Goal: Task Accomplishment & Management: Use online tool/utility

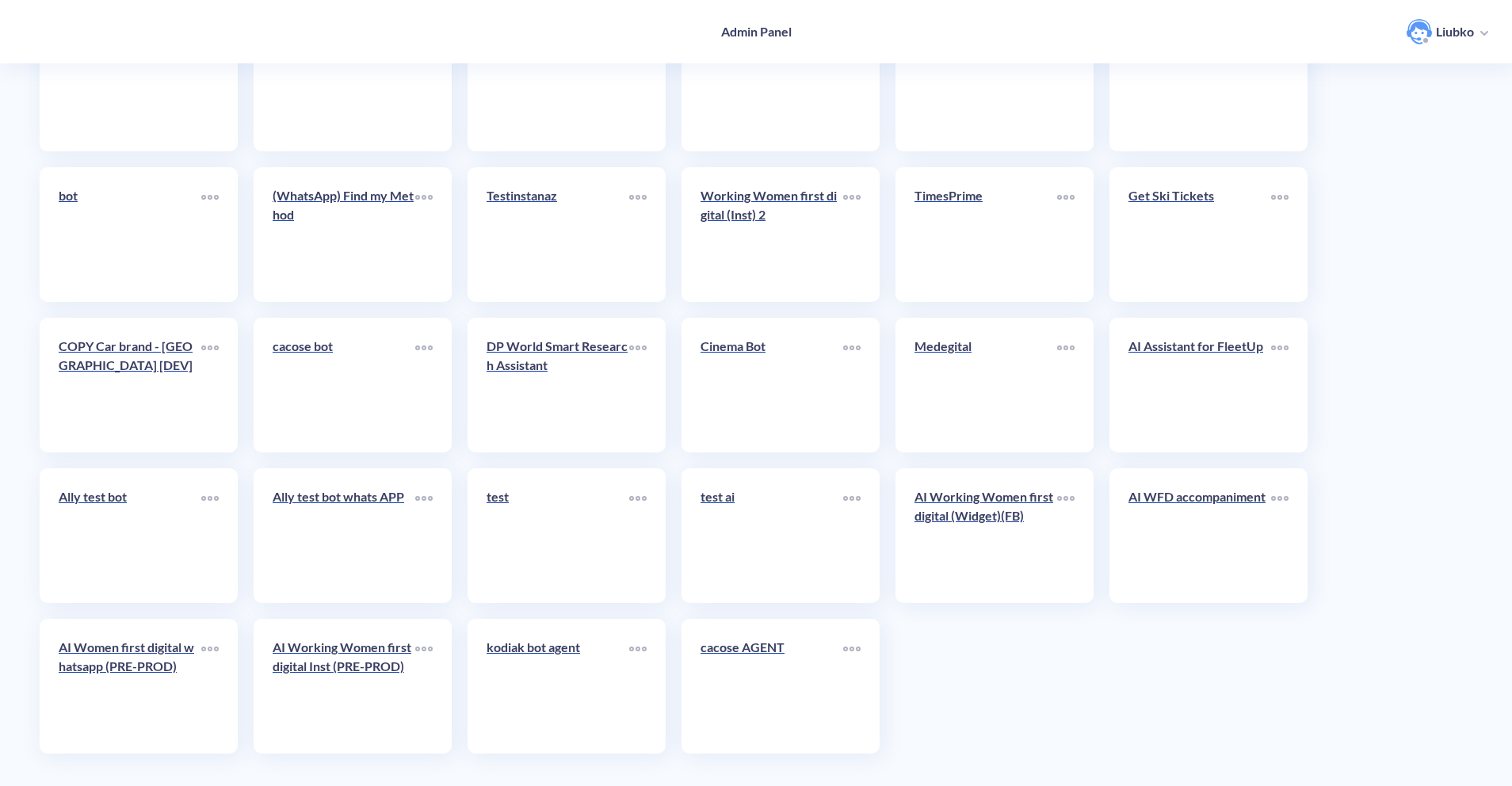
scroll to position [3474, 0]
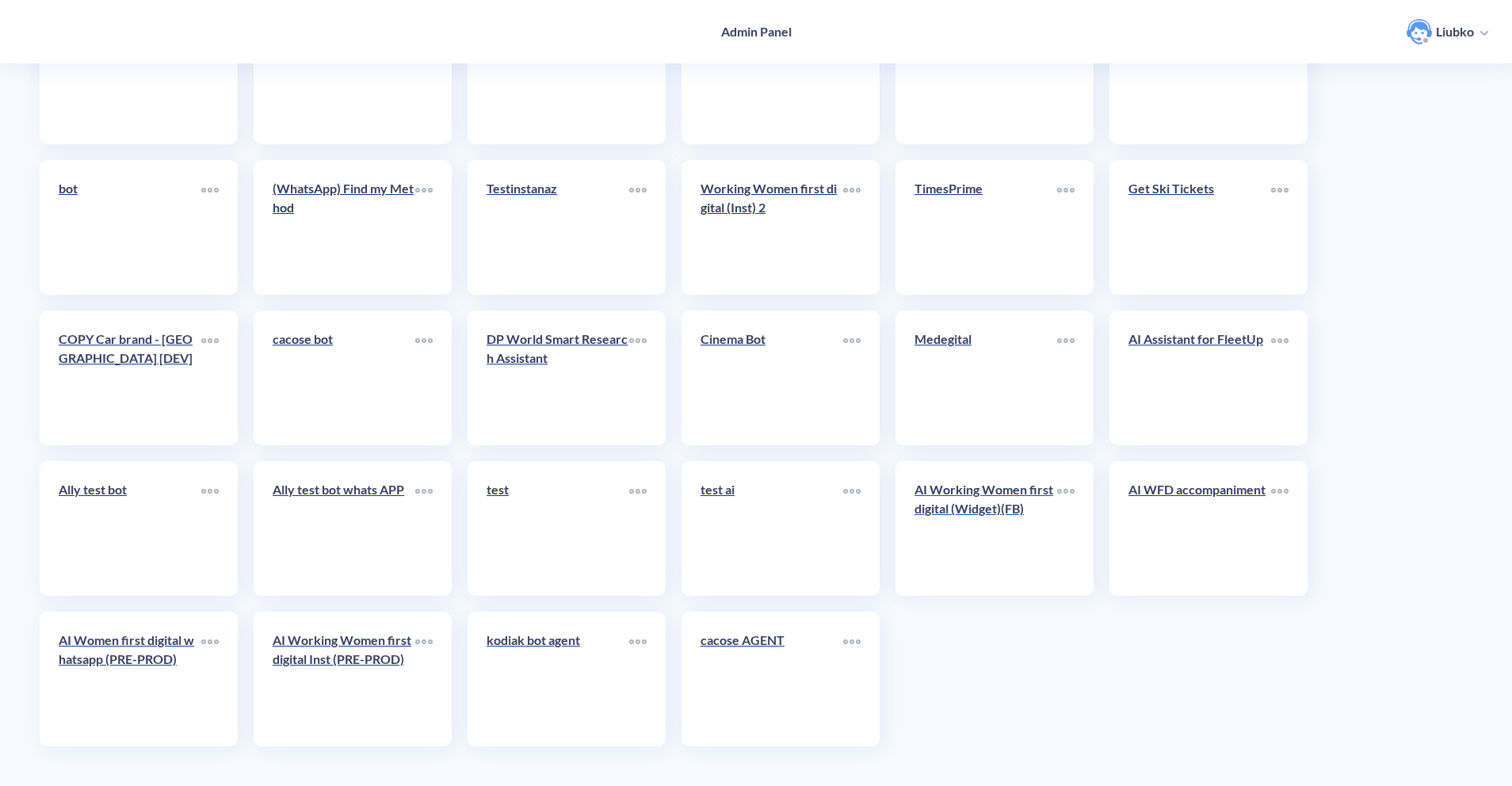
click at [1004, 538] on link "AI Working Women first digital (Widget)(FB)" at bounding box center [985, 528] width 143 height 97
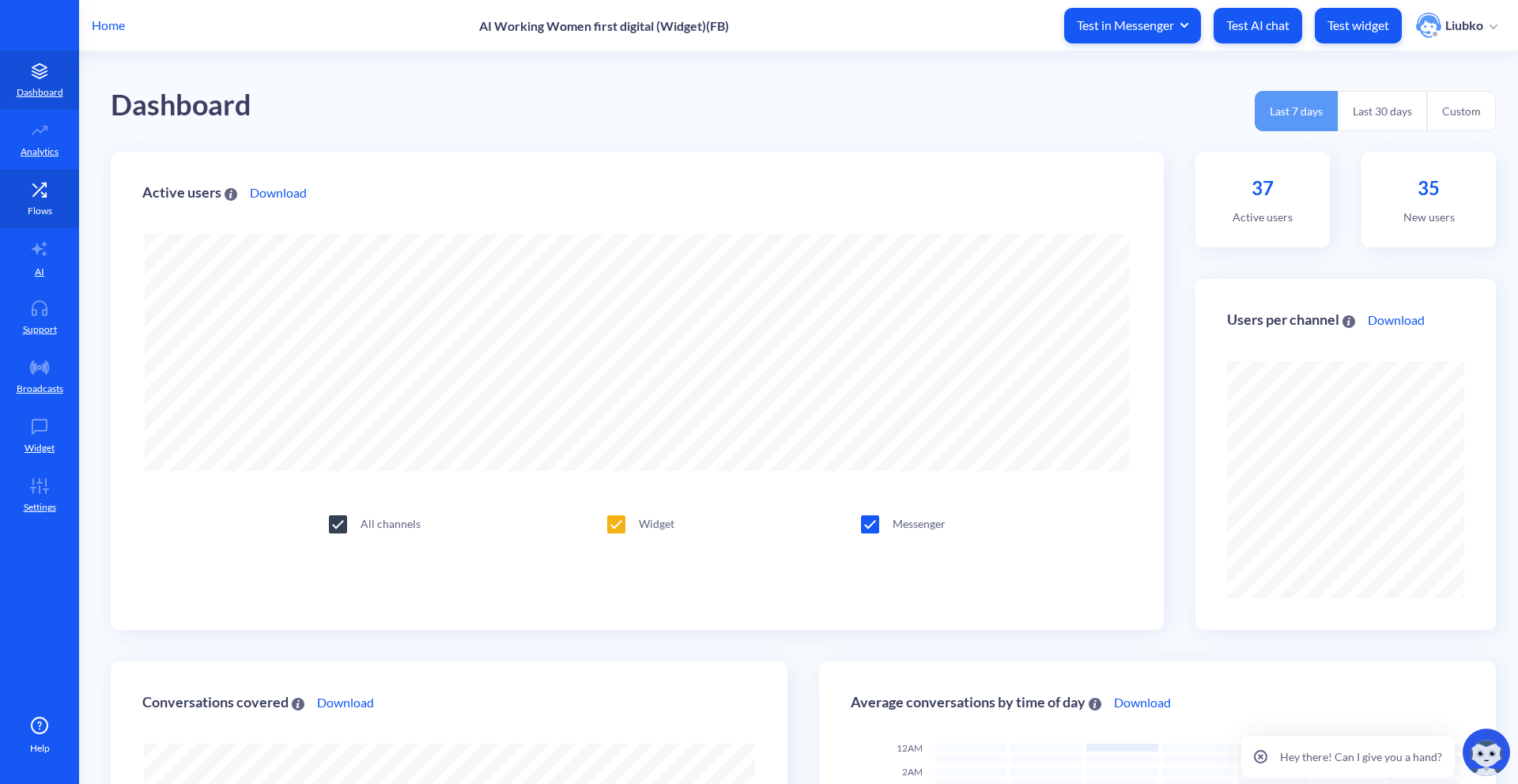
click at [42, 192] on icon at bounding box center [44, 194] width 5 height 5
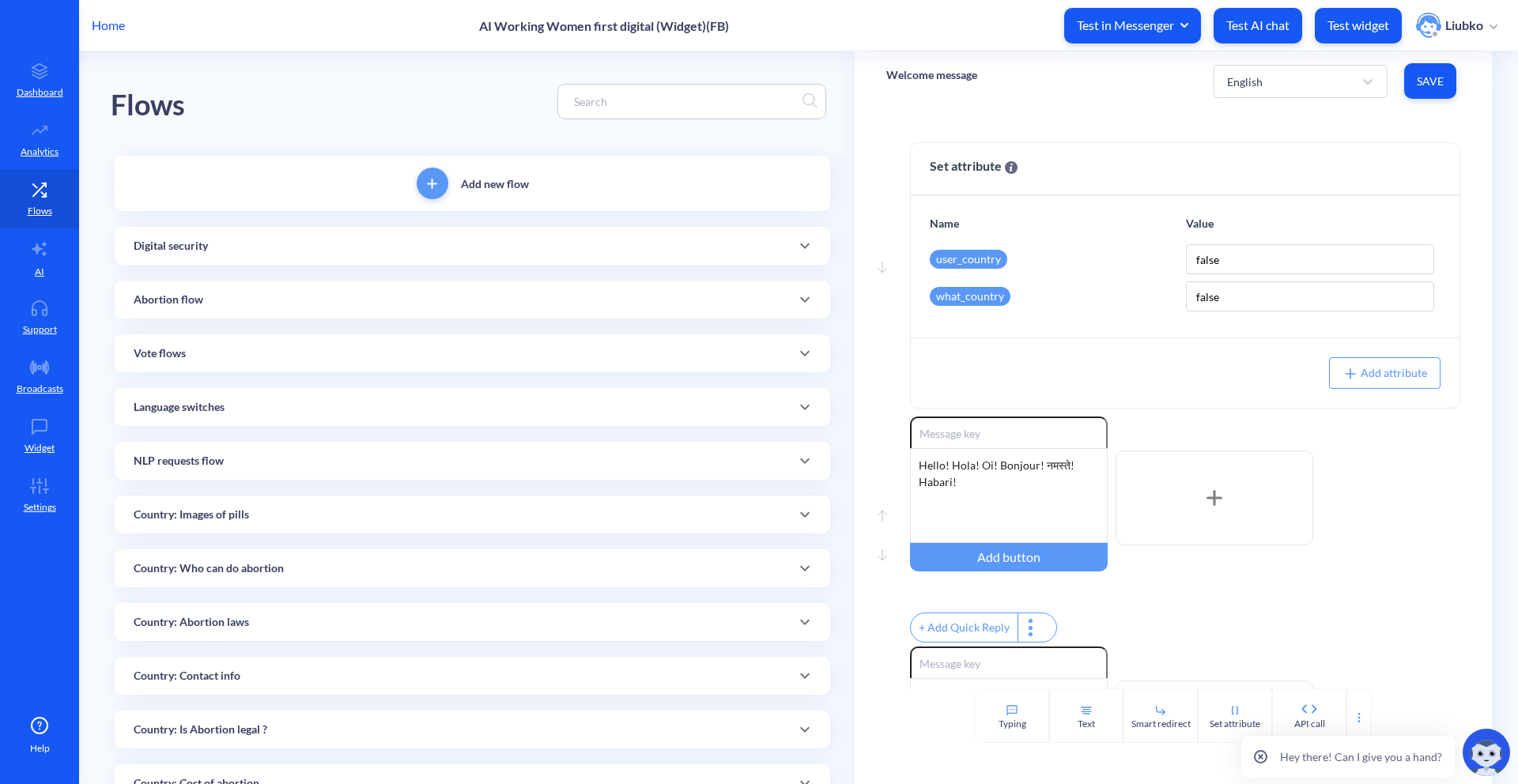
click at [491, 293] on div "Abortion flow" at bounding box center [472, 299] width 677 height 17
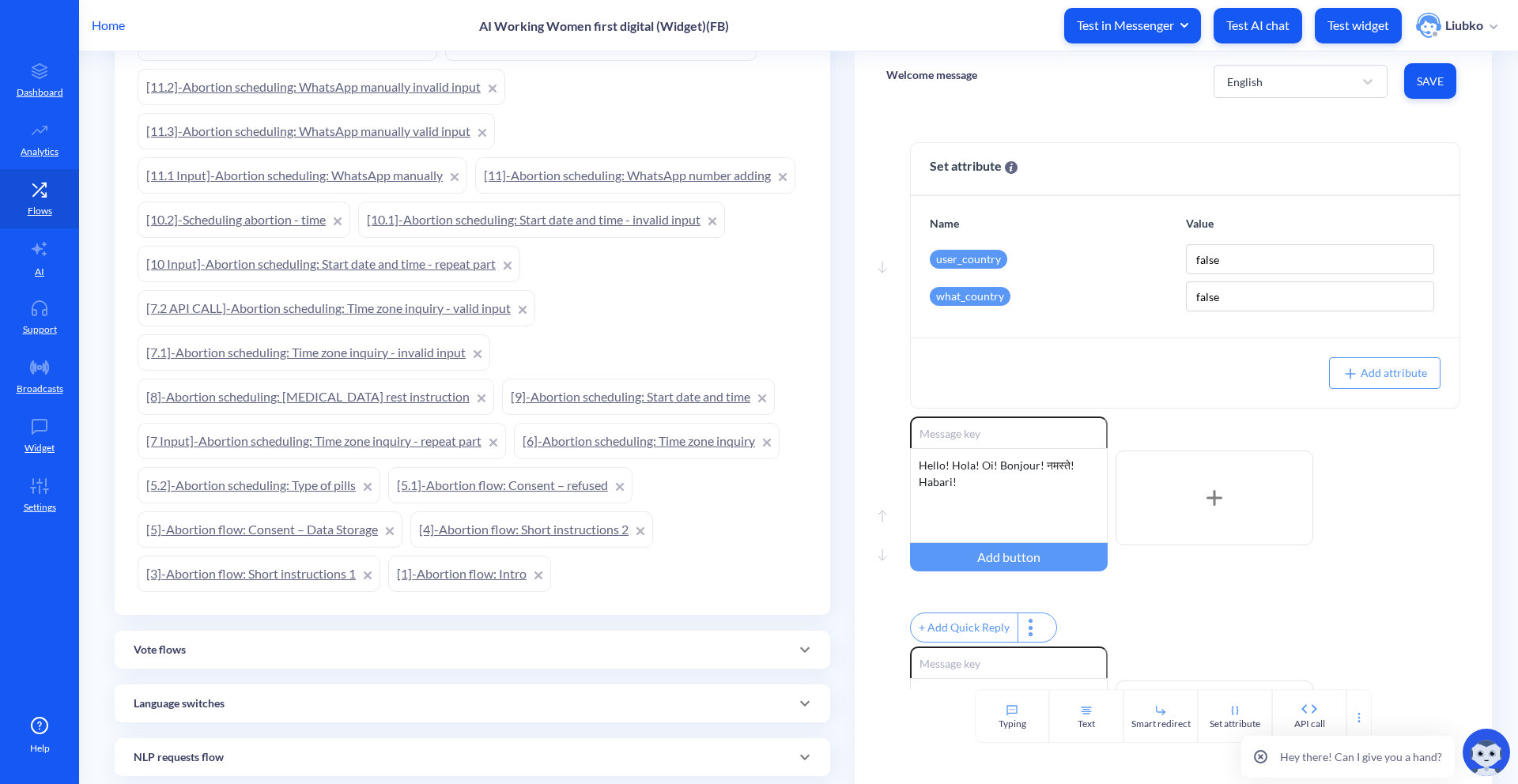
scroll to position [849, 0]
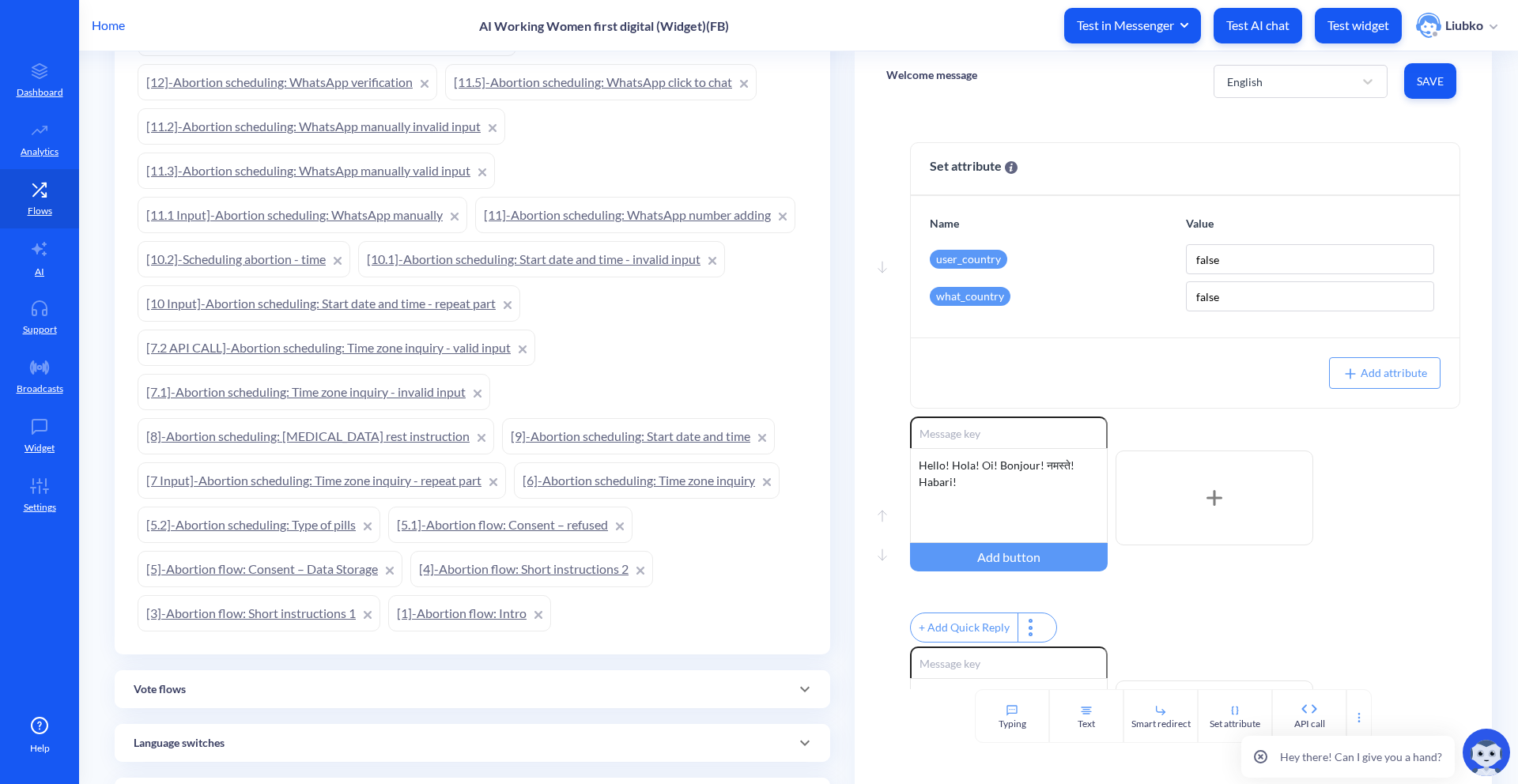
click at [469, 609] on link "[1]-Abortion flow: Intro" at bounding box center [470, 614] width 163 height 37
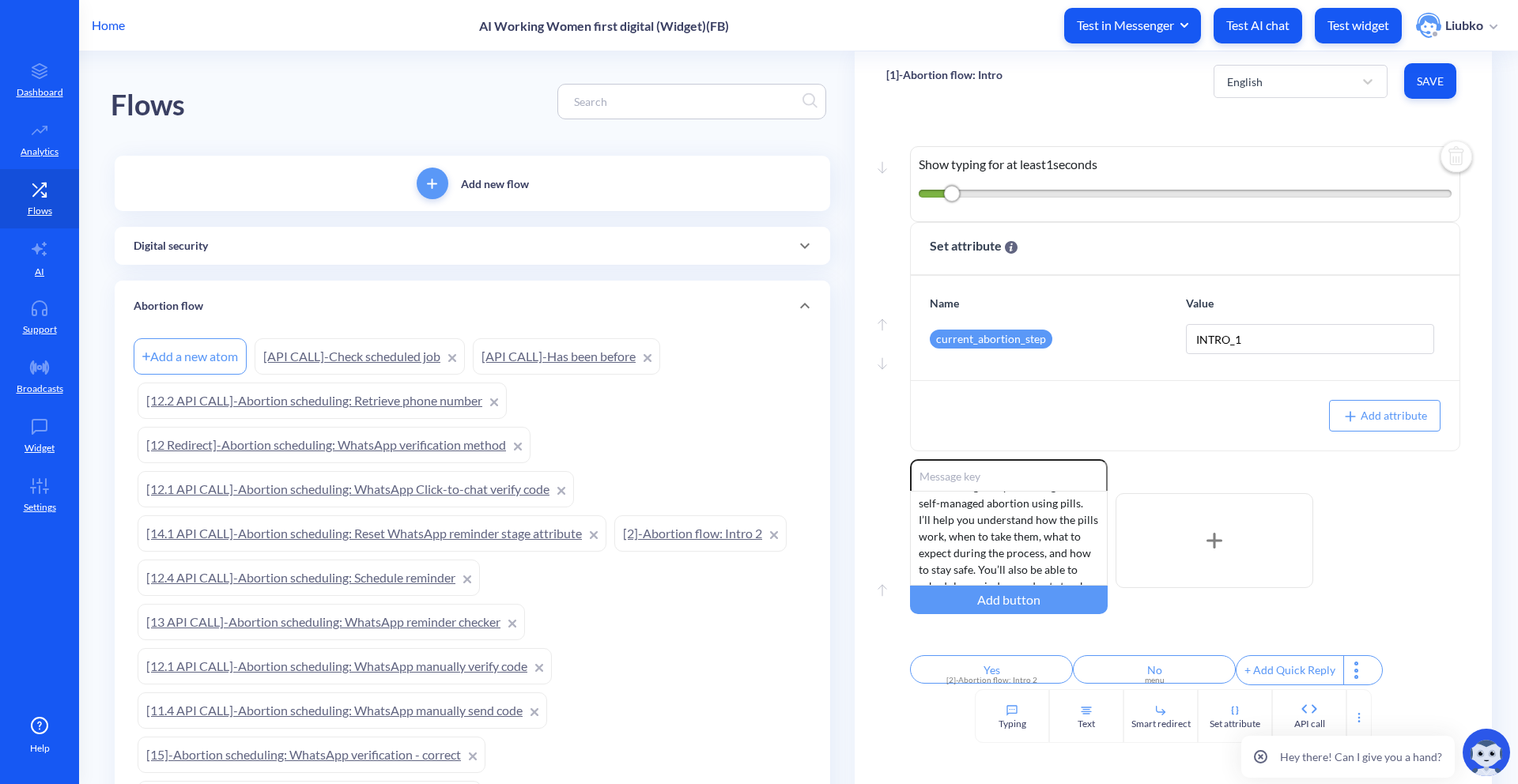
click at [680, 542] on link "[2]-Abortion flow: Intro 2" at bounding box center [700, 533] width 172 height 37
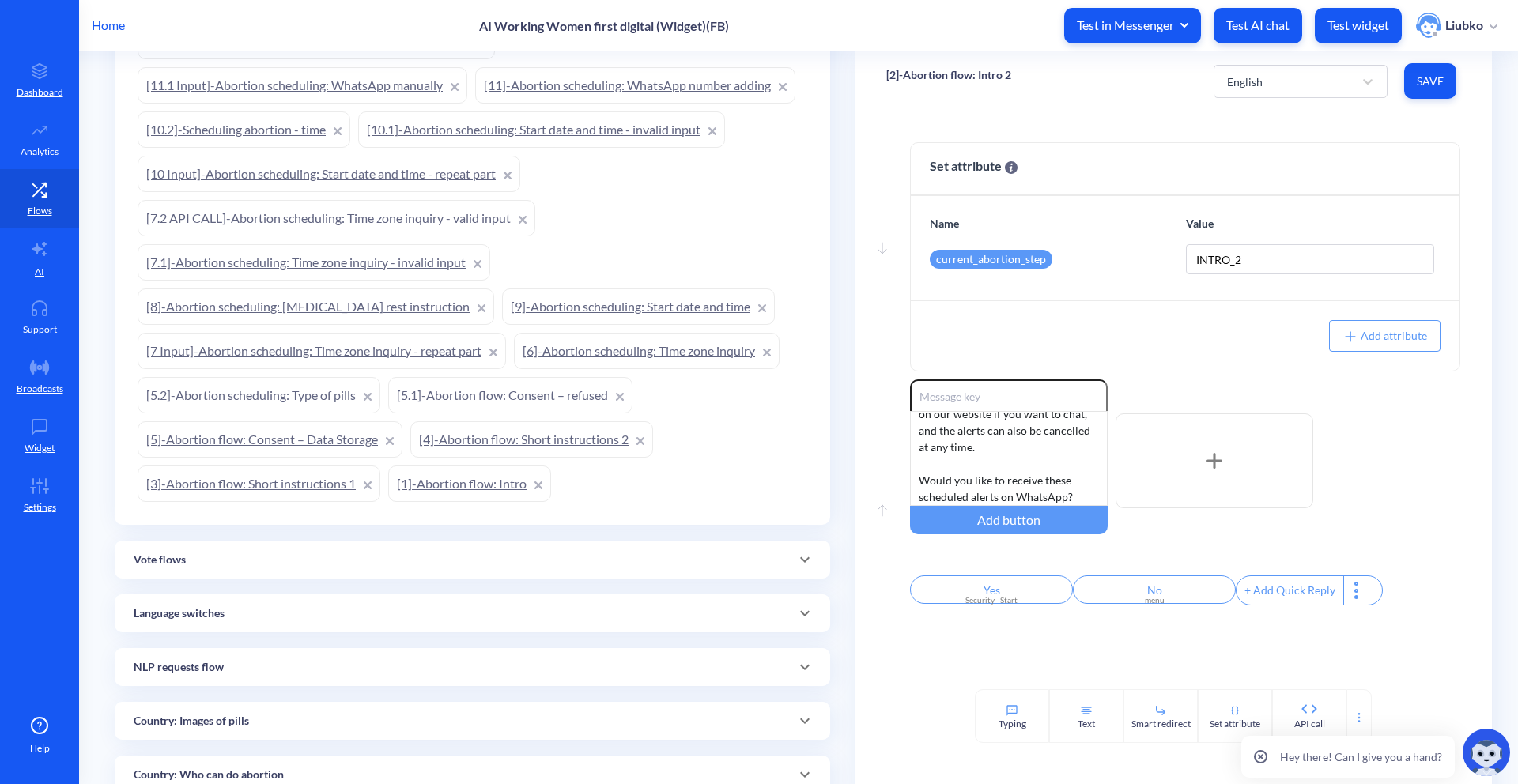
scroll to position [986, 0]
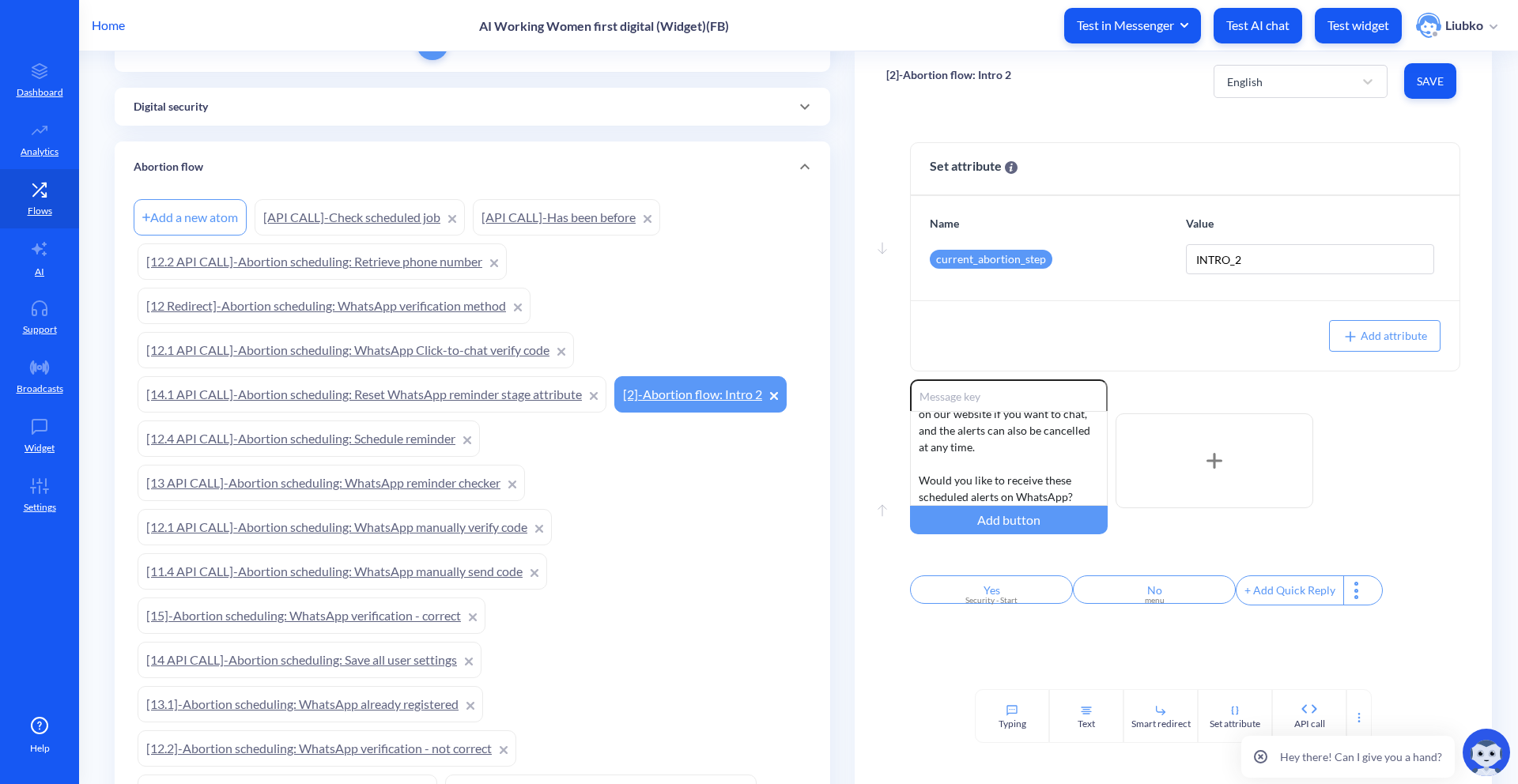
click at [380, 113] on div "Digital security" at bounding box center [472, 107] width 677 height 17
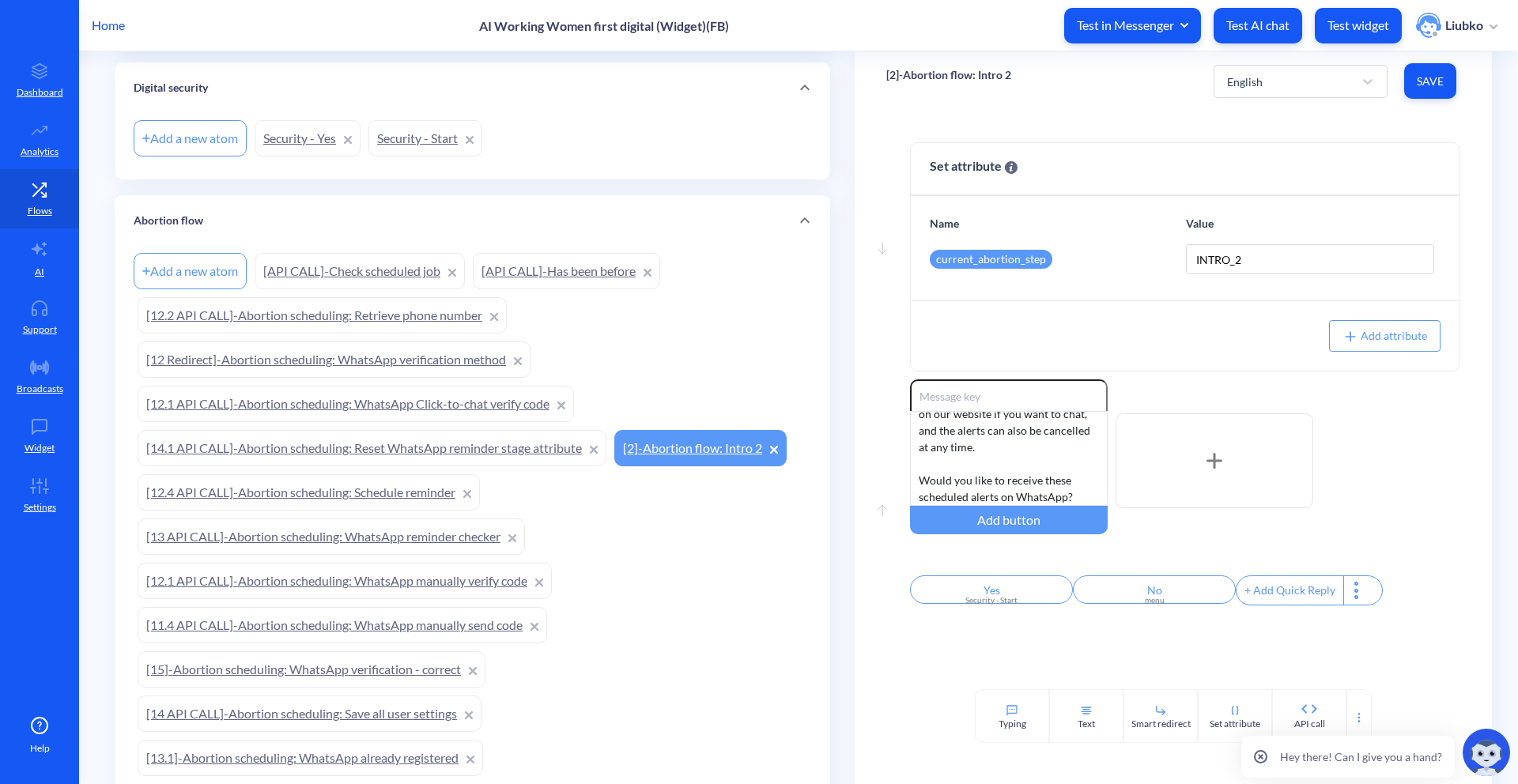
scroll to position [161, 0]
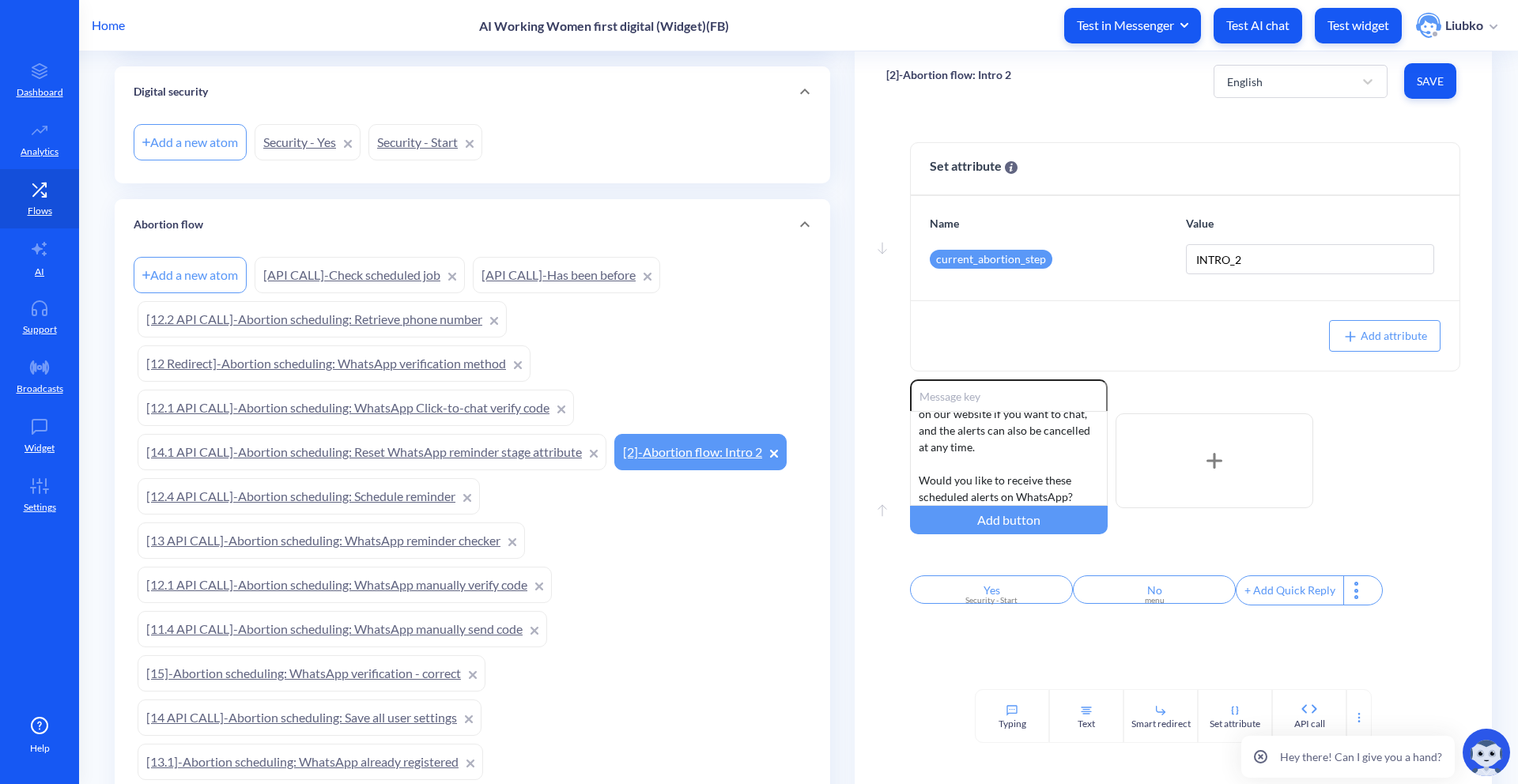
click at [418, 142] on link "Security - Start" at bounding box center [425, 142] width 114 height 37
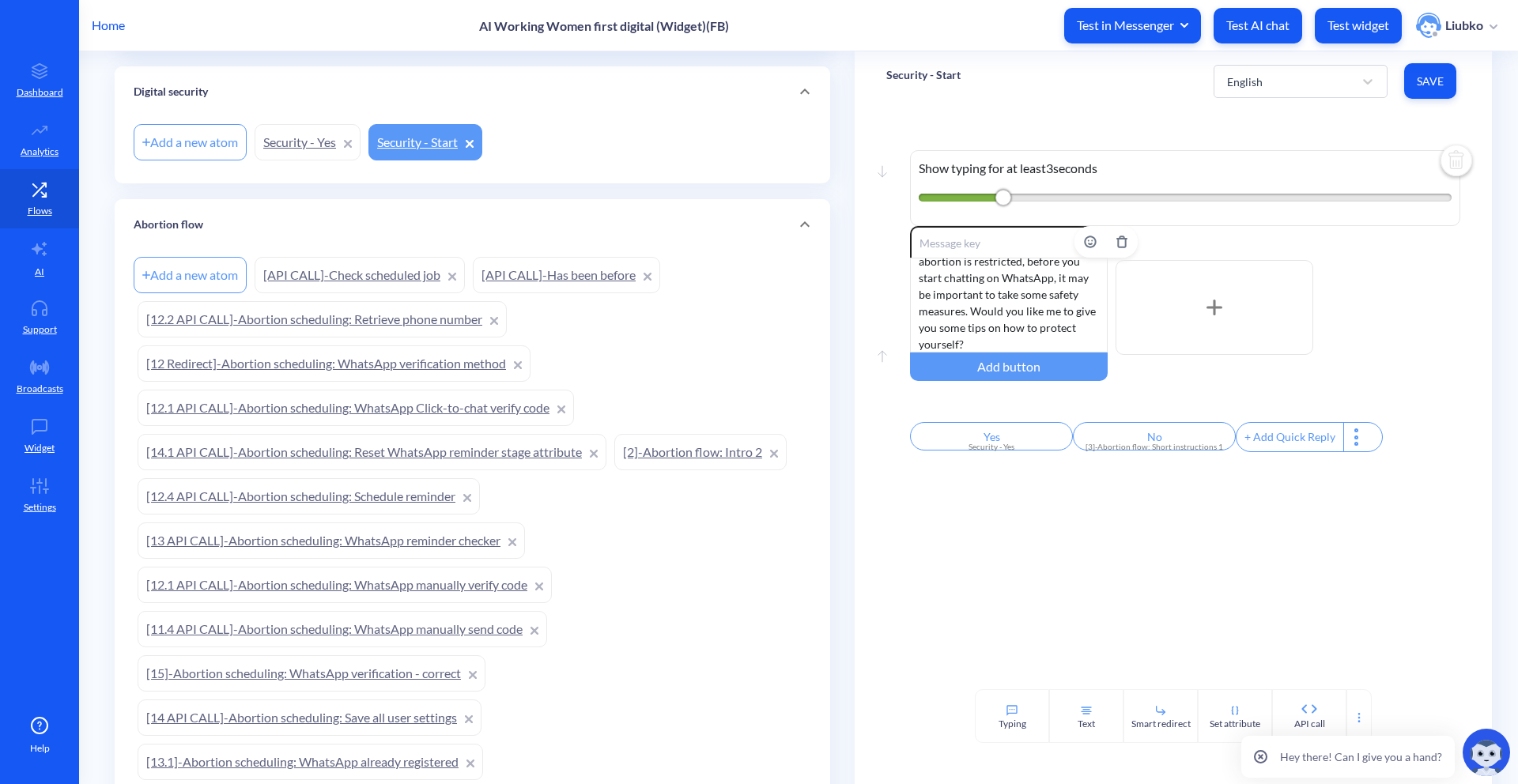
scroll to position [31, 0]
click at [305, 138] on link "Security - Yes" at bounding box center [307, 142] width 106 height 37
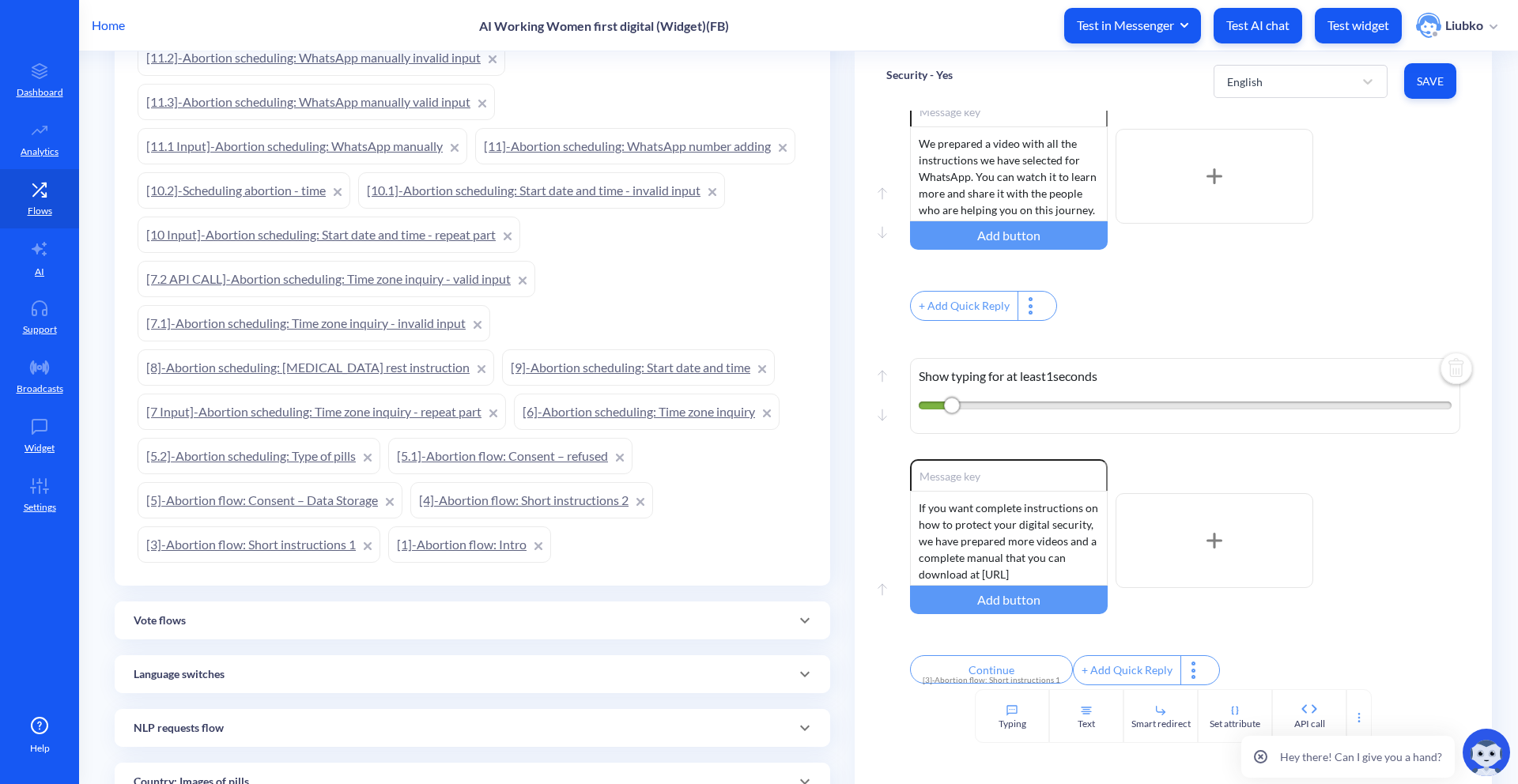
scroll to position [1176, 0]
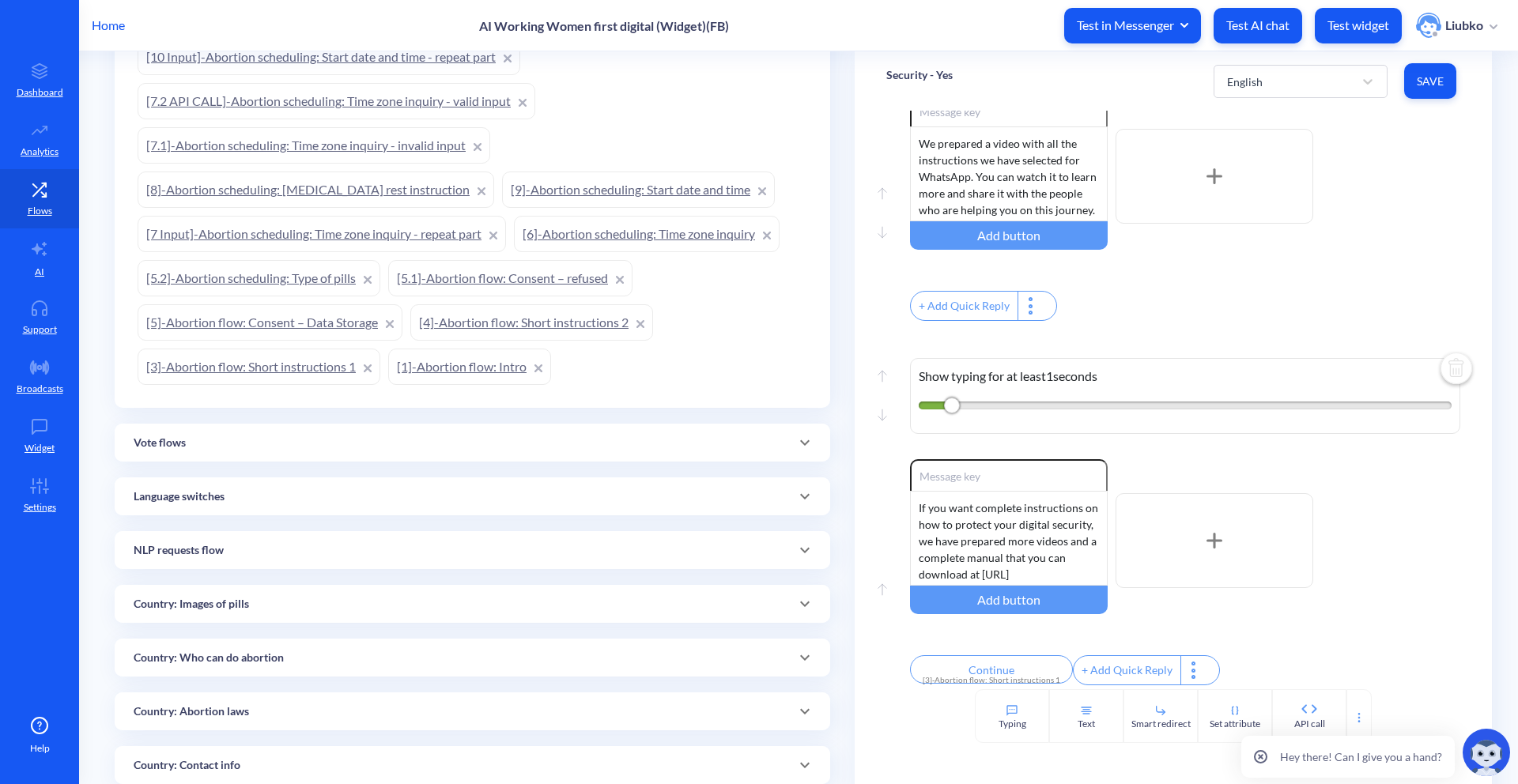
click at [283, 365] on link "[3]-Abortion flow: Short instructions 1" at bounding box center [259, 367] width 243 height 37
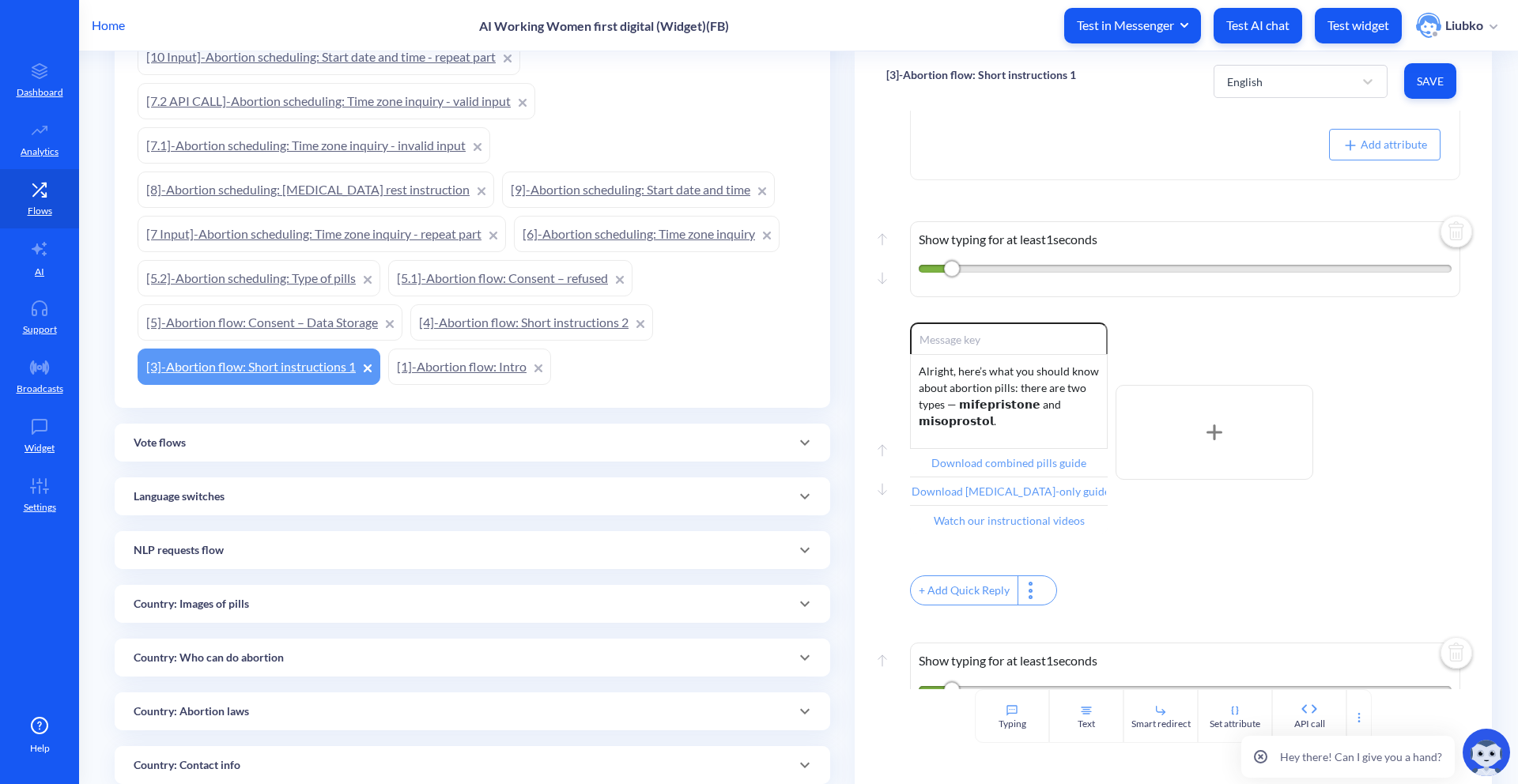
scroll to position [193, 0]
click at [1013, 463] on input "Download combined pills guide" at bounding box center [1009, 461] width 197 height 29
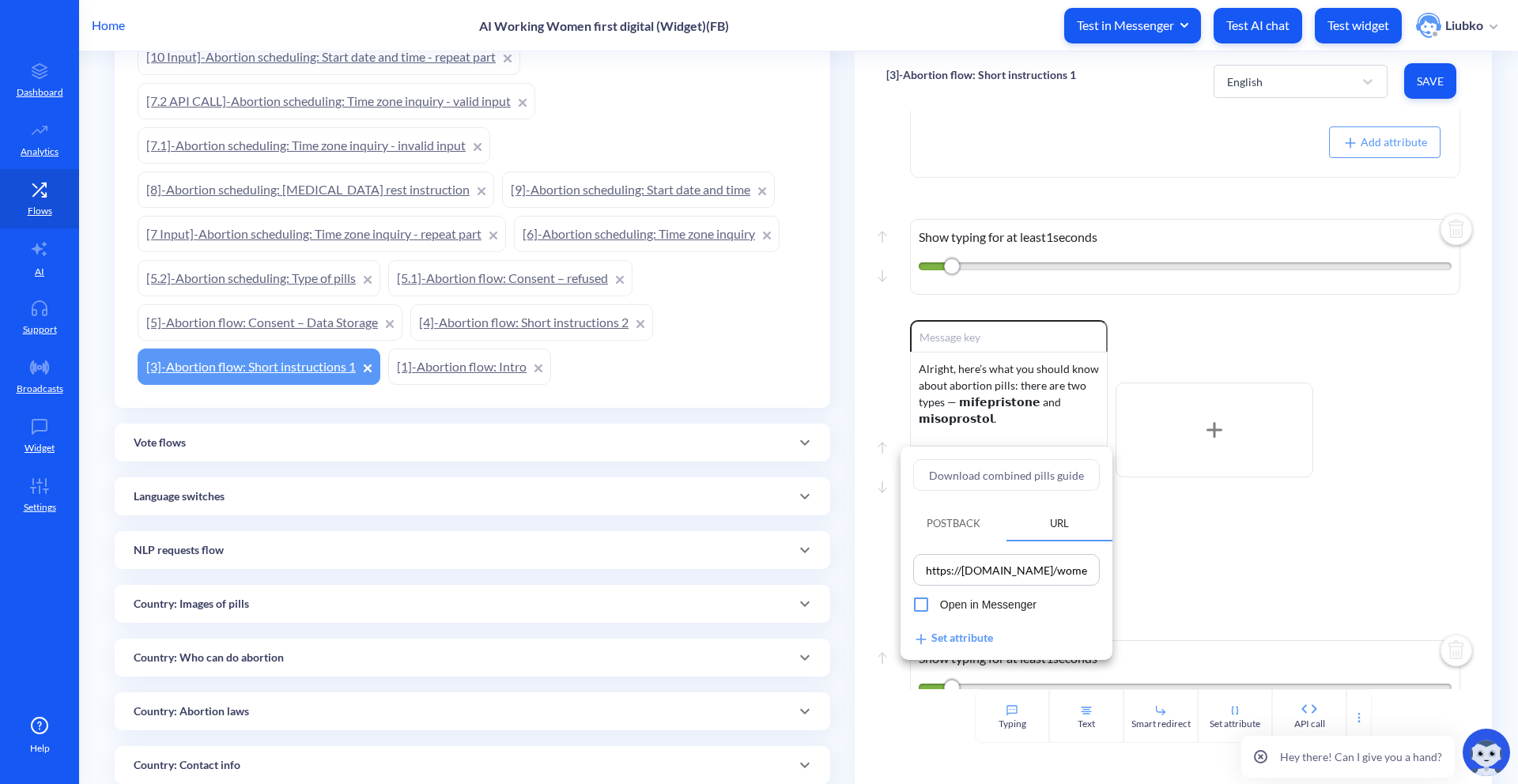
click at [1218, 567] on div at bounding box center [759, 392] width 1518 height 784
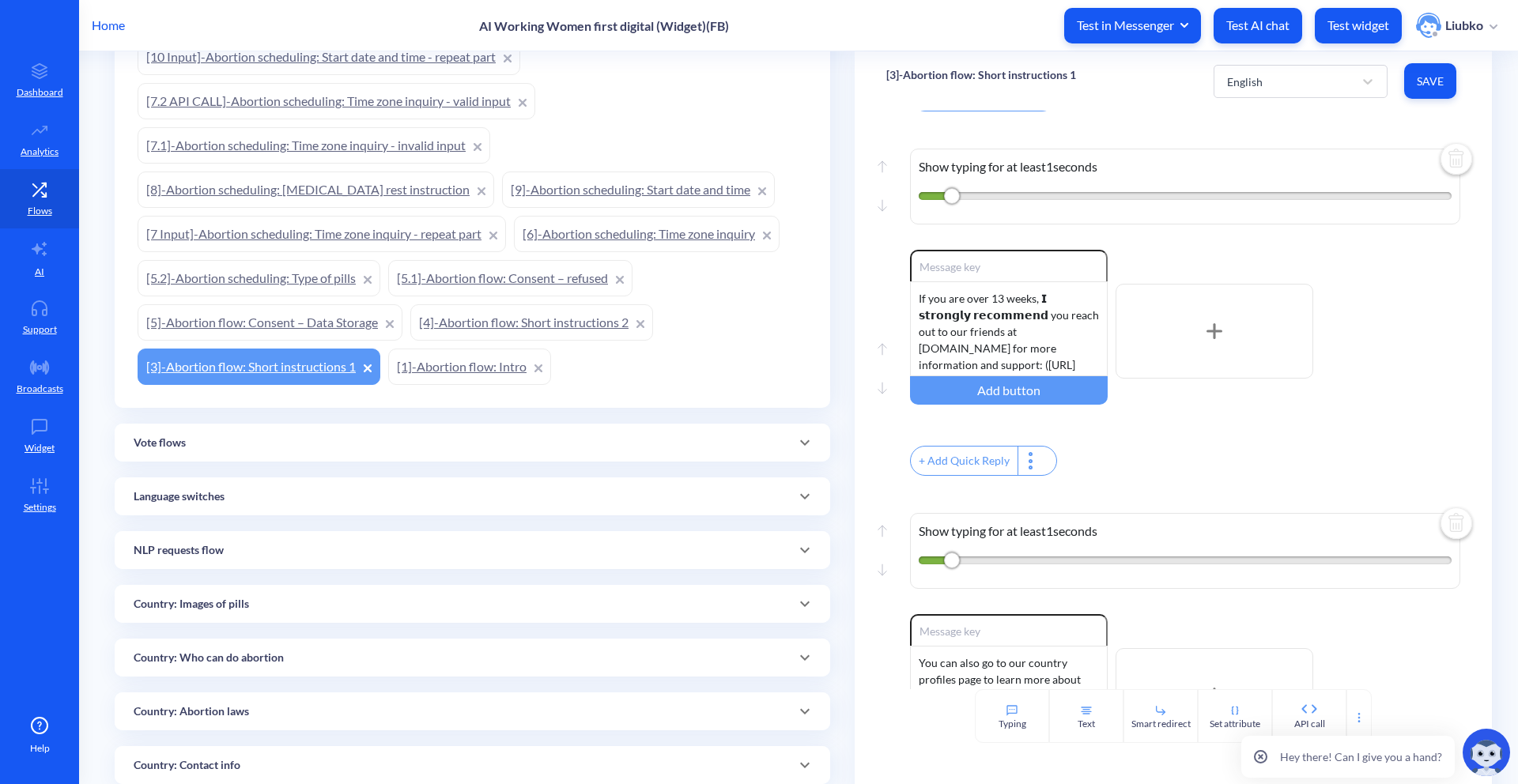
scroll to position [1783, 0]
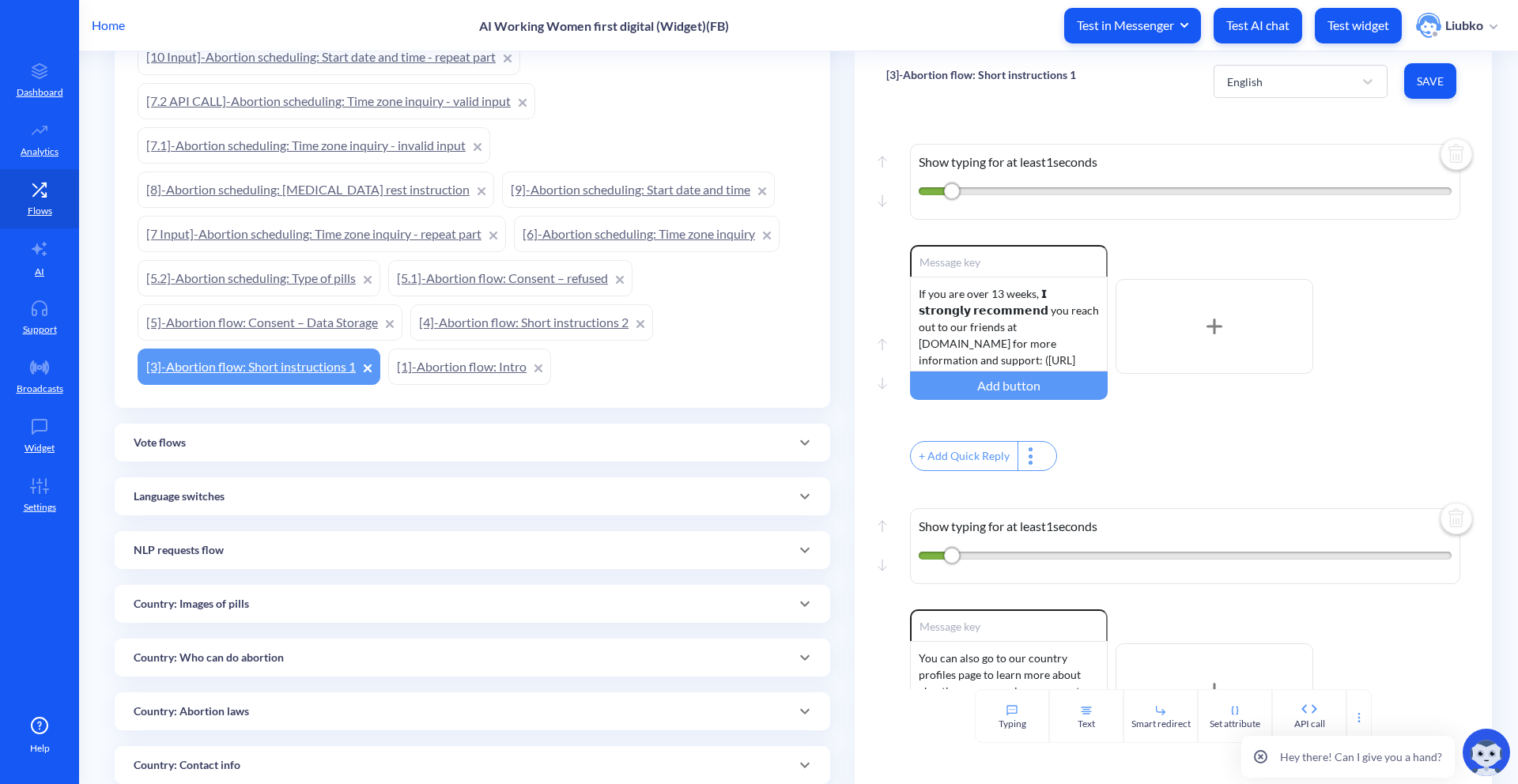
click at [1221, 111] on div "+ Add Quick Reply" at bounding box center [1184, 93] width 550 height 34
click at [1270, 82] on div "English" at bounding box center [1286, 81] width 135 height 29
click at [1278, 146] on div "French" at bounding box center [1300, 151] width 174 height 29
type input "Télécharger le guide des pilules combiné"
type input "Télécharger le guide Misoprostol seul"
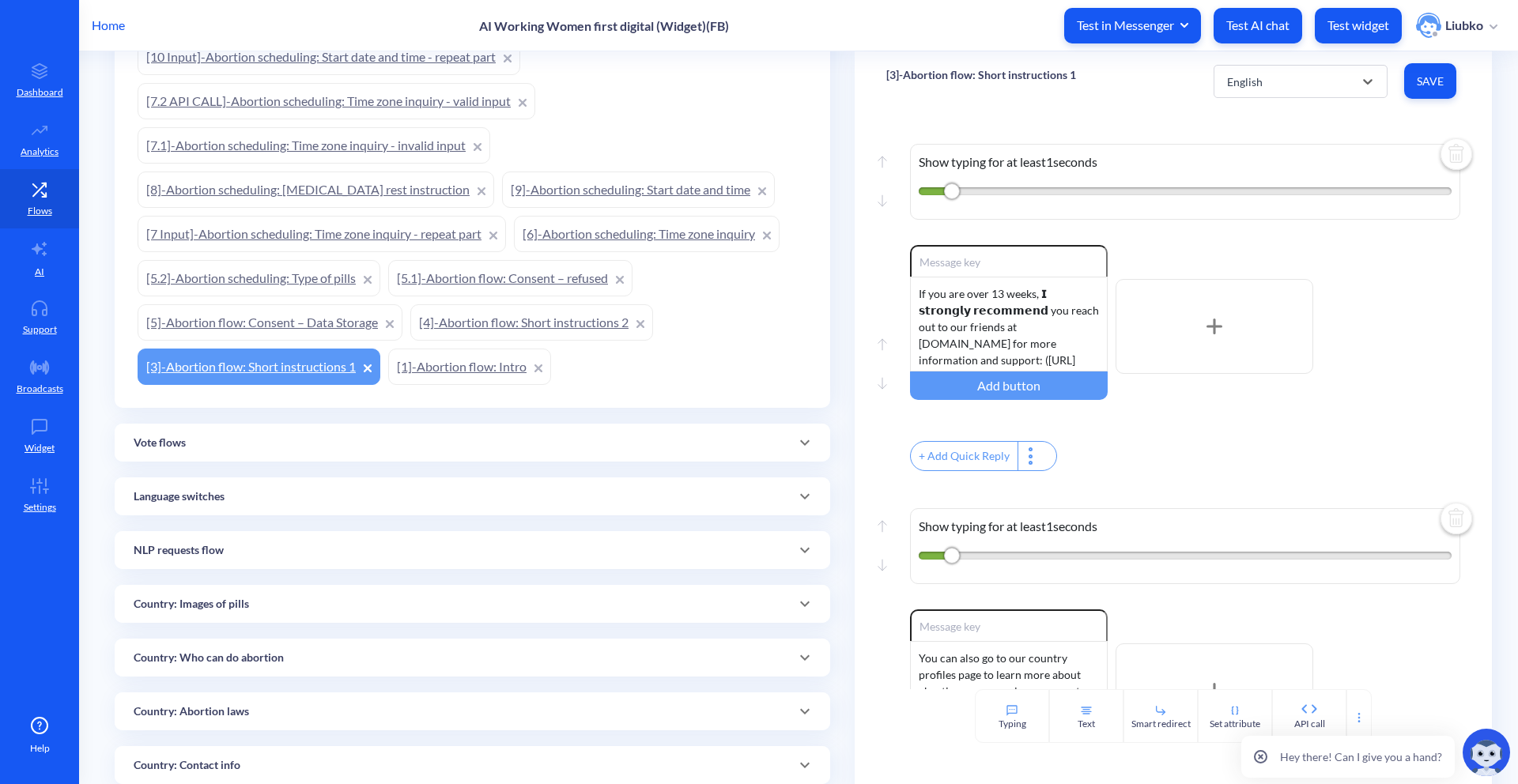
type input "Regarder nos vidéos explicatives"
type input "Continuer"
type input "Menu principal"
click at [1286, 70] on div "French" at bounding box center [1286, 81] width 135 height 29
click at [1259, 178] on div "Hindi" at bounding box center [1300, 181] width 174 height 29
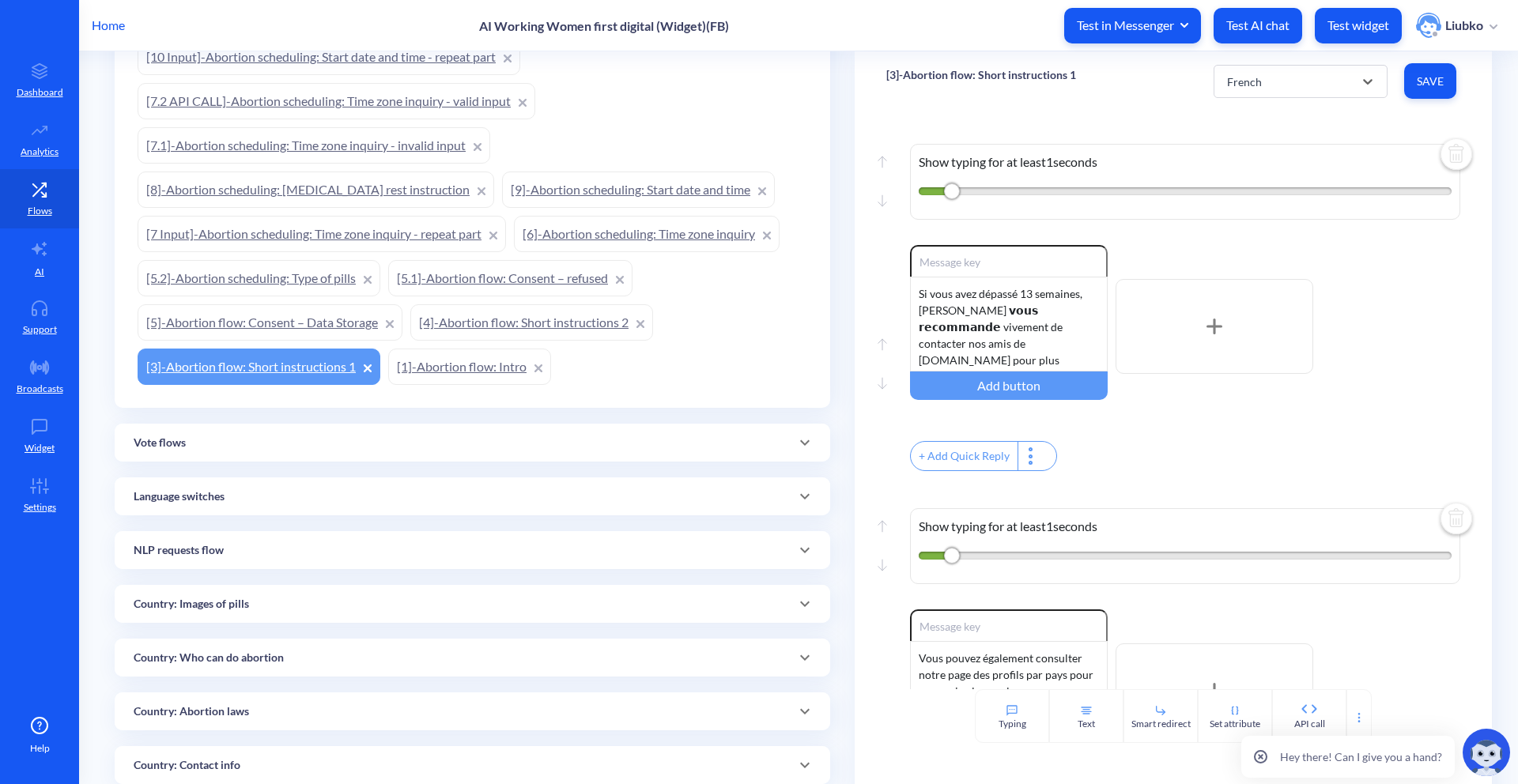
type input "Download combined pills guide"
type input "Download Misoprostol-only guide"
type input "Watch our instructional videos"
type input "Continue"
type input "Main menu"
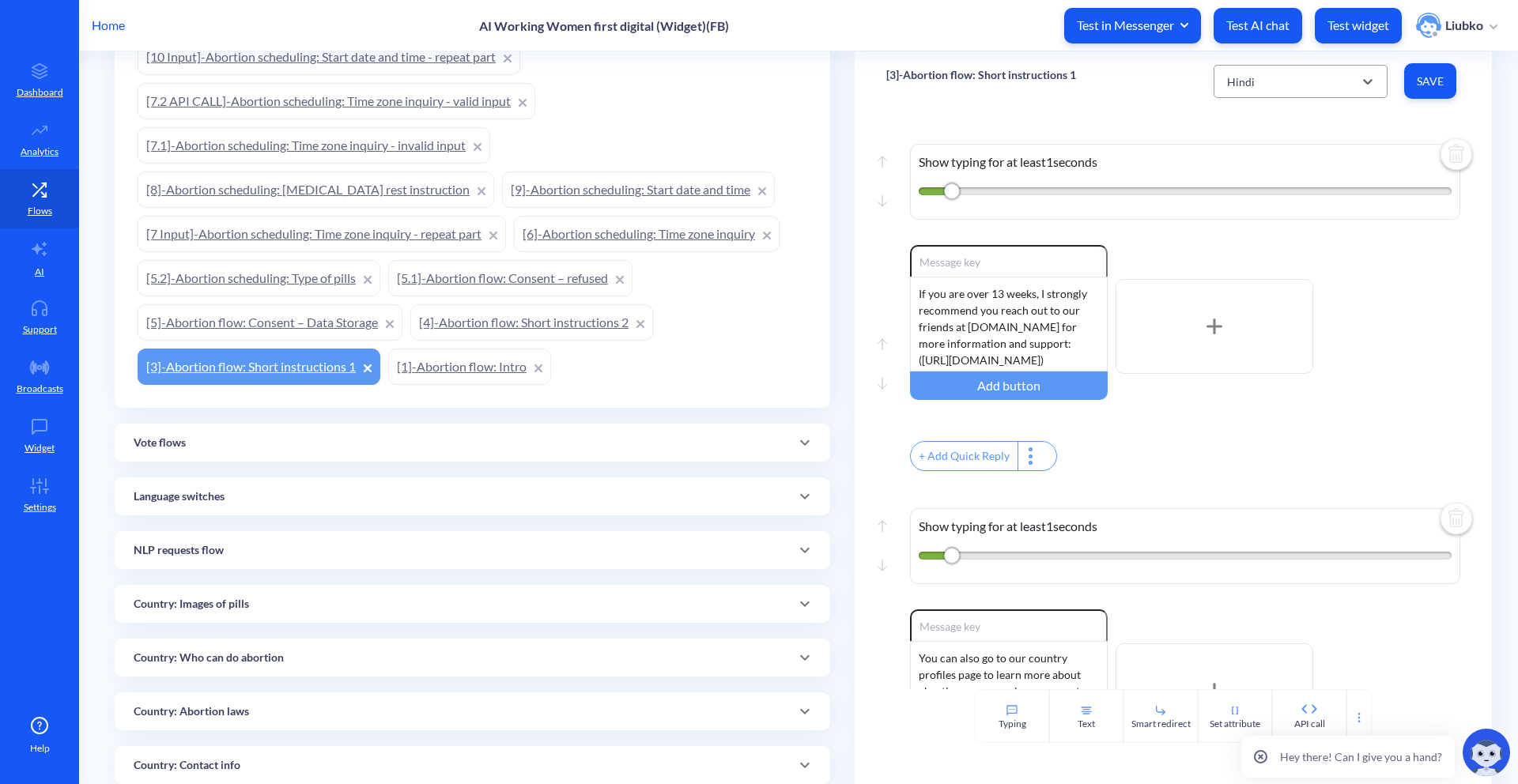
click at [1266, 81] on div "Hindi" at bounding box center [1286, 81] width 135 height 29
click at [1245, 199] on div "Portuguese" at bounding box center [1300, 209] width 174 height 29
type input "Baixar guia de pílulas combinadas"
type input "Baixar guia só de Misoprostol"
type input "Assistir nossos vídeos instrutivos"
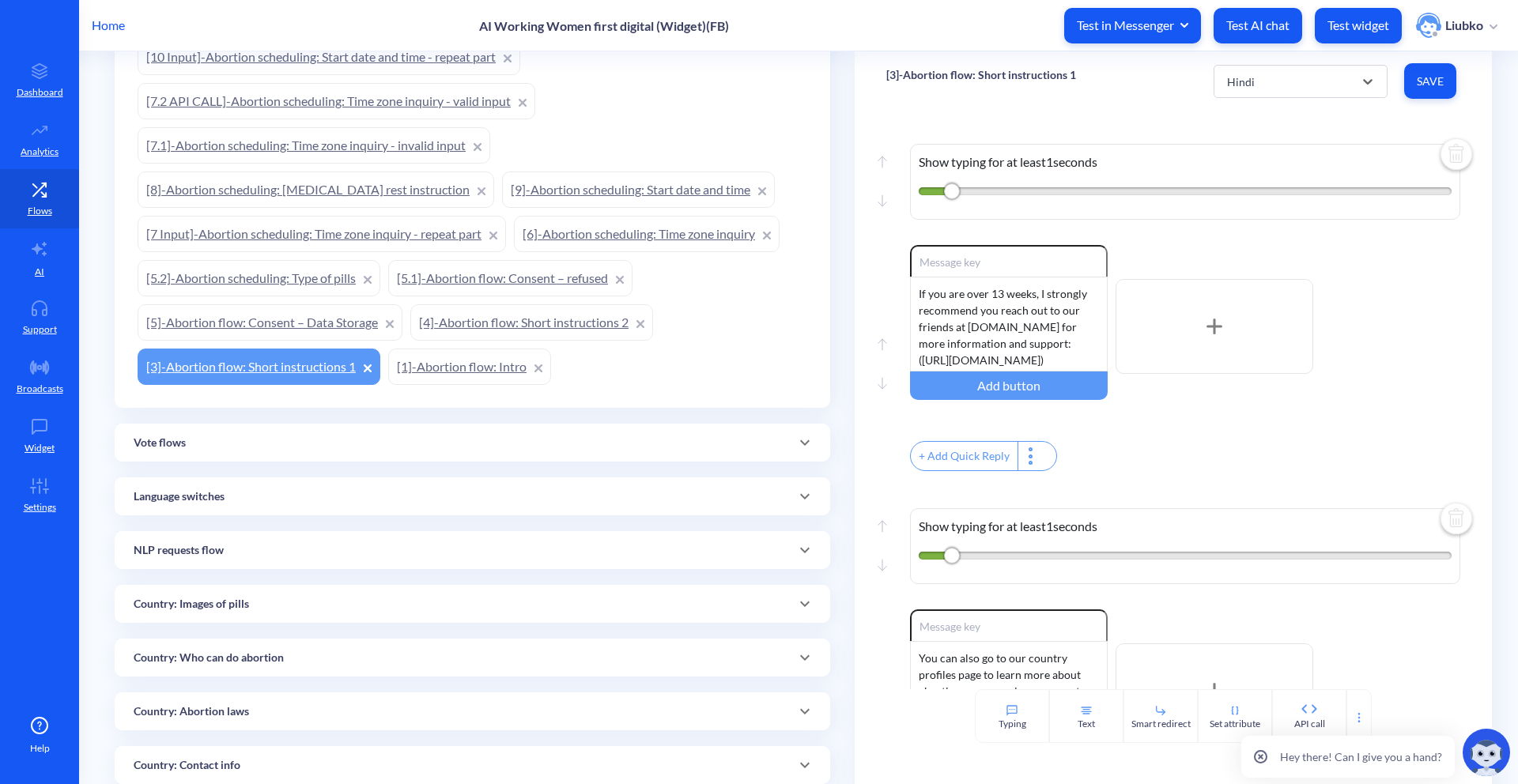
type input "Continuar"
type input "Menu principal"
click at [1279, 73] on div "Portuguese" at bounding box center [1255, 80] width 57 height 17
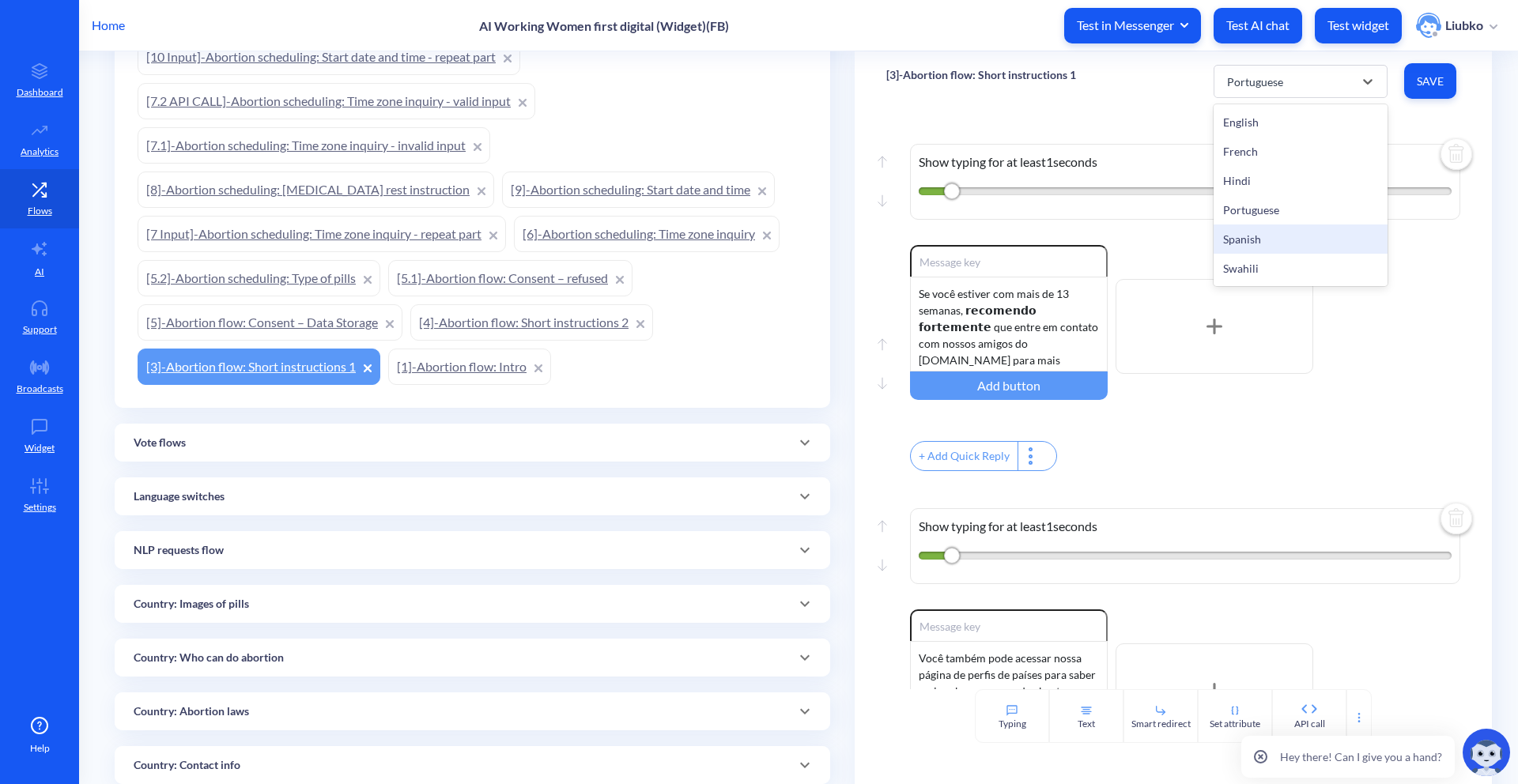
click at [1250, 232] on div "Spanish" at bounding box center [1300, 239] width 174 height 29
type input "Descargar guía de pastillas combinadas"
type input "Descargar guía solo de Misoprostol"
type input "Ver nuestros videos instructivos"
type input "Menú principal"
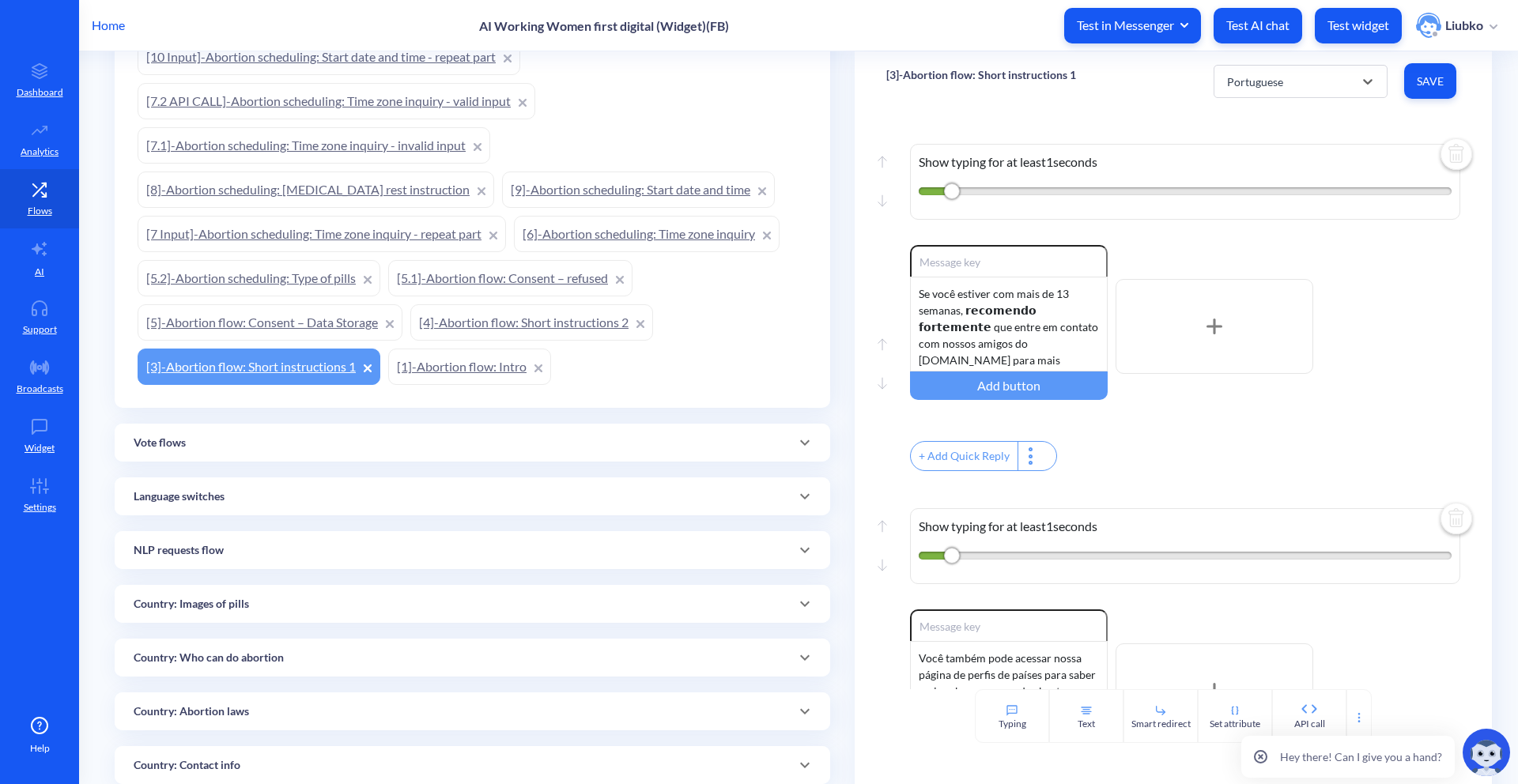
scroll to position [147, 0]
click at [1290, 71] on div "Spanish" at bounding box center [1286, 81] width 135 height 29
click at [1255, 269] on div "Swahili" at bounding box center [1300, 268] width 174 height 29
type input "Download combined pills guide"
type input "Download Misoprostol-only guide"
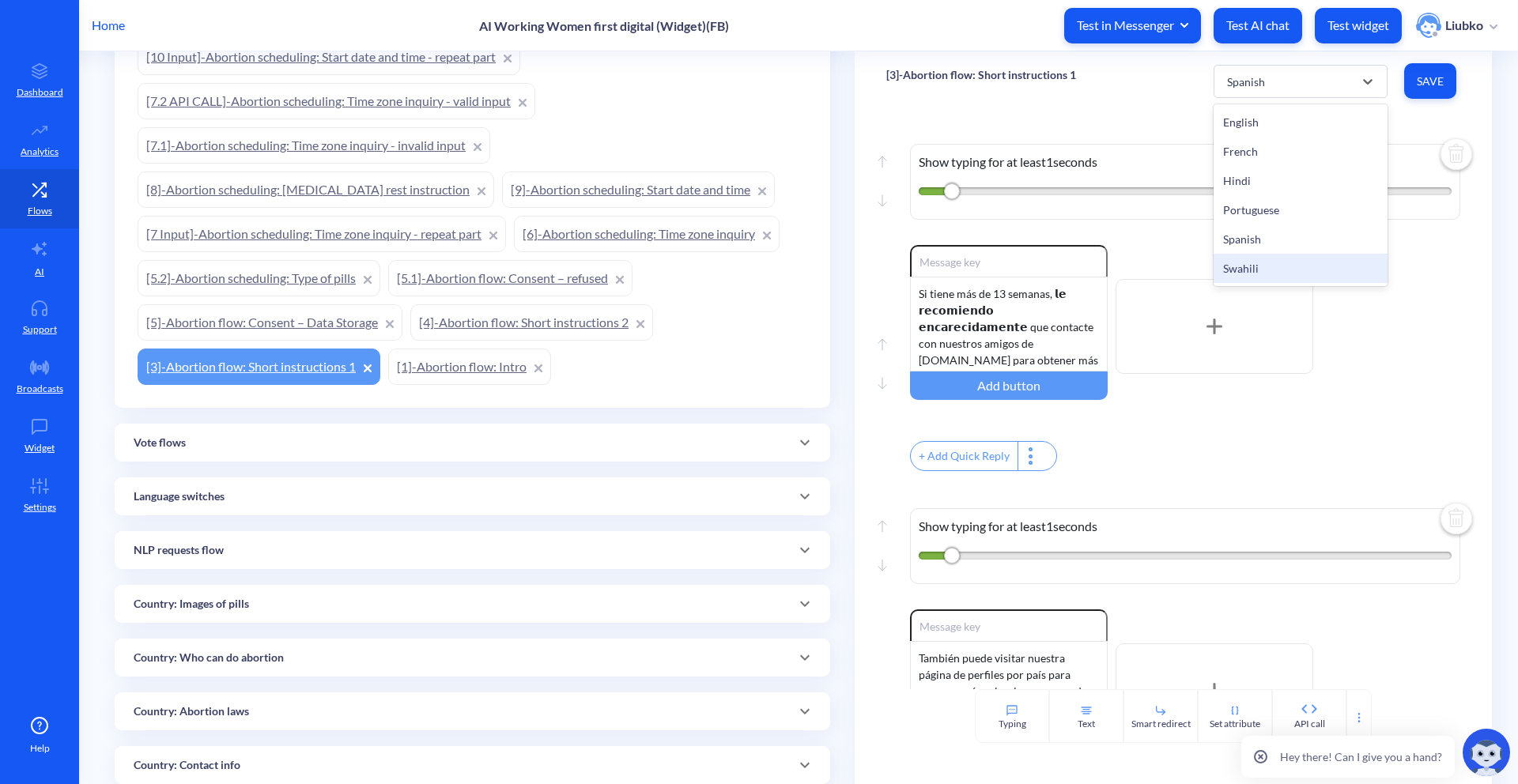
type input "Watch our instructional videos"
type input "Continue"
type input "Main menu"
click at [1292, 89] on div "Swahili" at bounding box center [1286, 81] width 135 height 29
click at [1279, 201] on div "Portuguese" at bounding box center [1300, 209] width 174 height 29
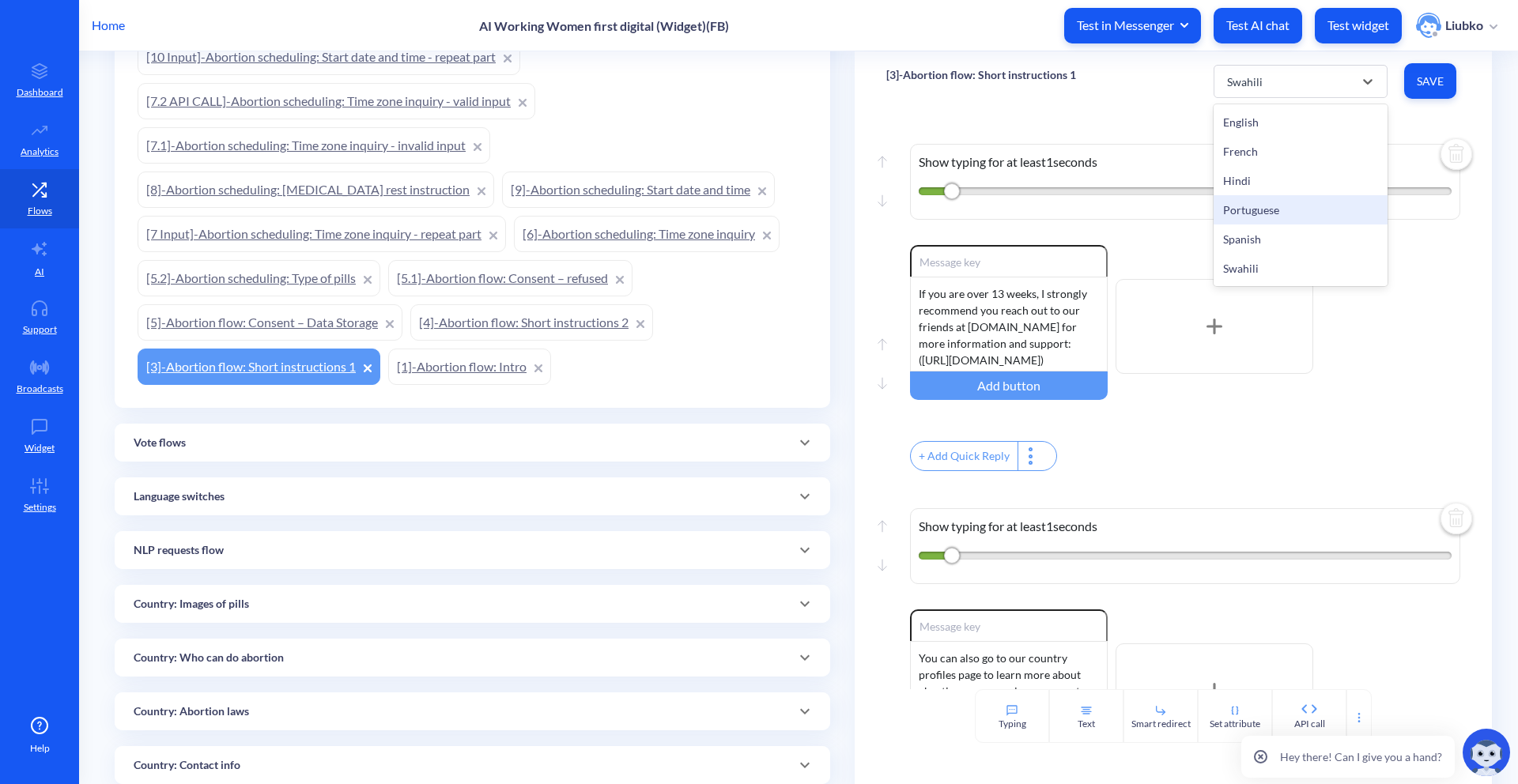
type input "Baixar guia de pílulas combinadas"
type input "Baixar guia só de Misoprostol"
type input "Assistir nossos vídeos instrutivos"
type input "Continuar"
type input "Menu principal"
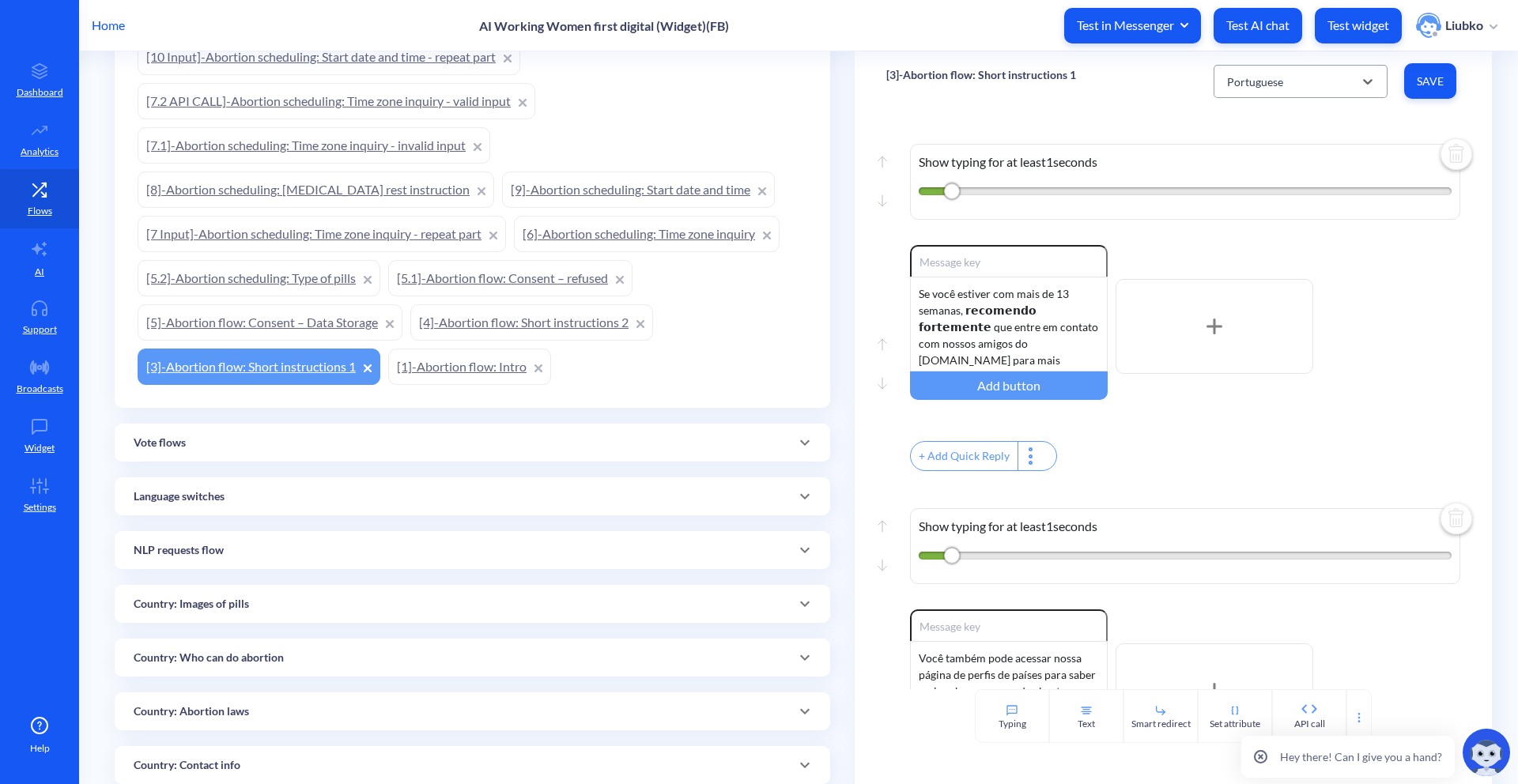
click at [1303, 84] on div "Portuguese" at bounding box center [1286, 81] width 135 height 29
click at [1266, 240] on div "Spanish" at bounding box center [1300, 239] width 174 height 29
type input "Descargar guía de pastillas combinadas"
type input "Descargar guía solo de Misoprostol"
type input "Ver nuestros videos instructivos"
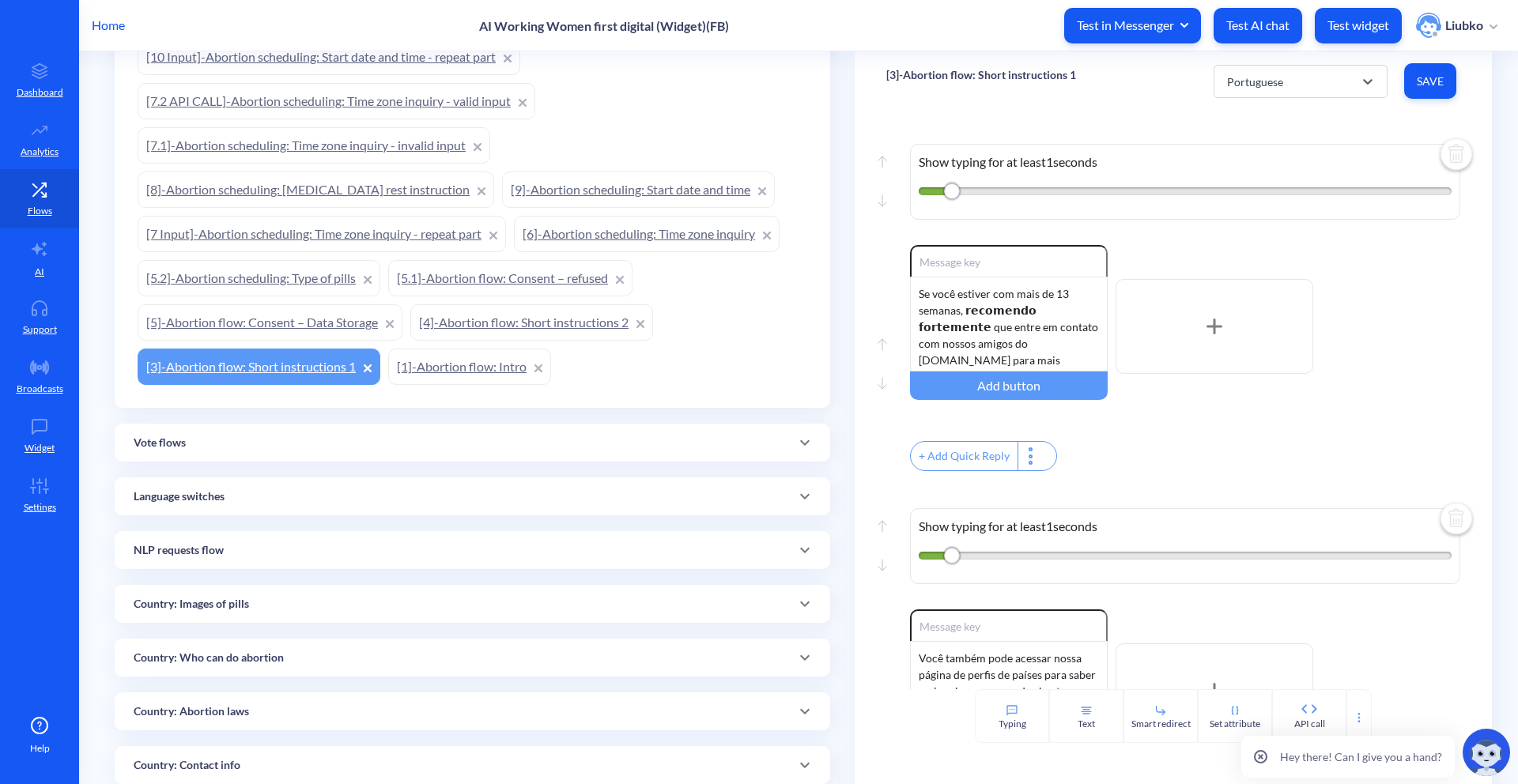
type input "Menú principal"
click at [1298, 90] on div "Spanish" at bounding box center [1286, 81] width 135 height 29
click at [1274, 143] on div "French" at bounding box center [1300, 151] width 174 height 29
type input "Télécharger le guide des pilules combiné"
type input "Télécharger le guide Misoprostol seul"
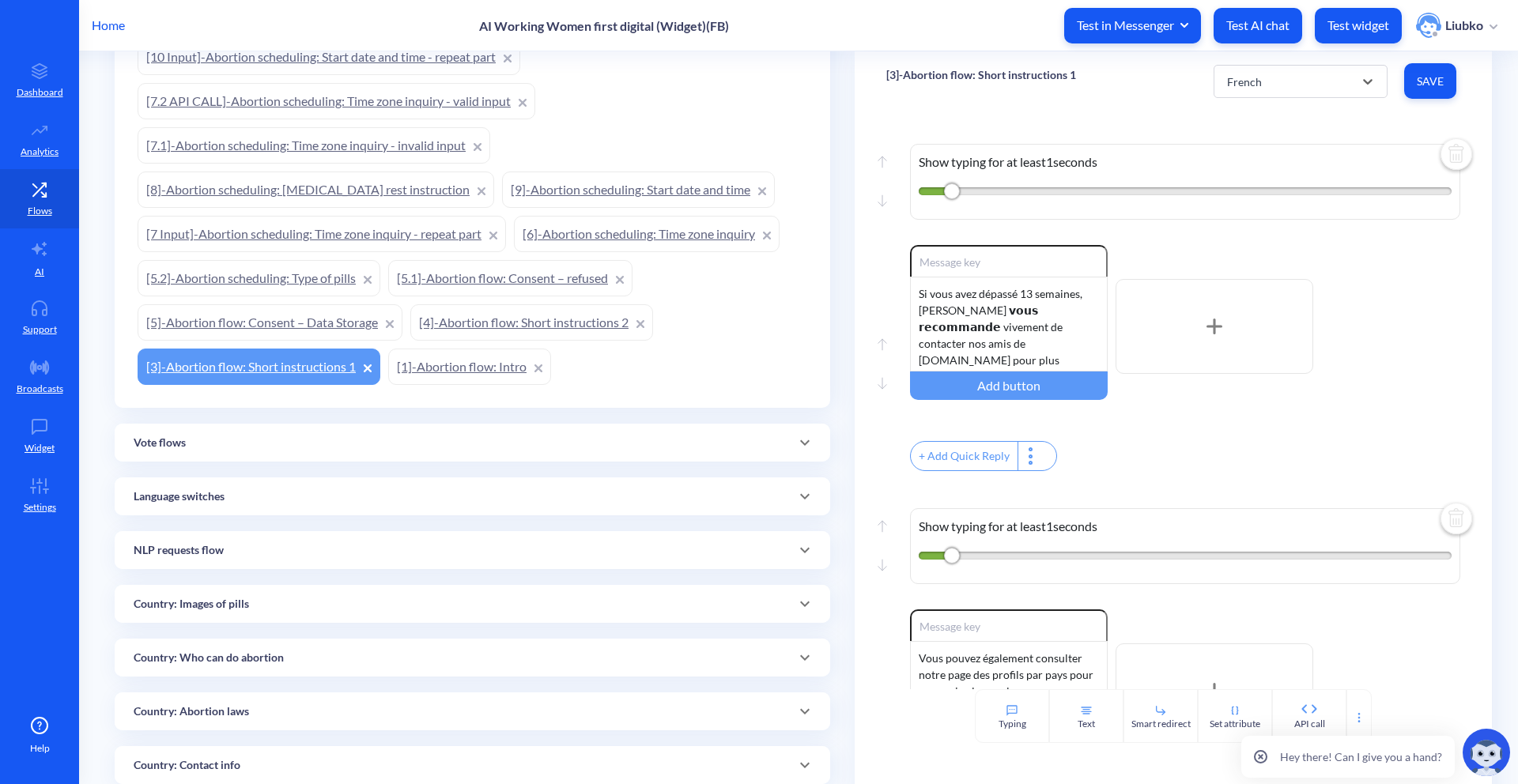
type input "Regarder nos vidéos explicatives"
type input "Continuer"
type input "Menu principal"
click at [1277, 89] on div "French" at bounding box center [1286, 81] width 135 height 29
click at [1273, 129] on div "English" at bounding box center [1300, 122] width 174 height 29
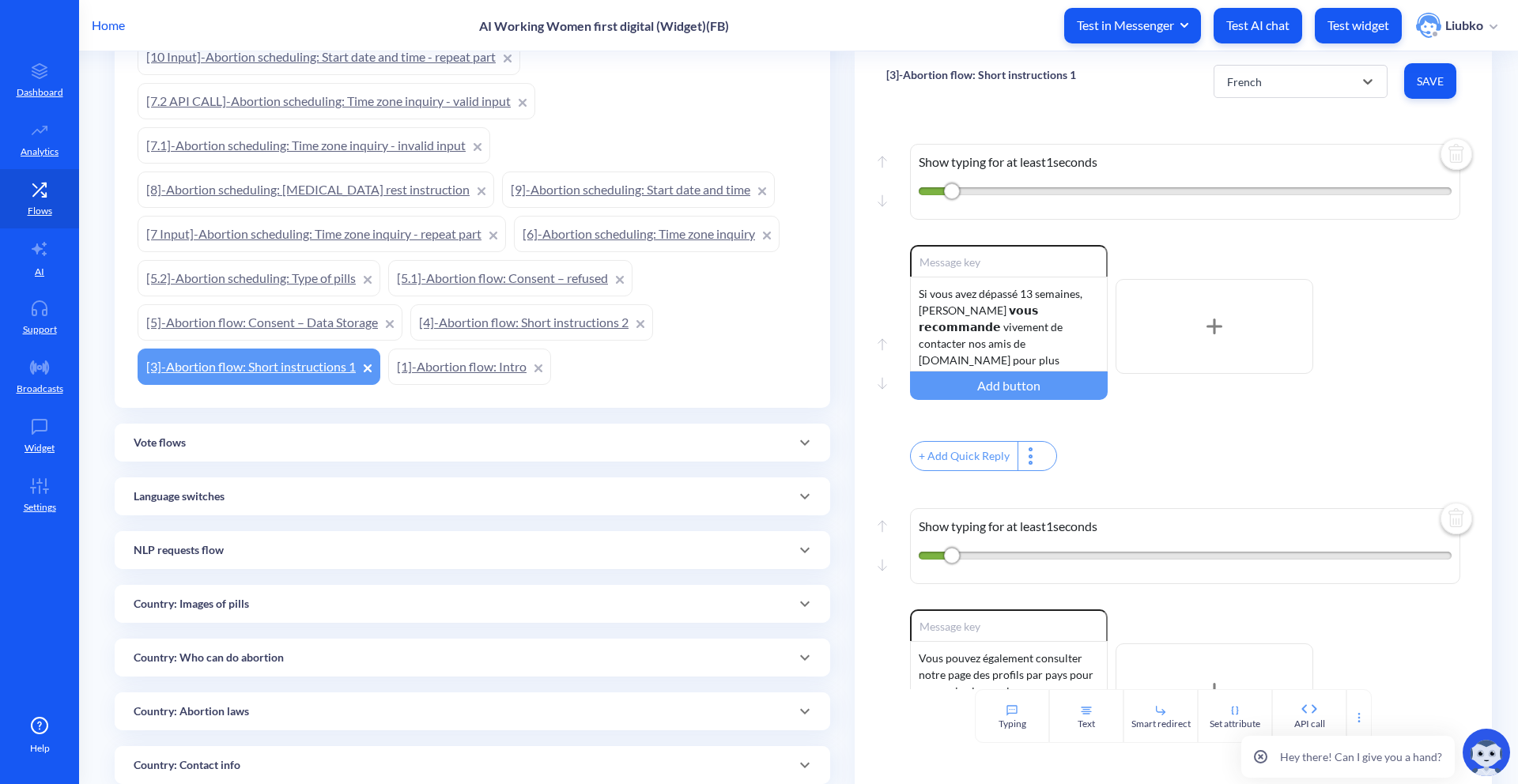
type input "Download combined pills guide"
type input "Download Misoprostol-only guide"
type input "Watch our instructional videos"
type input "Continue"
type input "Main menu"
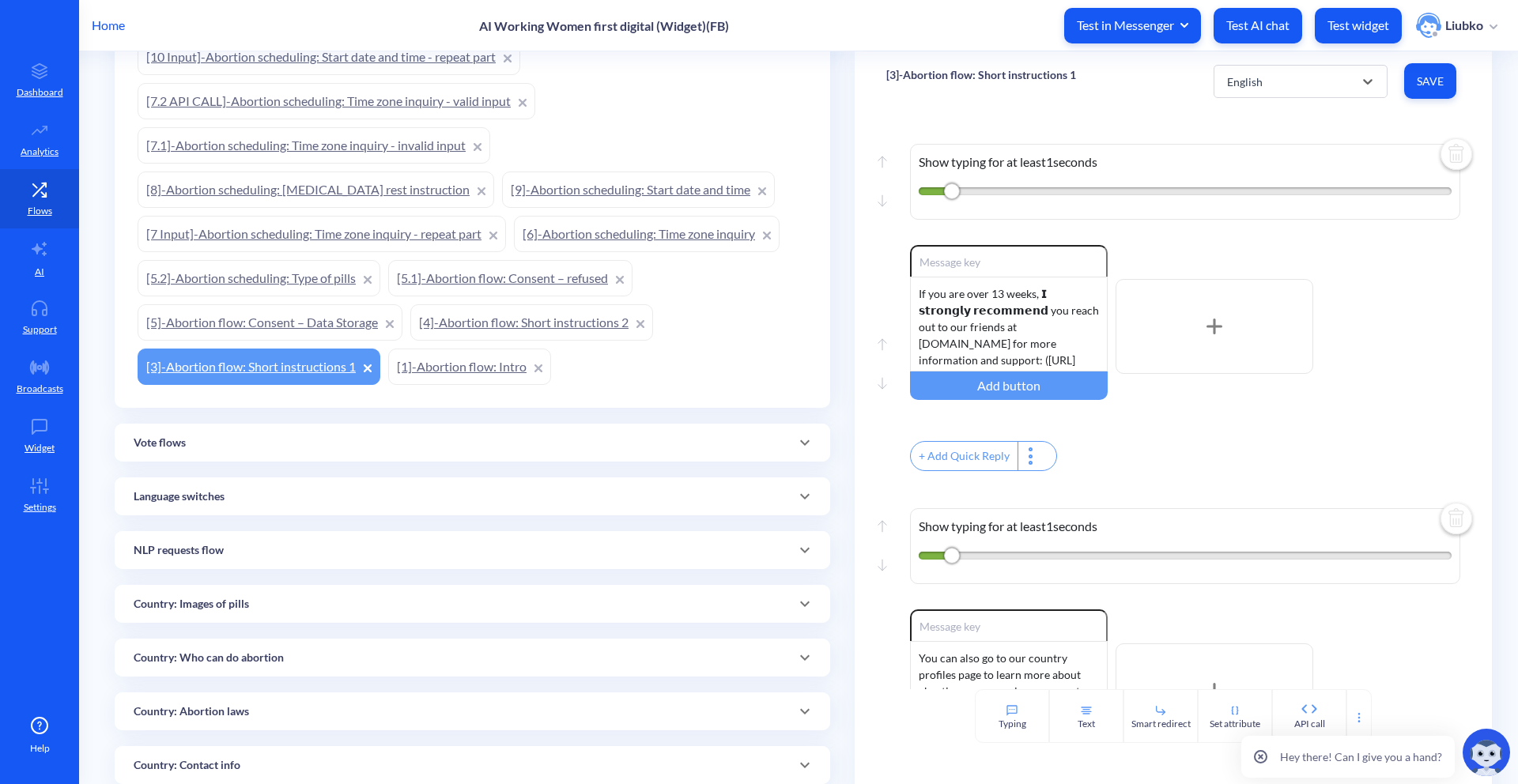
click at [1266, 760] on icon at bounding box center [1260, 756] width 12 height 12
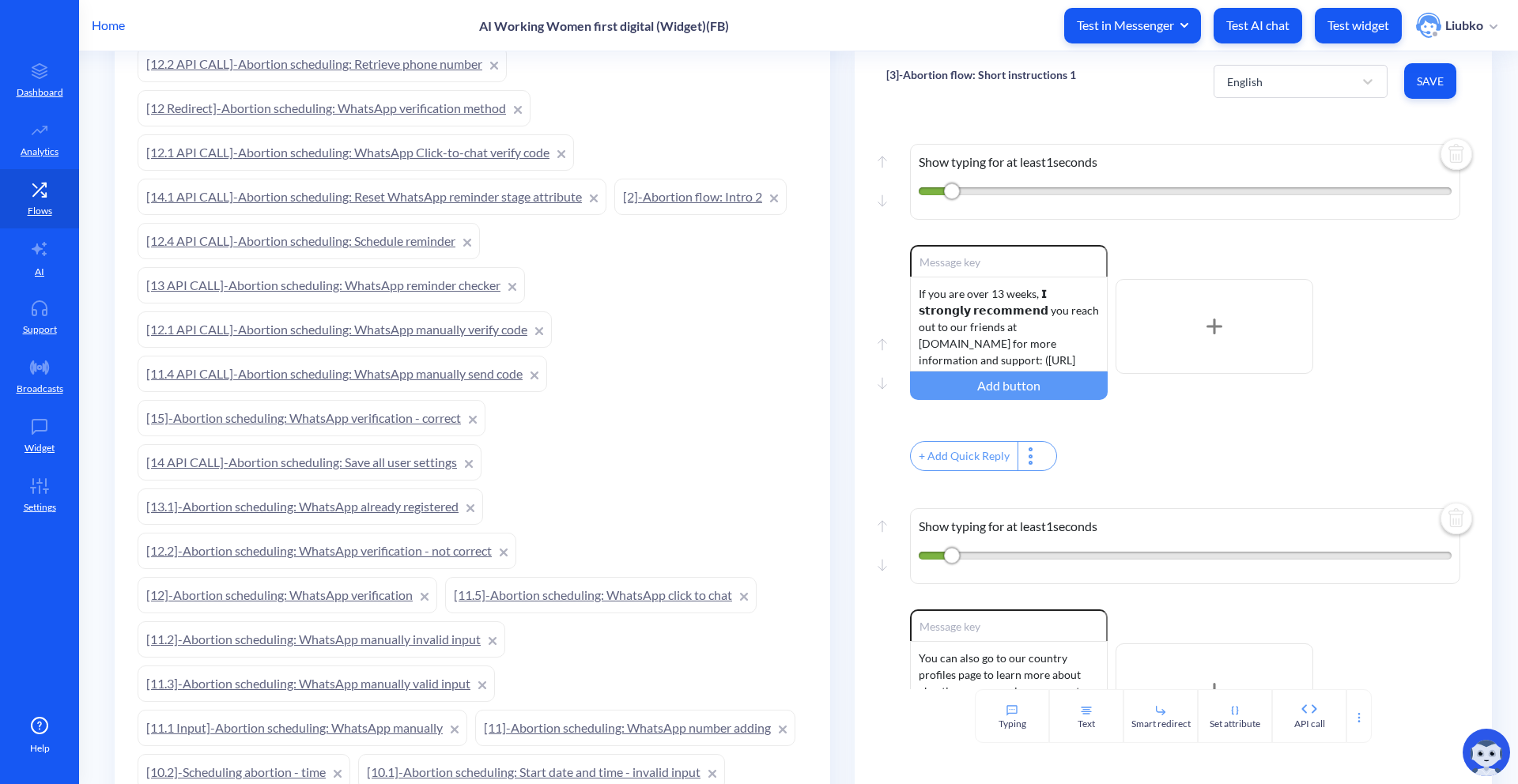
click at [410, 414] on link "[15]-Abortion scheduling: WhatsApp verification - correct" at bounding box center [311, 418] width 348 height 37
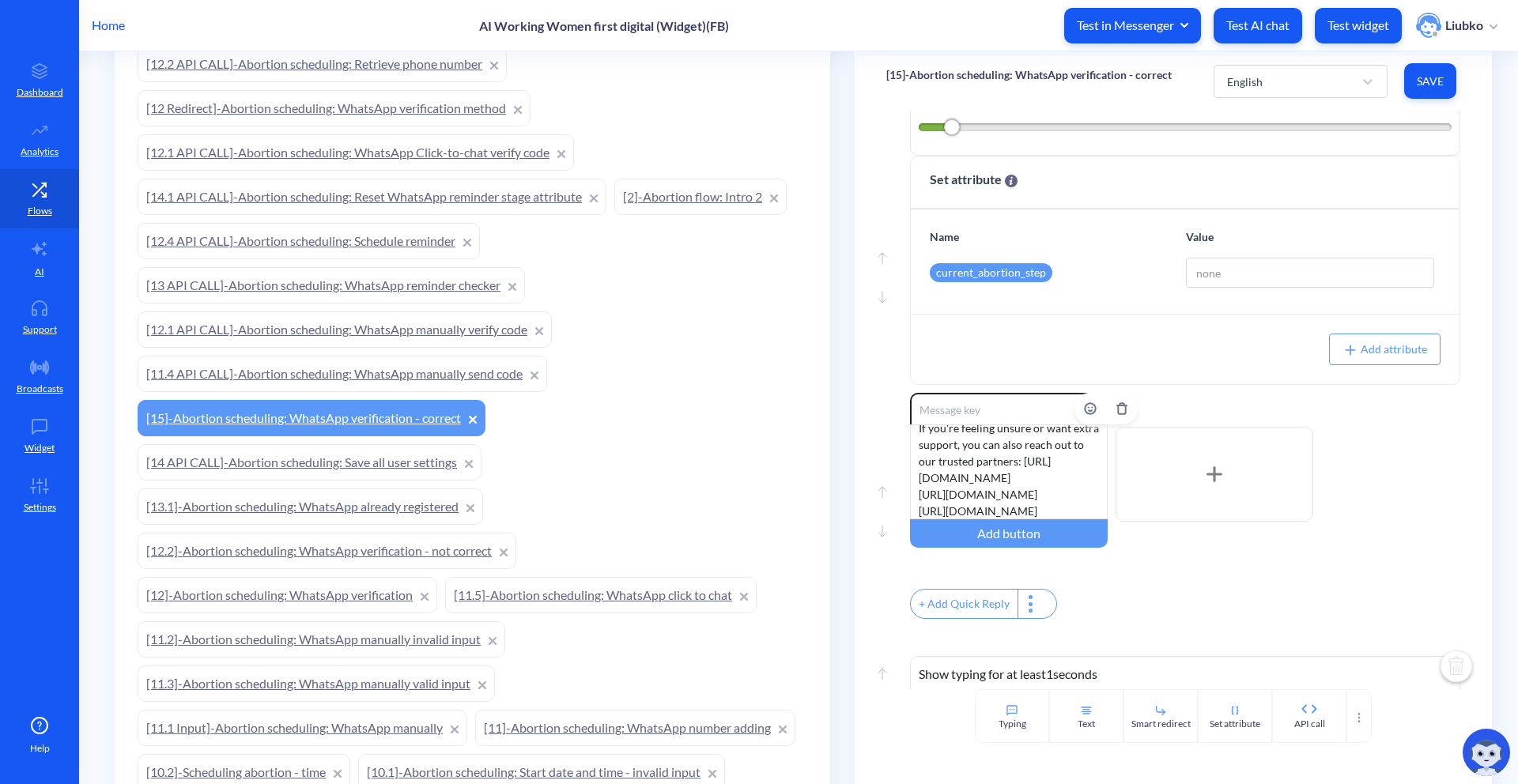
scroll to position [263, 0]
click at [1318, 86] on div "English" at bounding box center [1286, 81] width 135 height 29
click at [1292, 146] on div "French" at bounding box center [1300, 151] width 174 height 29
click at [1305, 81] on div "French" at bounding box center [1286, 81] width 135 height 29
click at [1292, 115] on div "English" at bounding box center [1300, 122] width 174 height 29
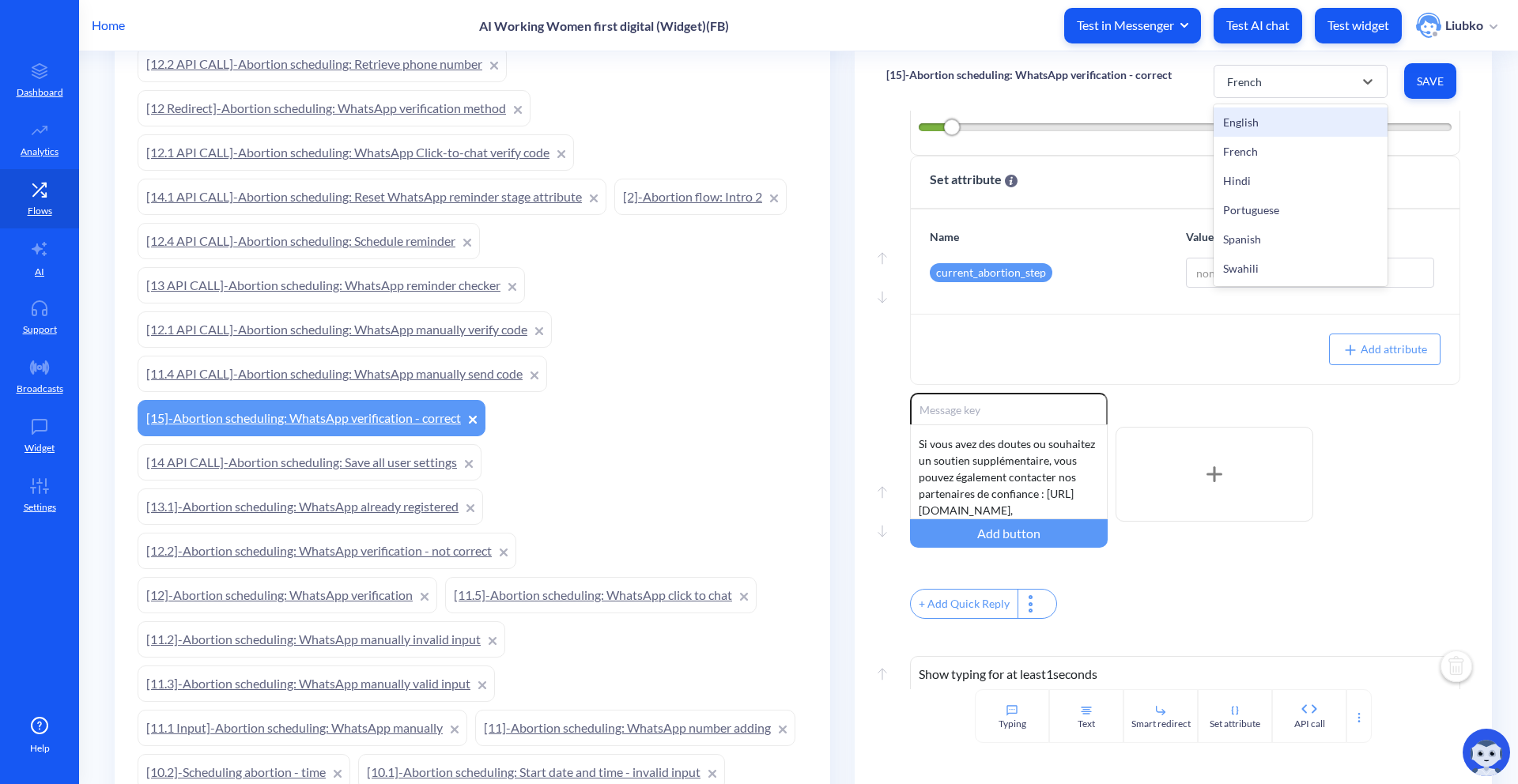
type input "Main menu"
click at [667, 590] on link "[11.5]-Abortion scheduling: WhatsApp click to chat" at bounding box center [600, 595] width 311 height 37
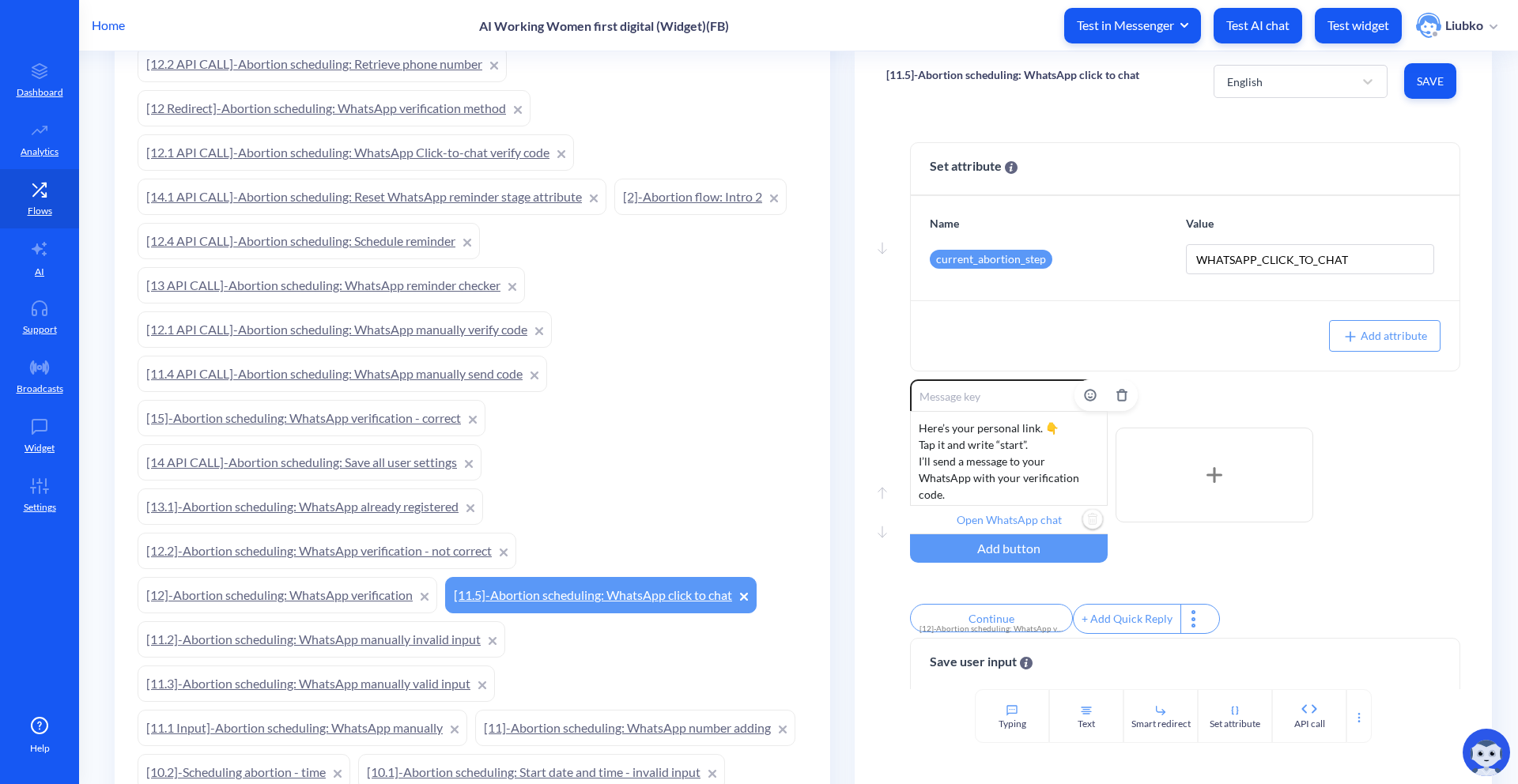
click at [1022, 510] on input "Open WhatsApp chat" at bounding box center [1009, 521] width 197 height 29
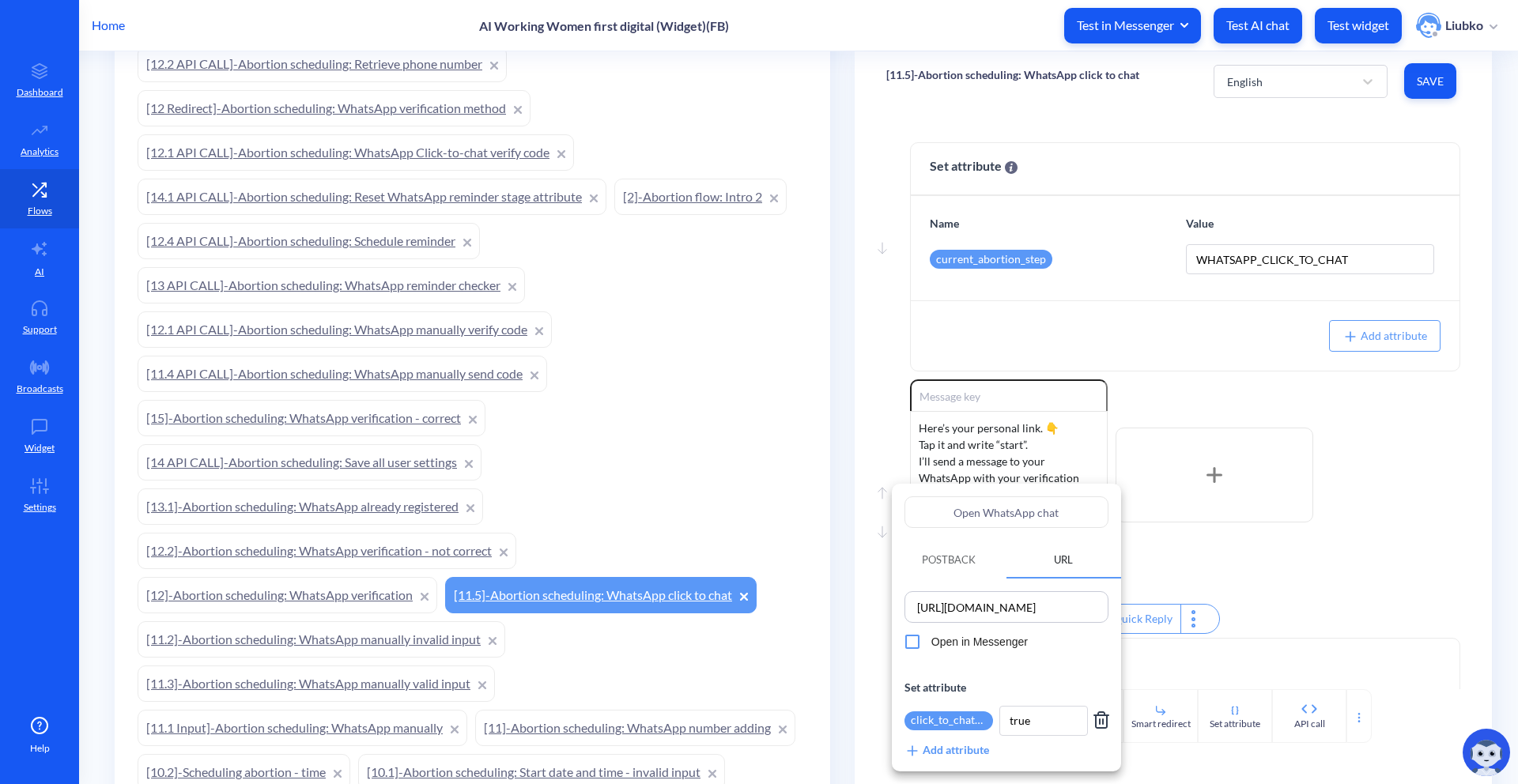
scroll to position [0, 16]
click at [1063, 607] on input "https://wa.me/14154498355?text=start" at bounding box center [1006, 607] width 194 height 22
click at [1401, 546] on div at bounding box center [759, 392] width 1518 height 784
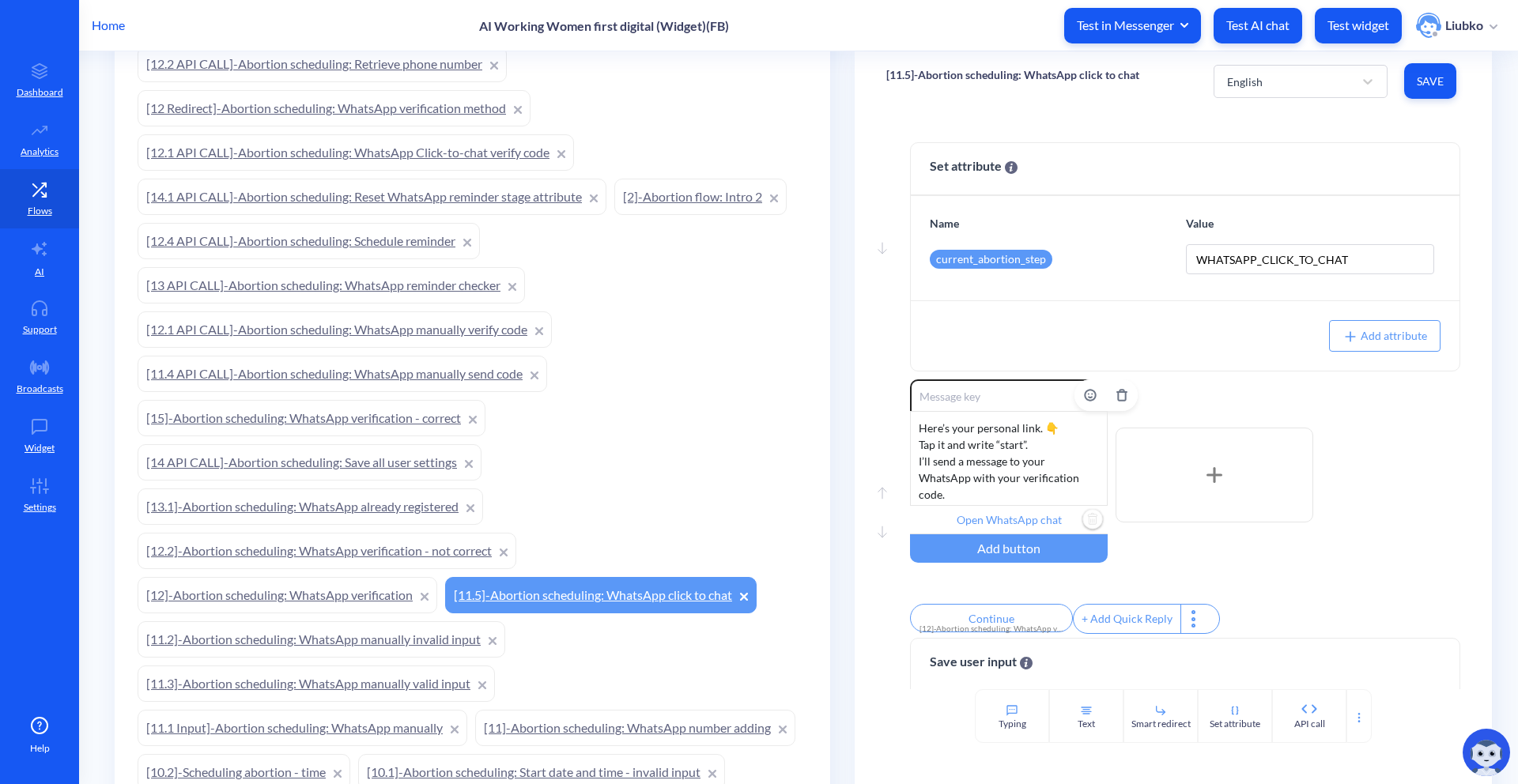
click at [1028, 522] on input "Open WhatsApp chat" at bounding box center [1009, 521] width 197 height 29
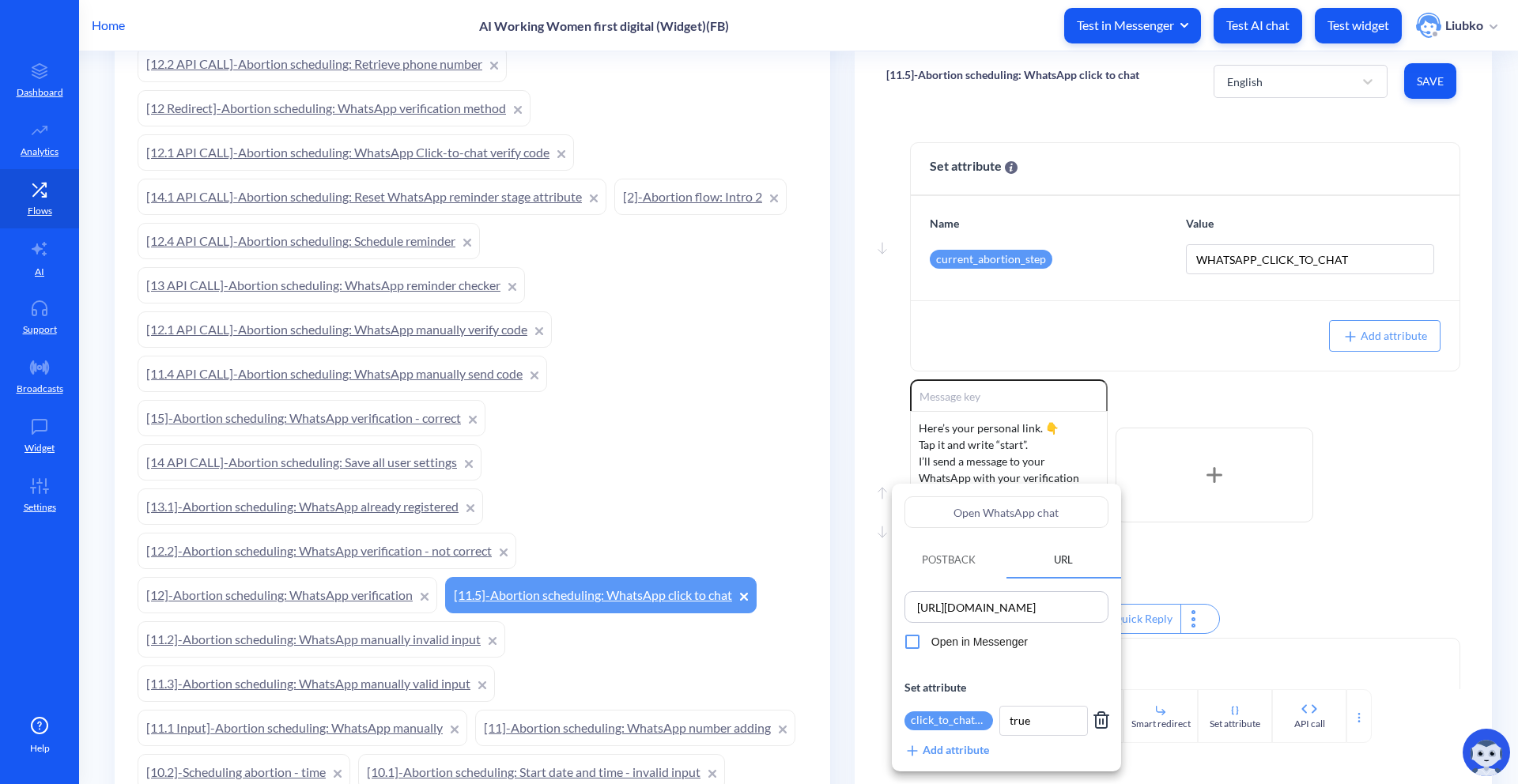
click at [1325, 566] on div at bounding box center [759, 392] width 1518 height 784
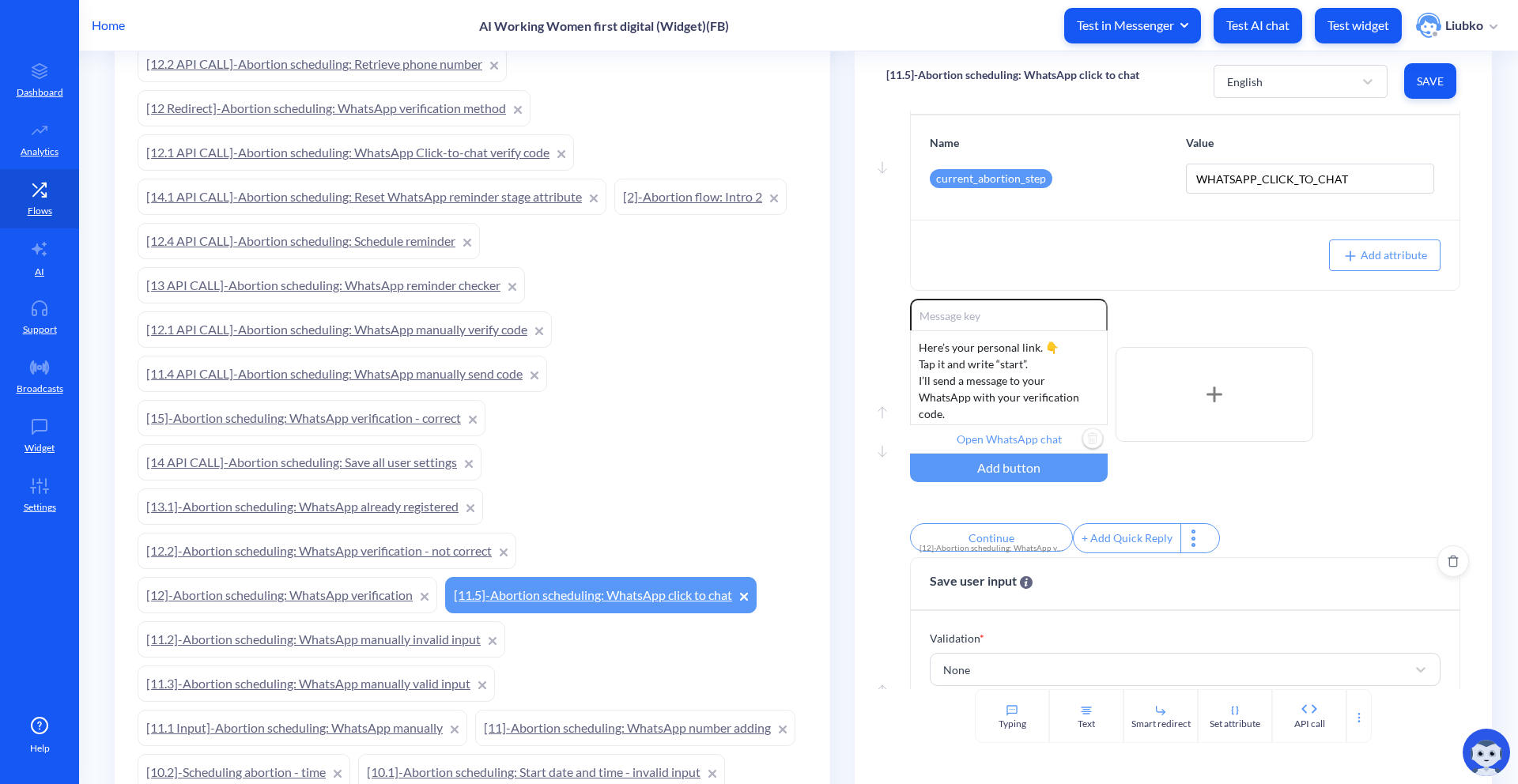
scroll to position [194, 0]
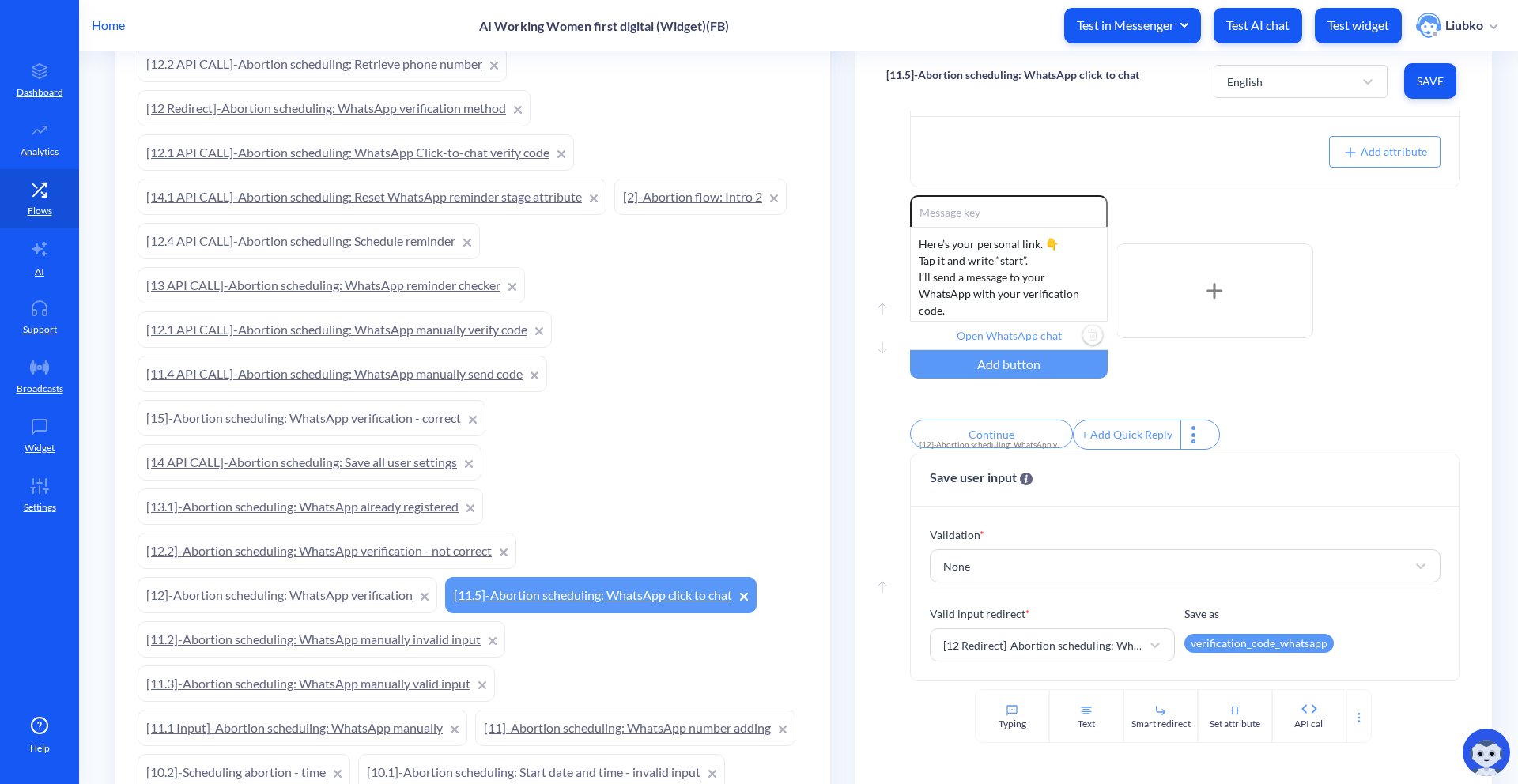
click at [1353, 364] on div "Enable reactions Here’s your personal link. 👇 Tap it and write “start”. I’ll se…" at bounding box center [1184, 291] width 550 height 191
click at [1432, 333] on div "Enable reactions Here’s your personal link. 👇 Tap it and write “start”. I’ll se…" at bounding box center [1184, 291] width 550 height 191
click at [361, 593] on link "[12]-Abortion scheduling: WhatsApp verification" at bounding box center [287, 595] width 299 height 37
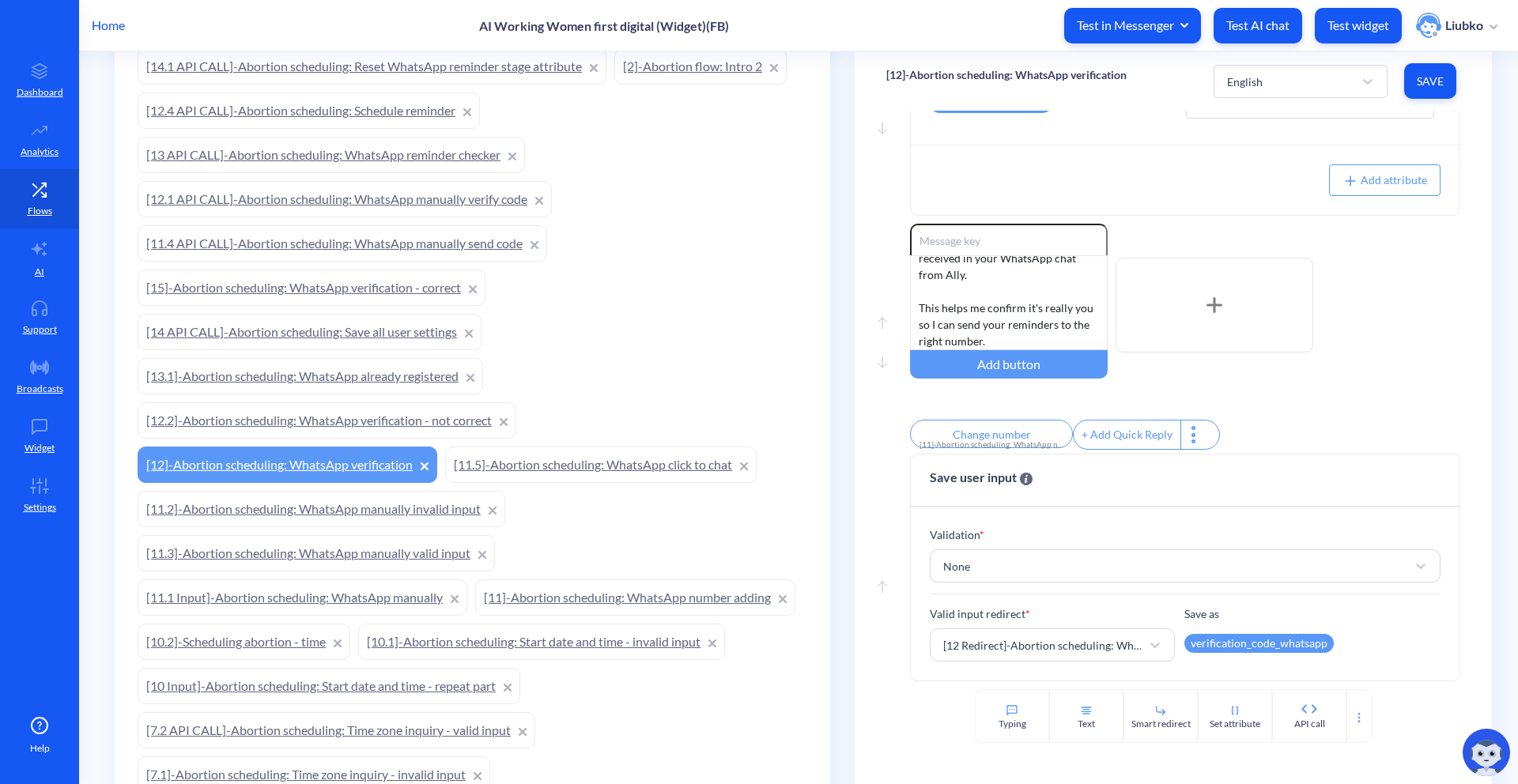
scroll to position [18, 0]
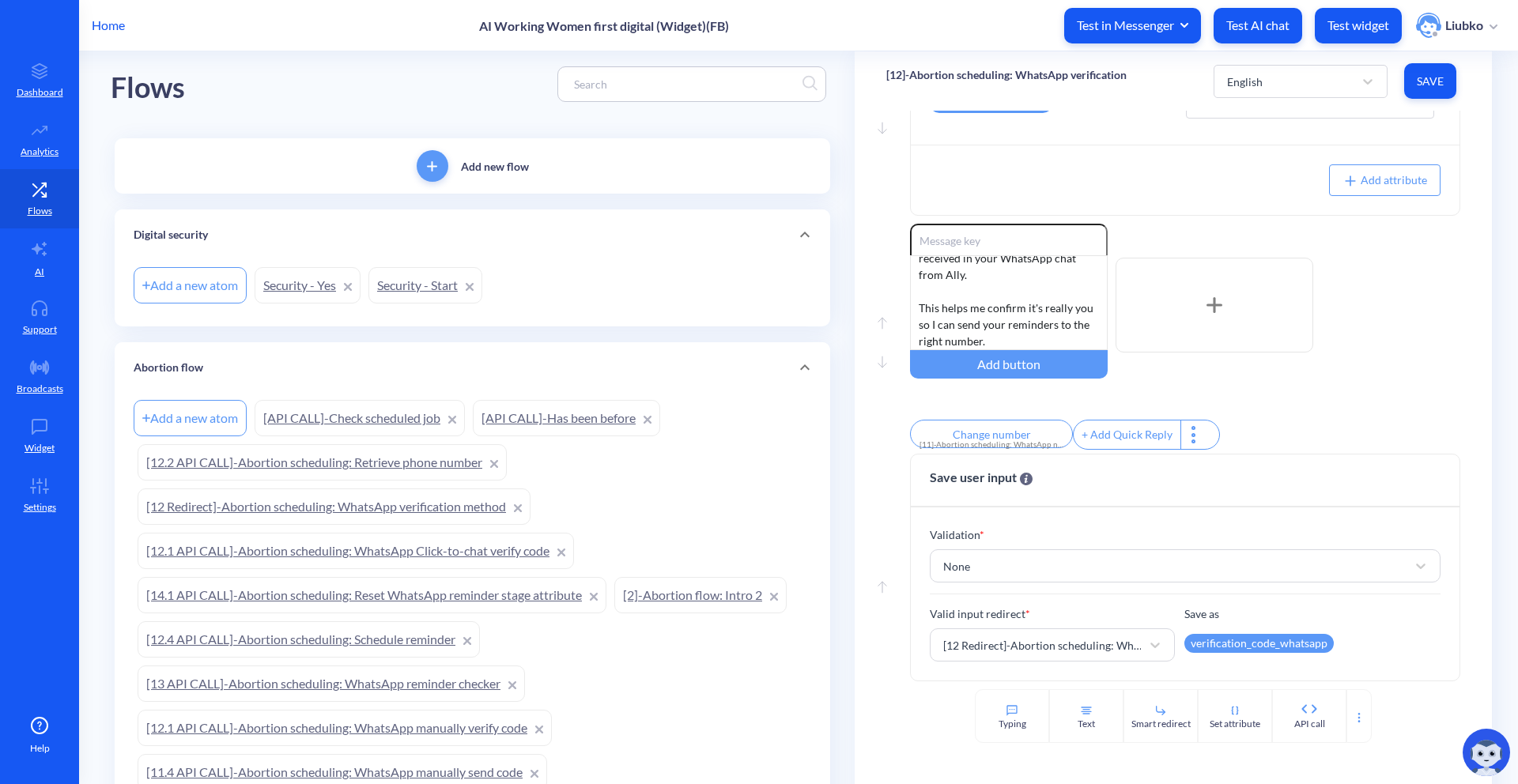
click at [425, 508] on link "[12 Redirect]-Abortion scheduling: WhatsApp verification method" at bounding box center [334, 507] width 393 height 37
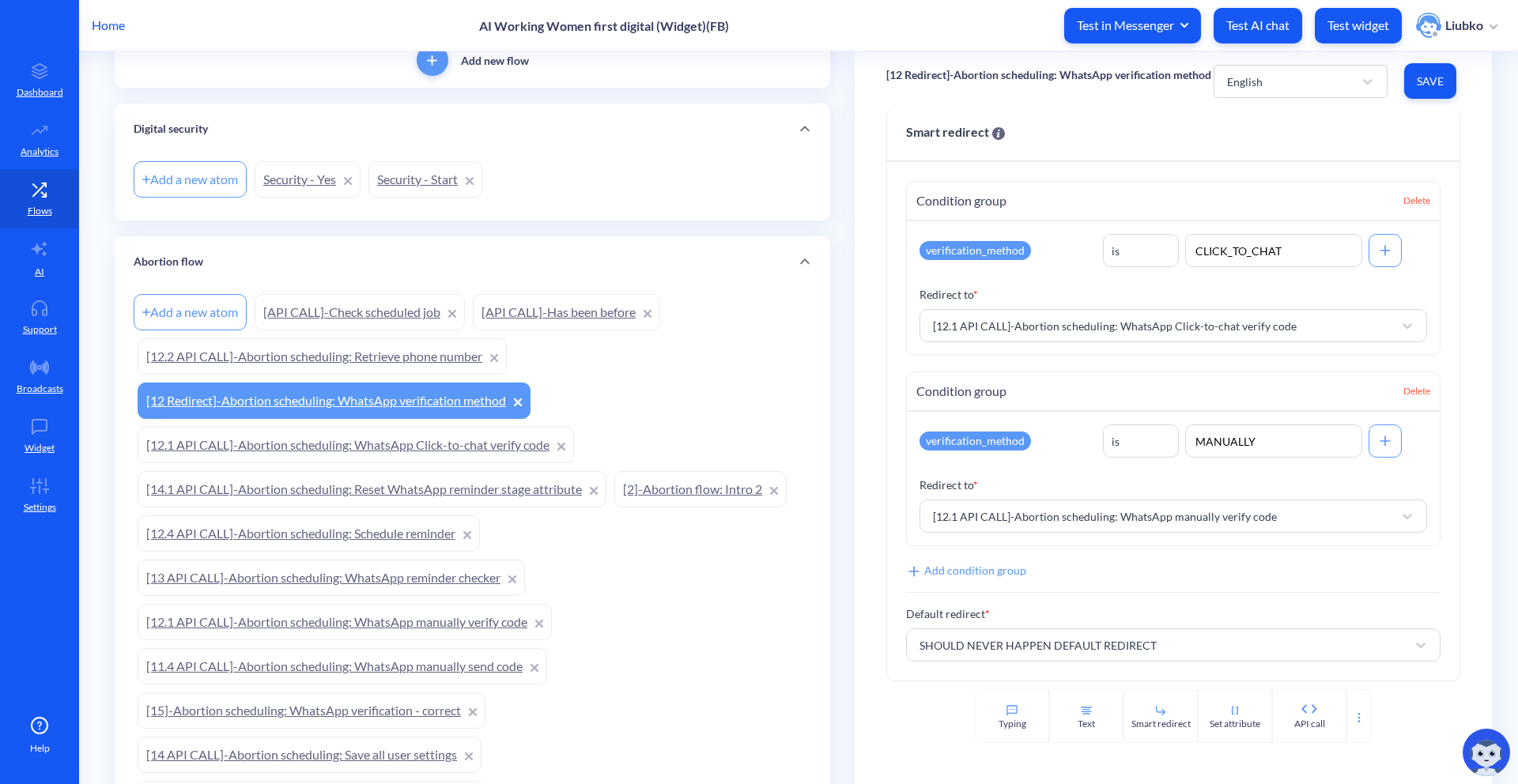
scroll to position [187, 0]
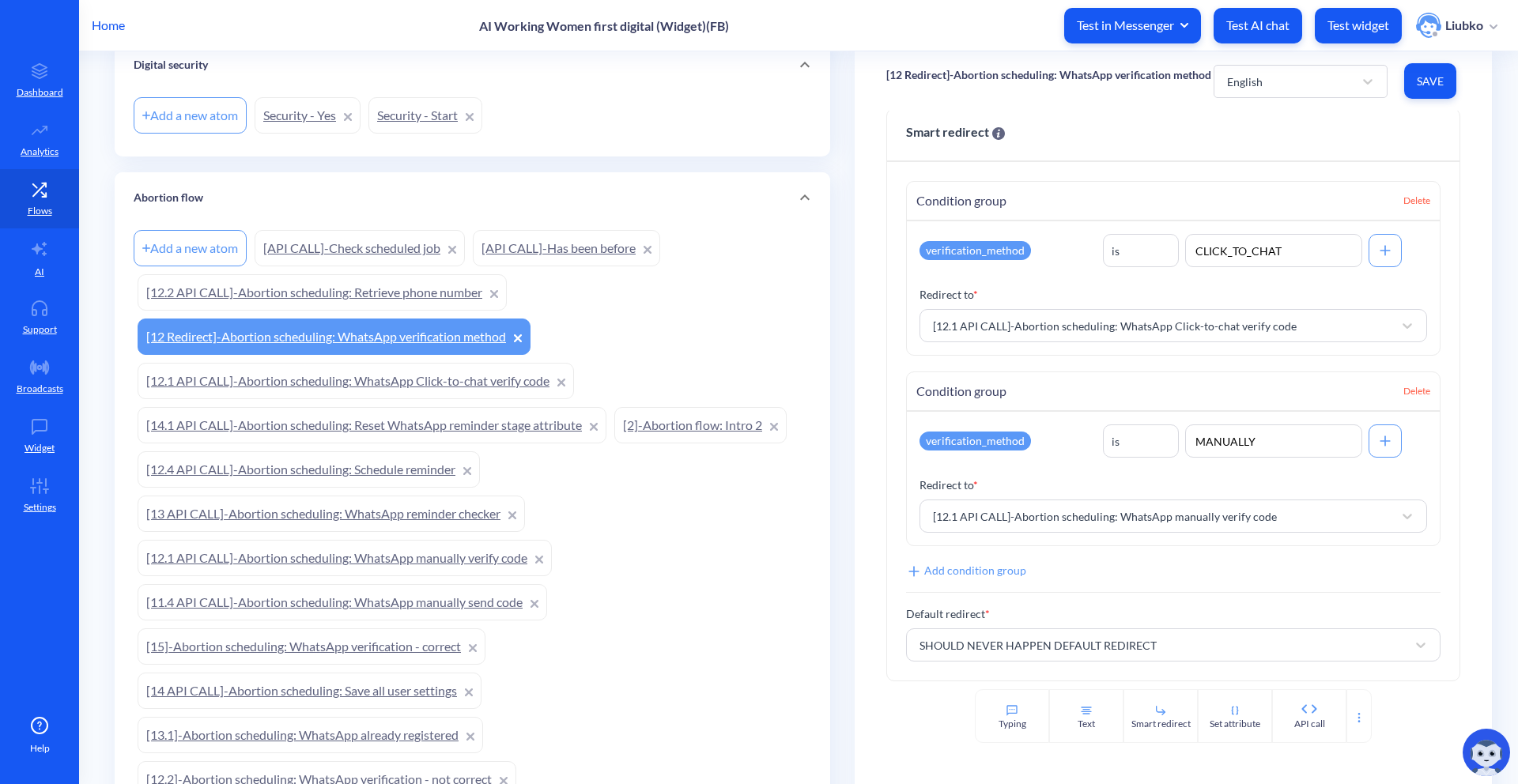
click at [455, 540] on link "[12.1 API CALL]-Abortion scheduling: WhatsApp manually verify code" at bounding box center [345, 558] width 414 height 37
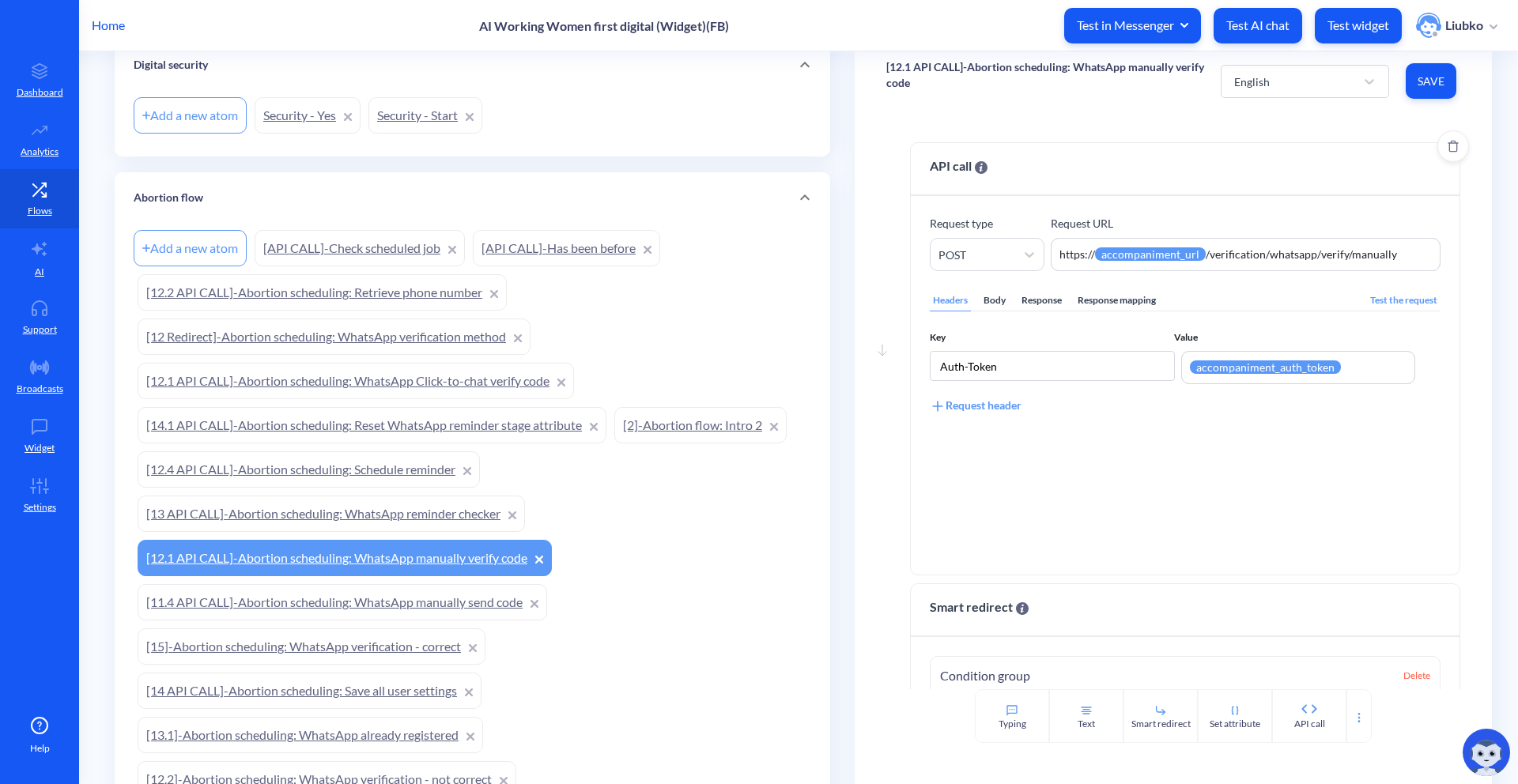
click at [989, 290] on div "Body" at bounding box center [994, 300] width 29 height 21
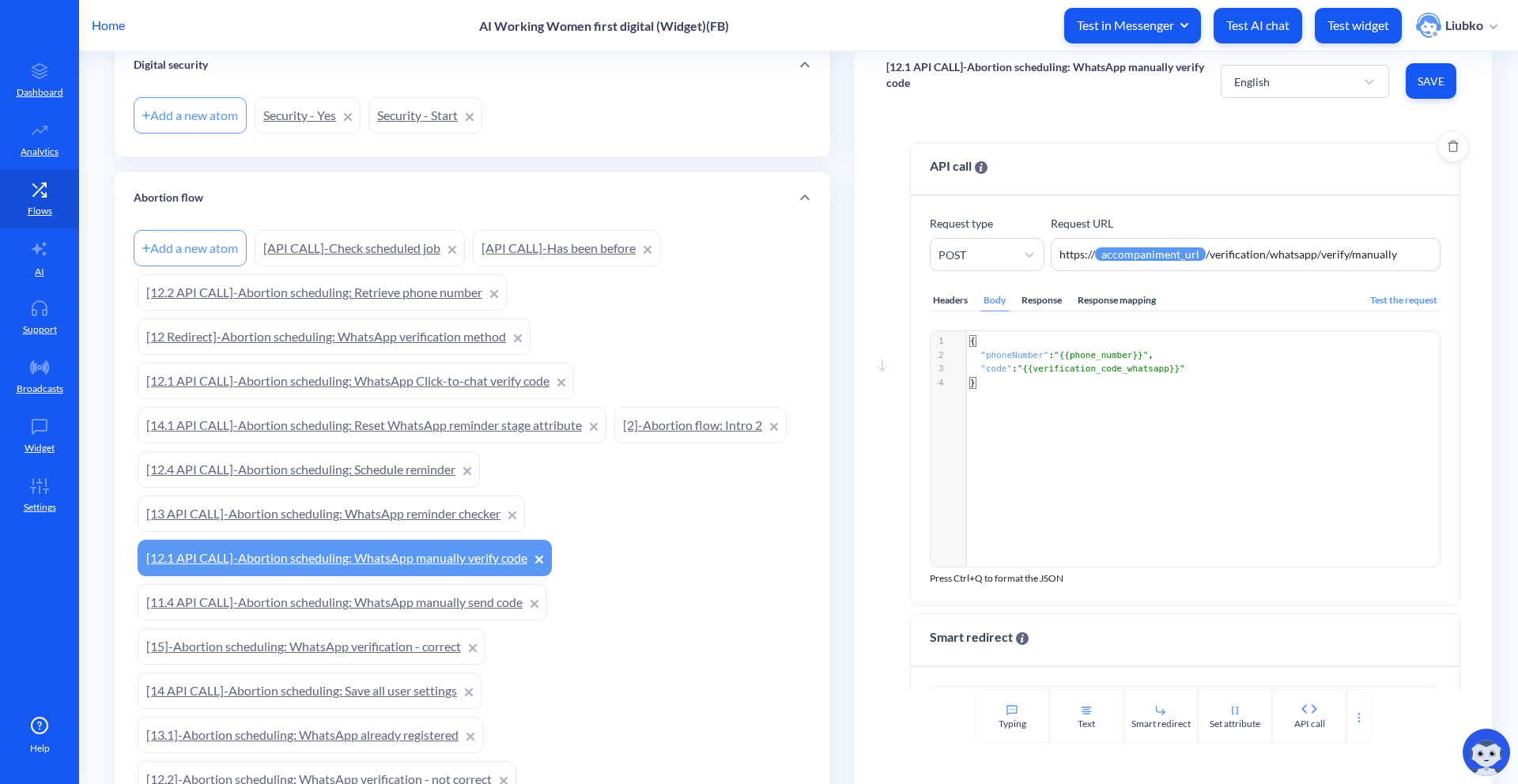
click at [1036, 291] on div "Response" at bounding box center [1041, 300] width 47 height 21
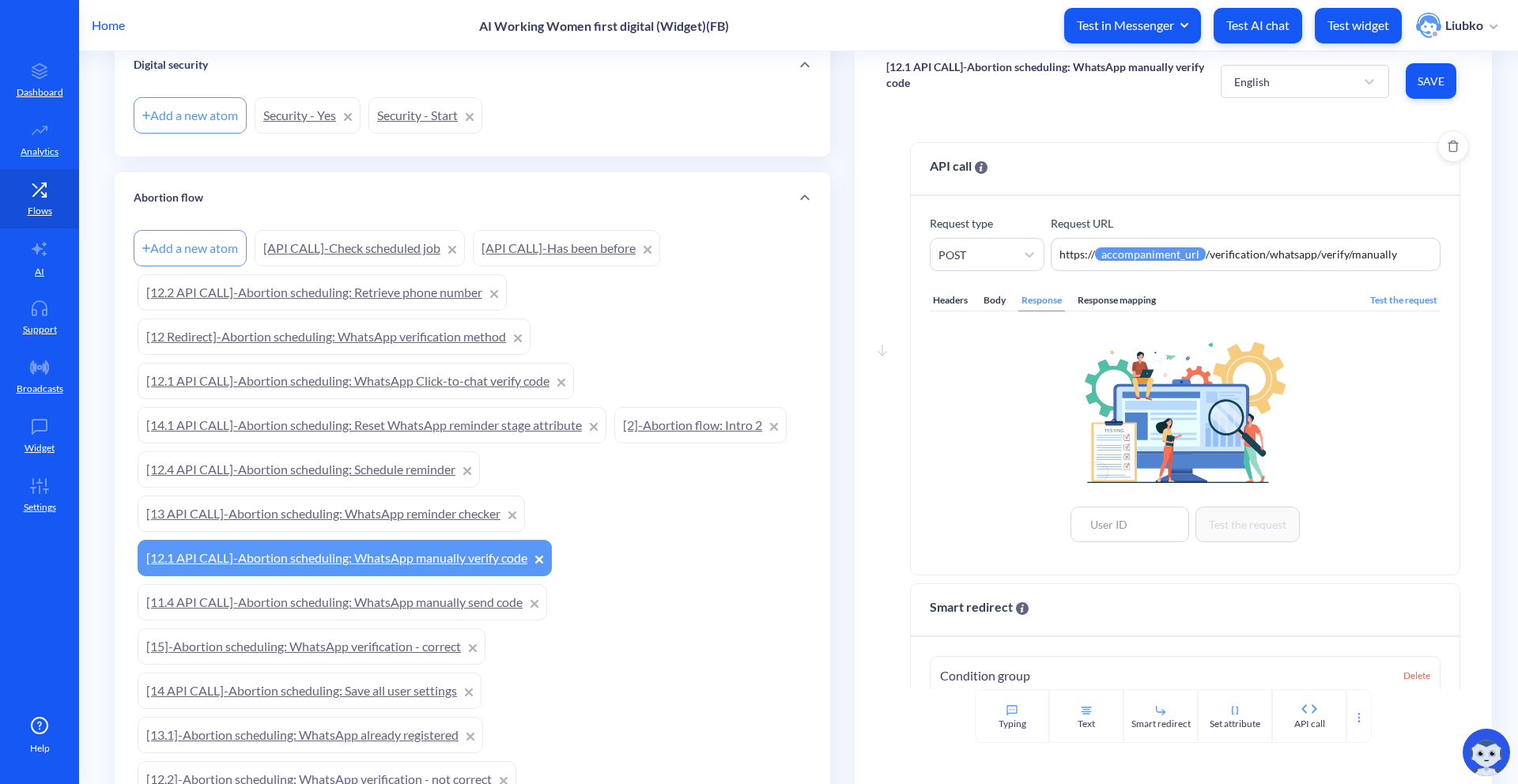
click at [1083, 298] on div "Response mapping" at bounding box center [1116, 300] width 84 height 21
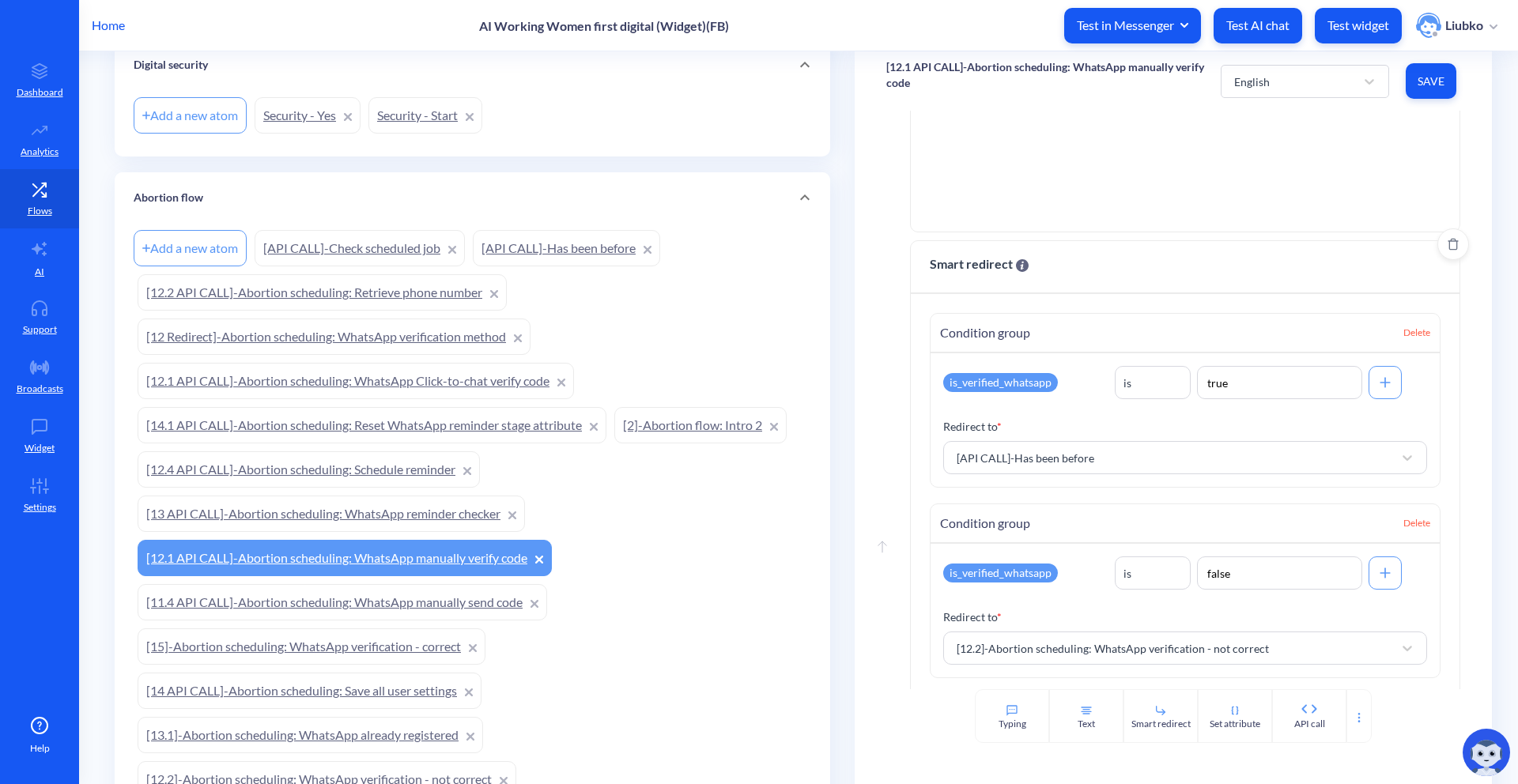
scroll to position [373, 0]
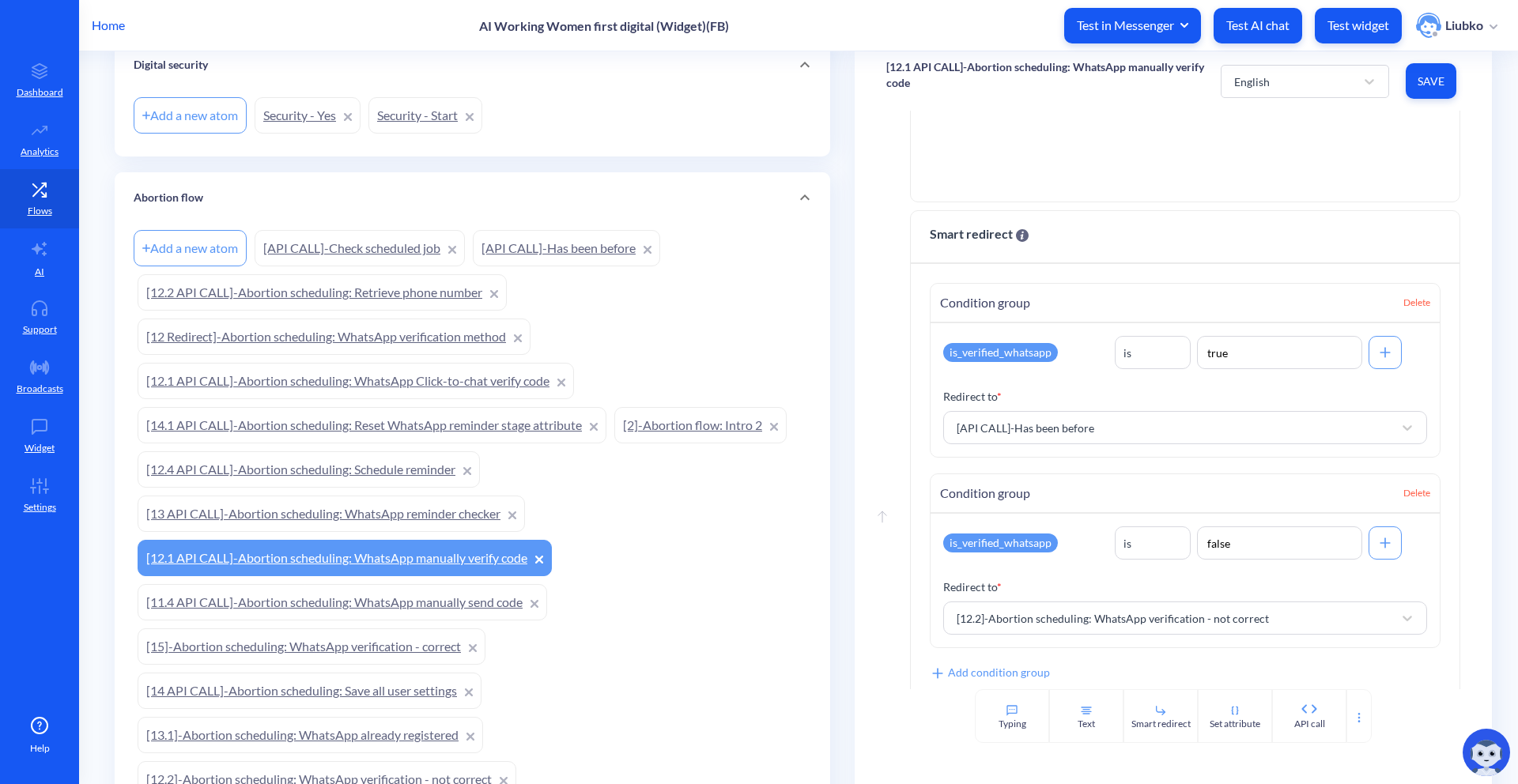
click at [567, 244] on link "[API CALL]-Has been before" at bounding box center [566, 248] width 187 height 37
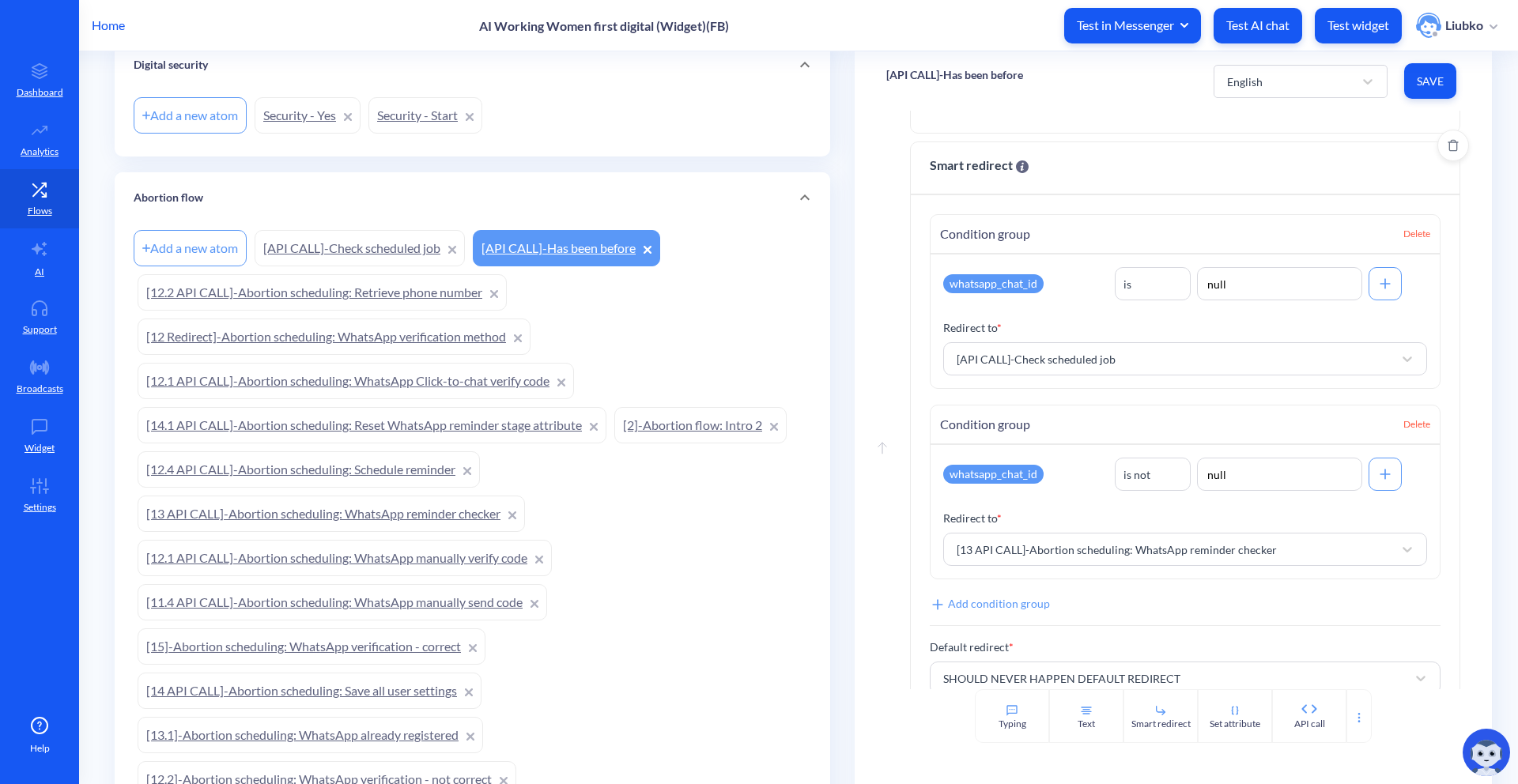
scroll to position [475, 0]
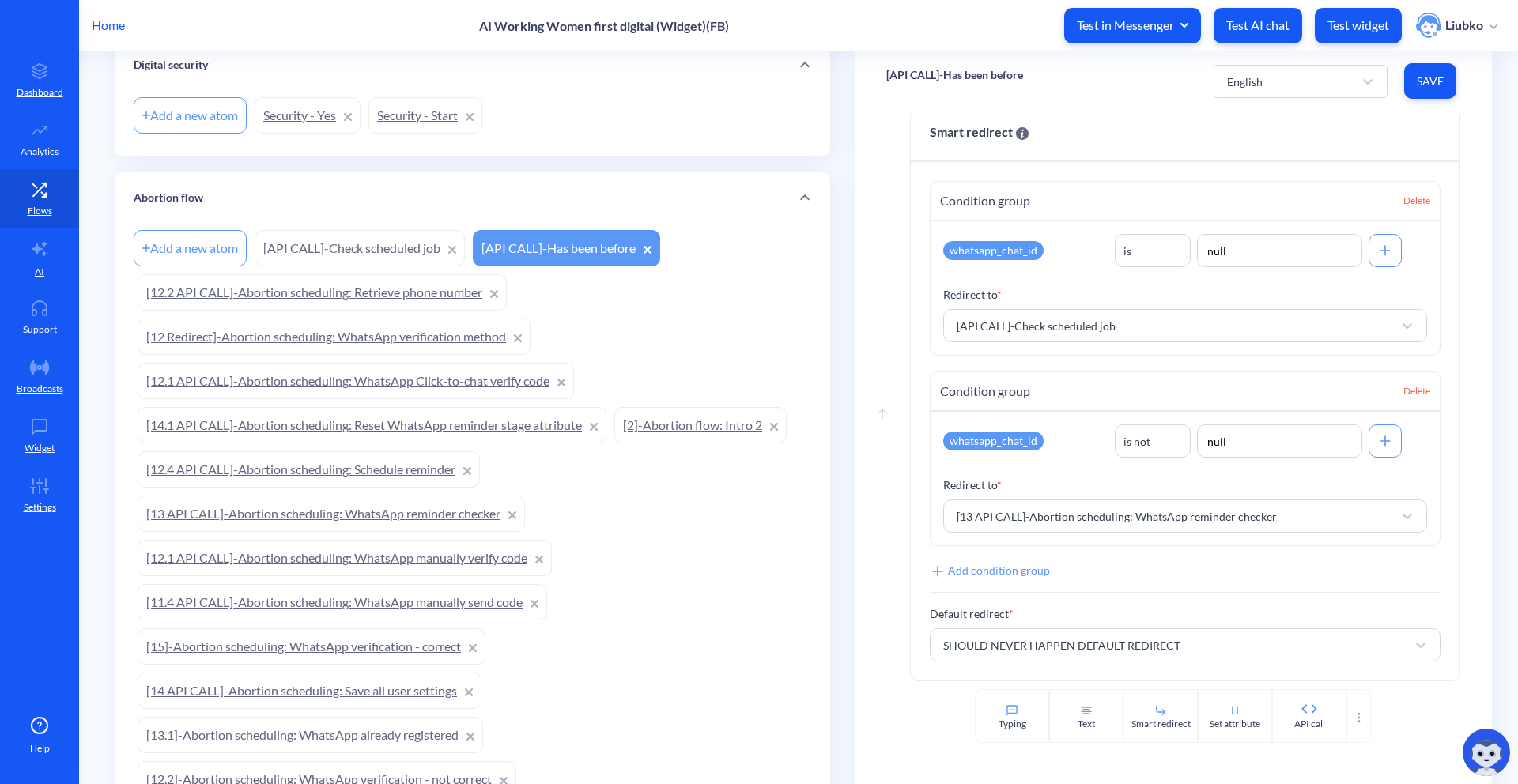
click at [312, 510] on link "[13 API CALL]-Abortion scheduling: WhatsApp reminder checker" at bounding box center [331, 514] width 388 height 37
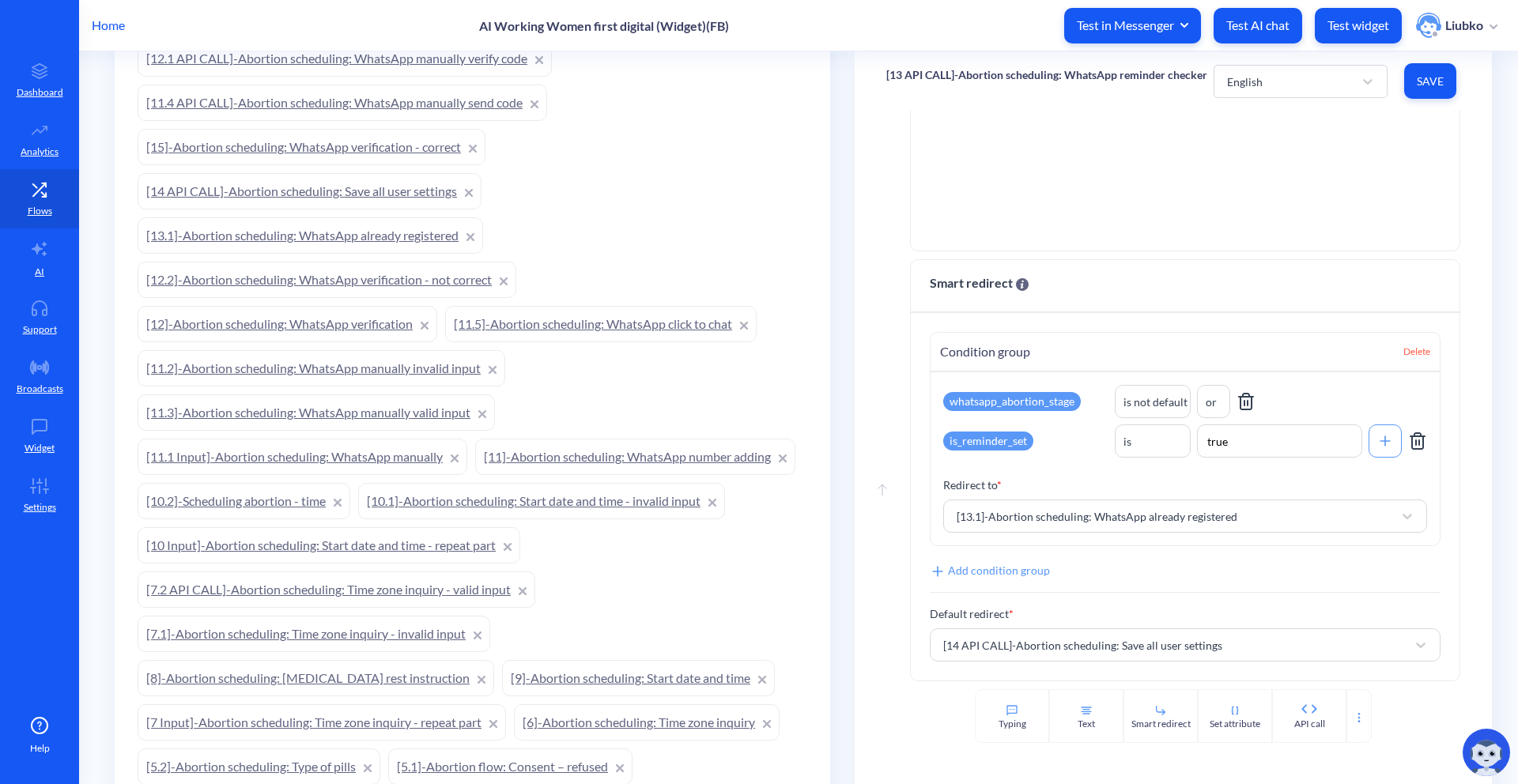
scroll to position [657, 0]
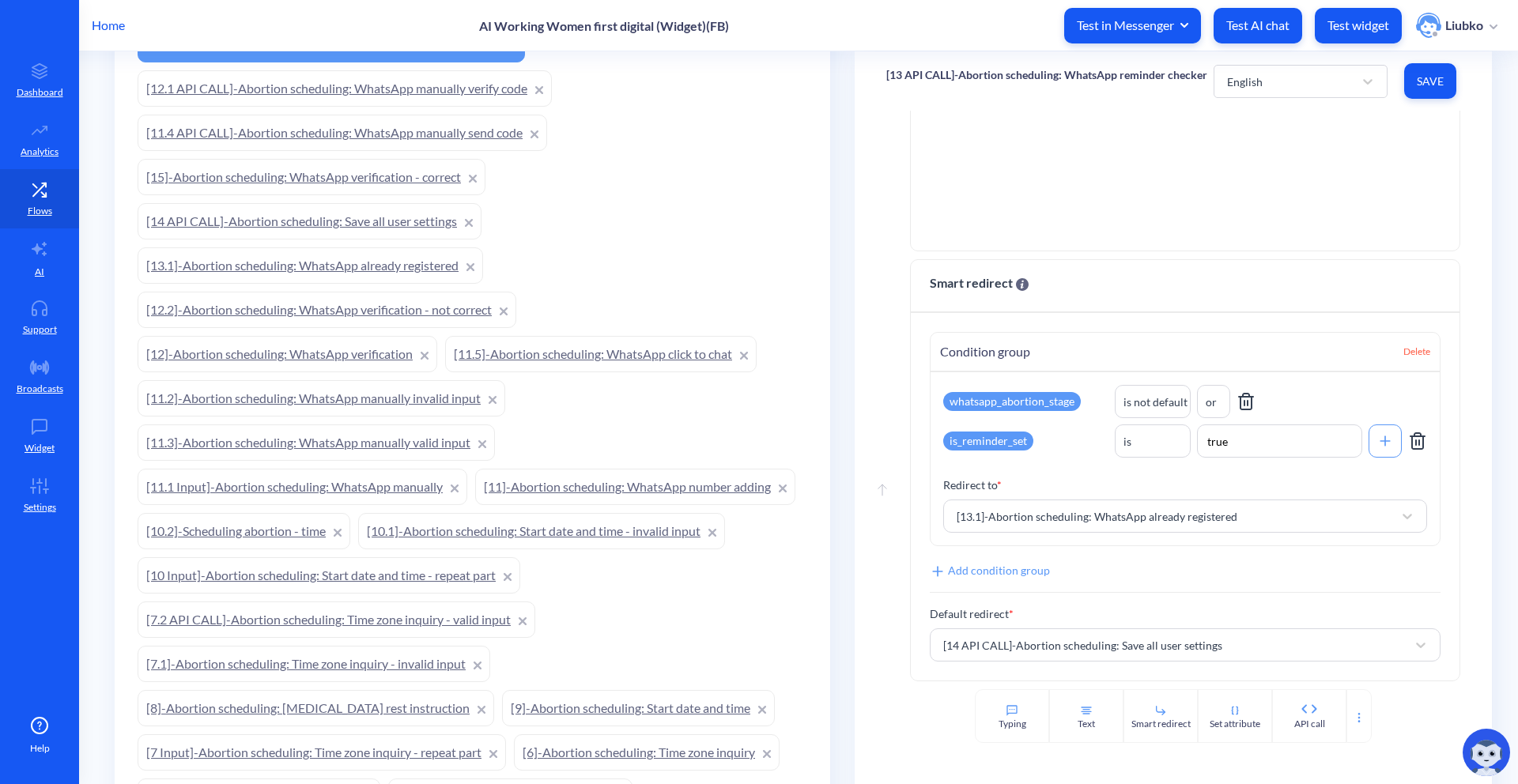
click at [401, 269] on link "[13.1]-Abortion scheduling: WhatsApp already registered" at bounding box center [310, 266] width 345 height 37
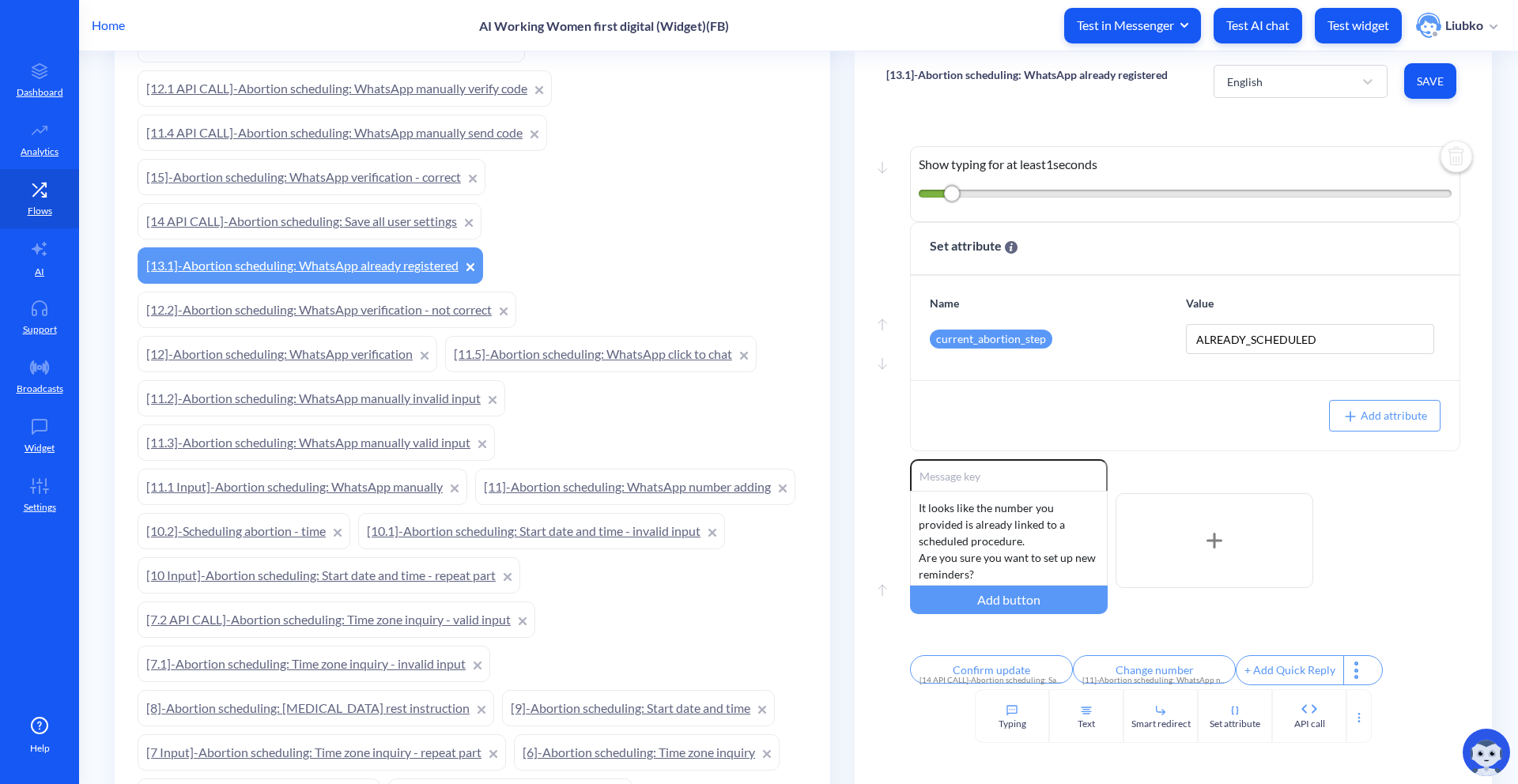
scroll to position [14, 0]
click at [1305, 92] on div "English" at bounding box center [1286, 81] width 135 height 29
click at [1278, 154] on div "French" at bounding box center [1300, 151] width 174 height 29
type input "Confirmer la mise à jour"
type input "Changer de numéro"
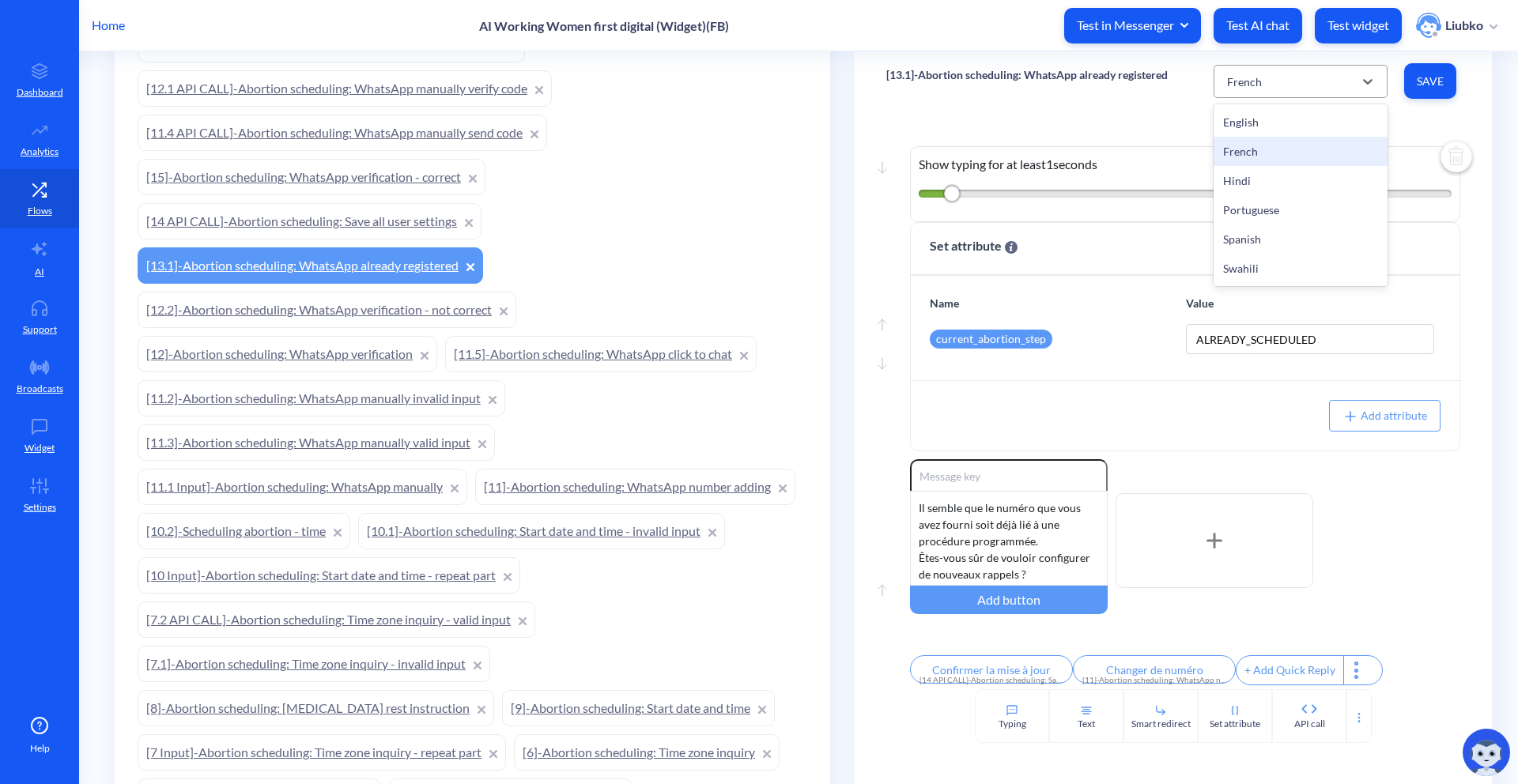
click at [1274, 84] on div "French" at bounding box center [1286, 81] width 135 height 29
click at [1265, 118] on div "English" at bounding box center [1300, 122] width 174 height 29
type input "Confirm update"
type input "Change number"
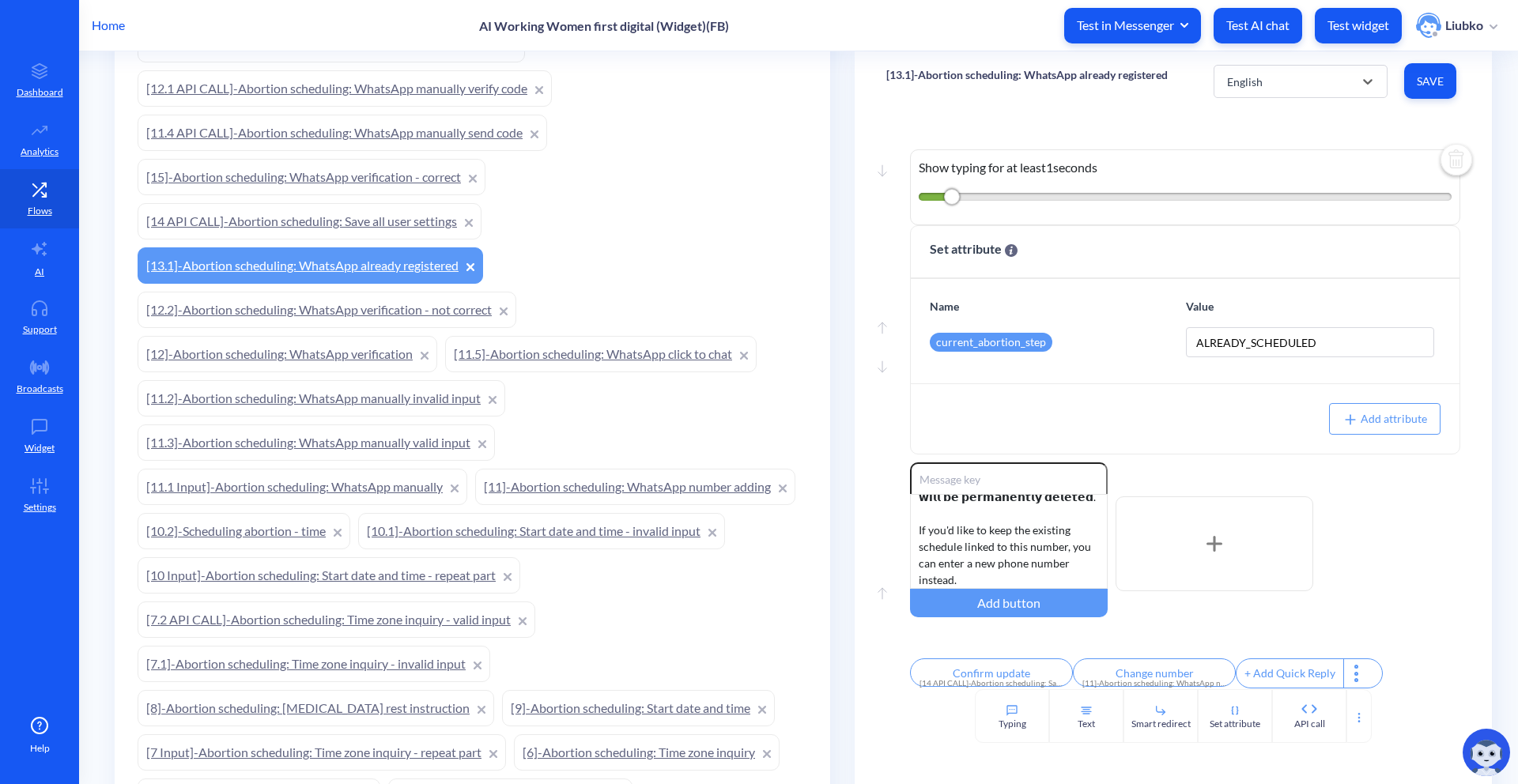
scroll to position [0, 0]
click at [310, 229] on link "[14 API CALL]-Abortion scheduling: Save all user settings" at bounding box center [310, 221] width 344 height 37
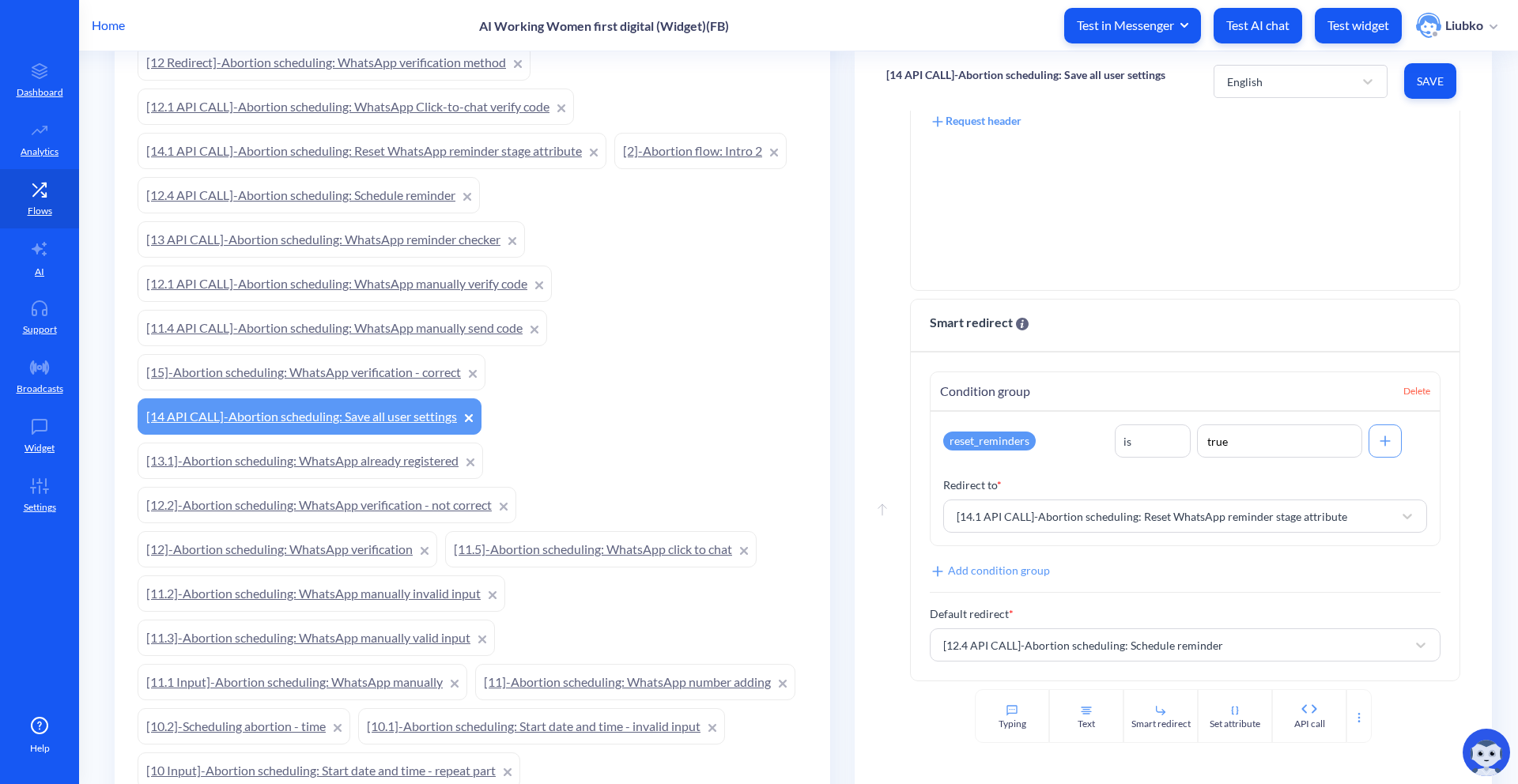
scroll to position [421, 0]
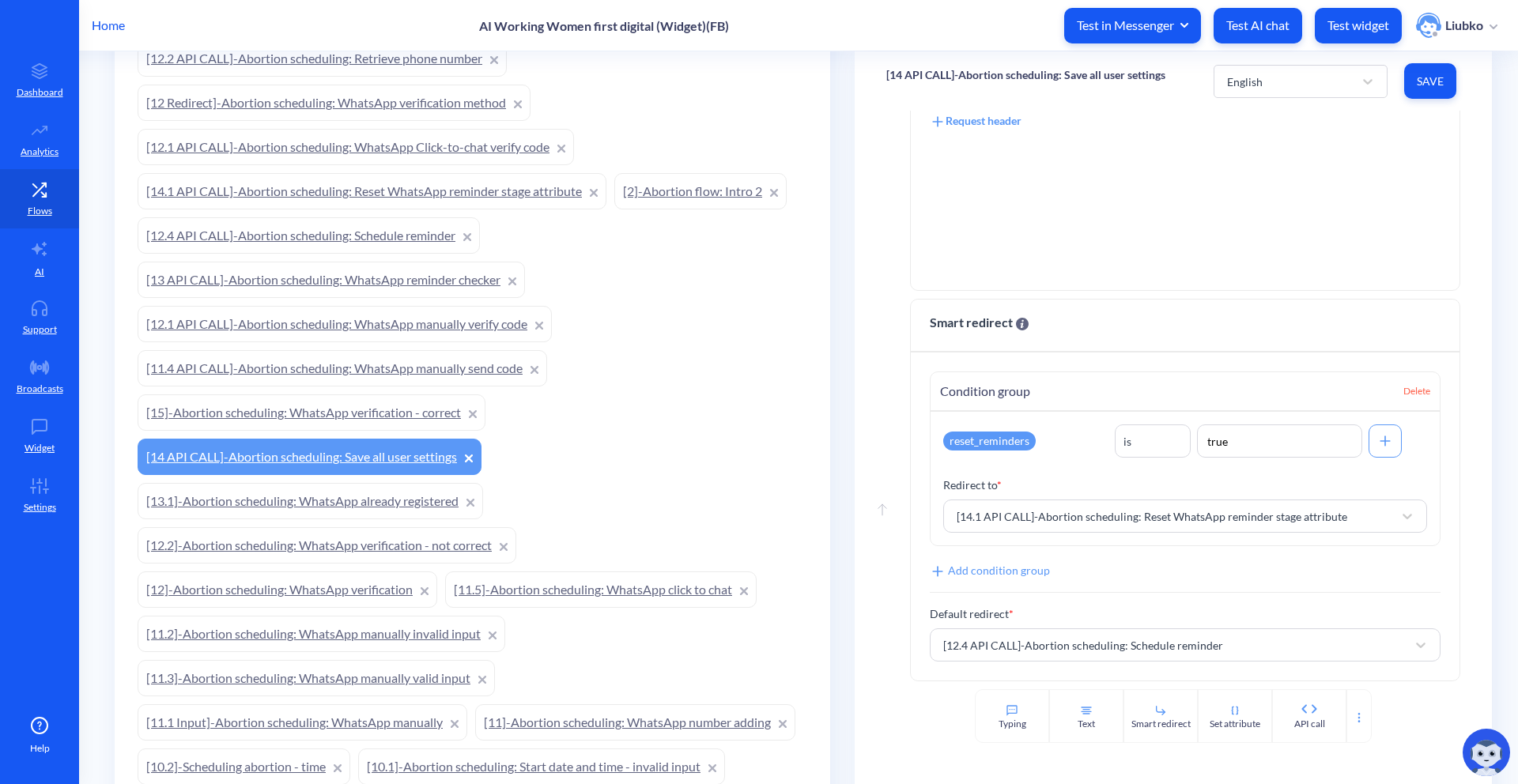
click at [273, 181] on link "[14.1 API CALL]-Abortion scheduling: Reset WhatsApp reminder stage attribute" at bounding box center [372, 191] width 469 height 37
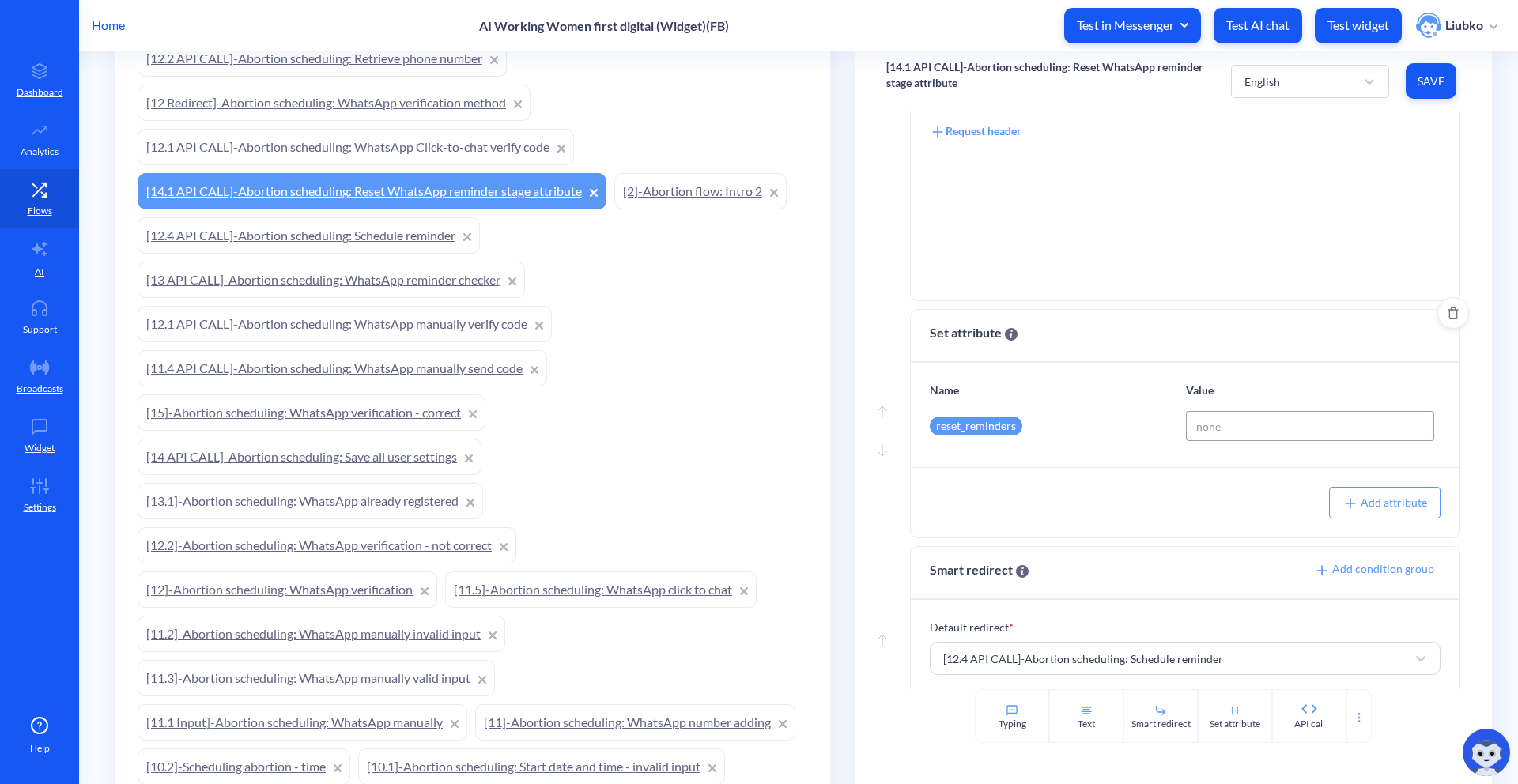
scroll to position [287, 0]
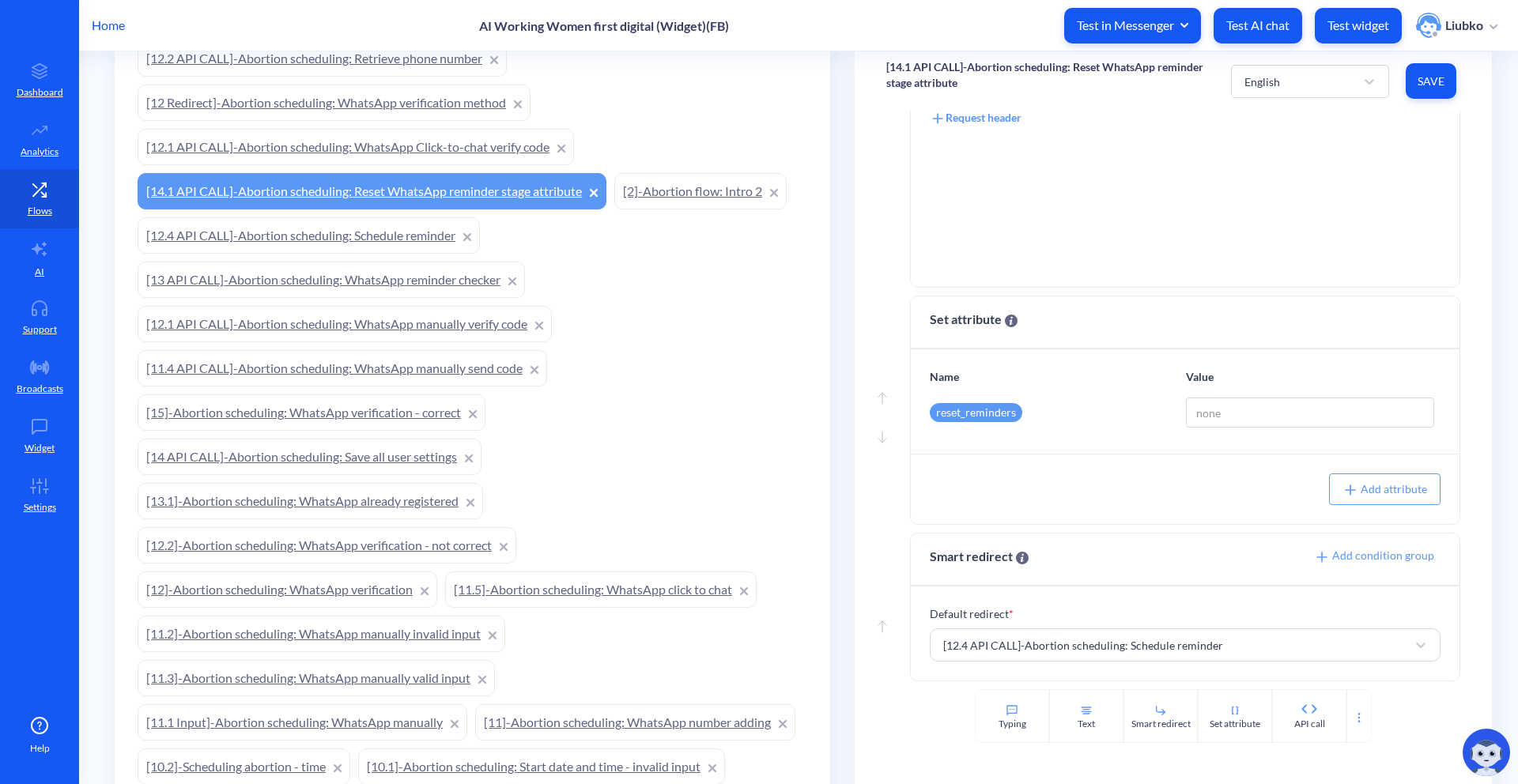
click at [372, 238] on link "[12.4 API CALL]-Abortion scheduling: Schedule reminder" at bounding box center [309, 236] width 342 height 37
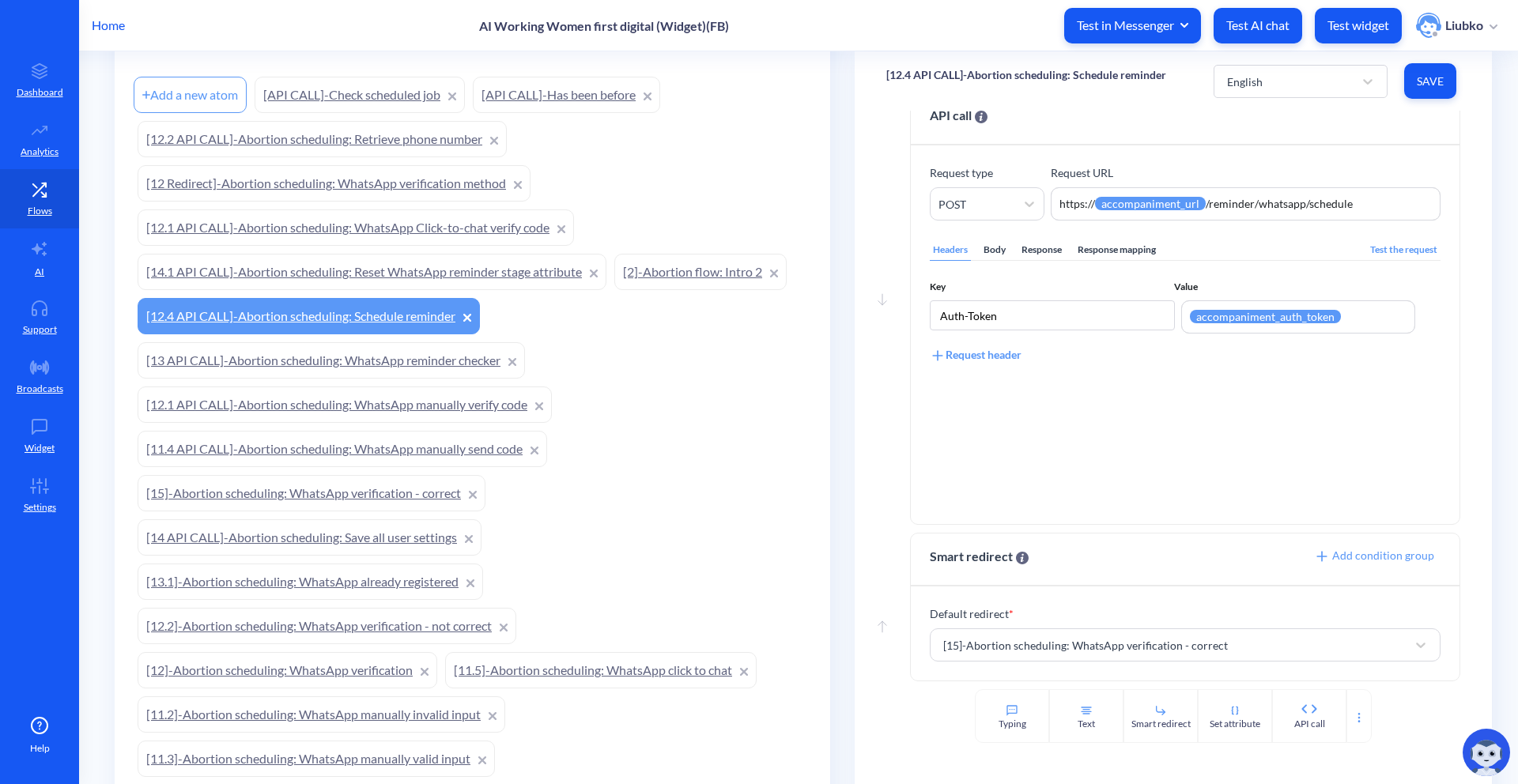
scroll to position [343, 0]
click at [395, 493] on link "[15]-Abortion scheduling: WhatsApp verification - correct" at bounding box center [311, 491] width 348 height 37
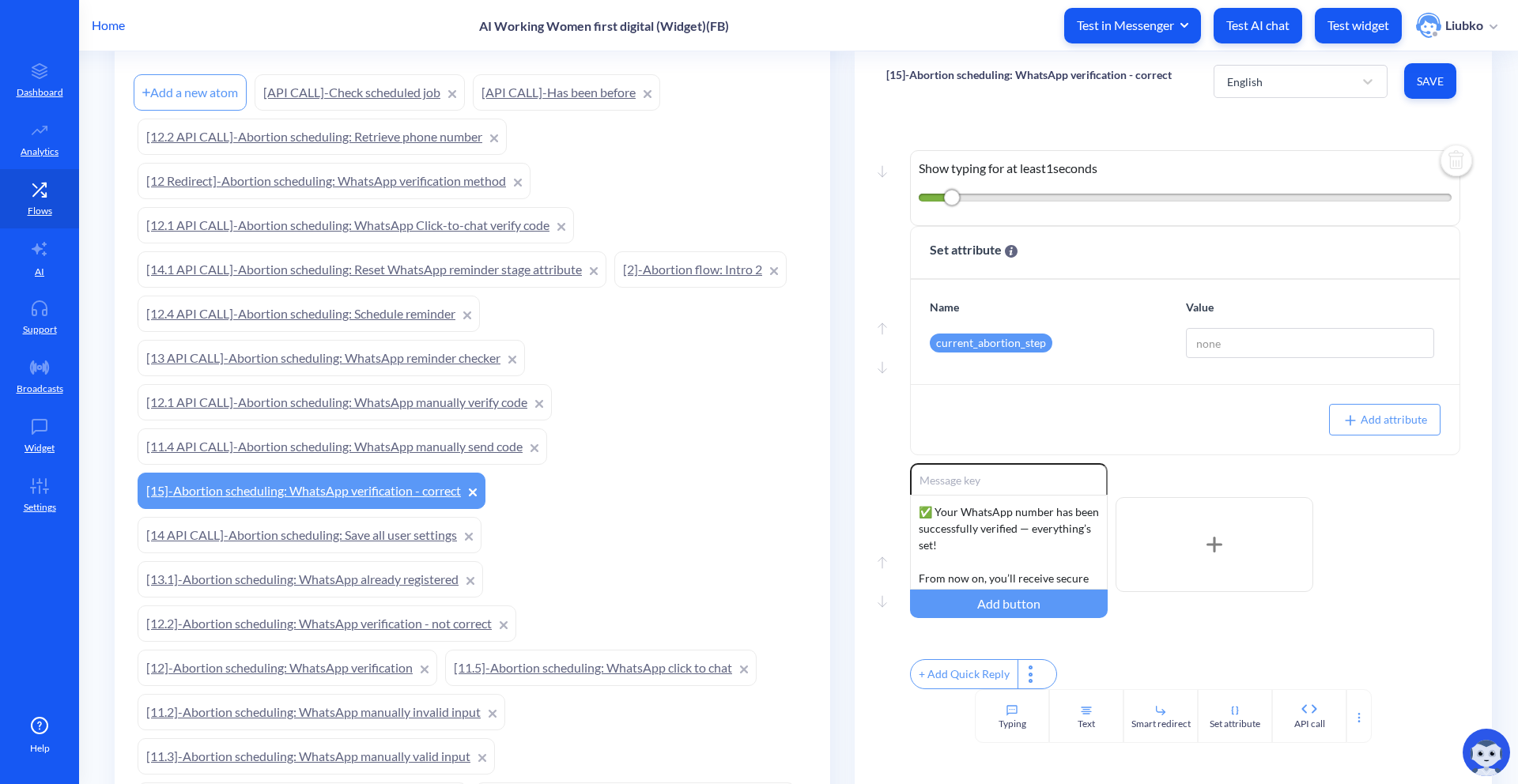
click at [338, 451] on link "[11.4 API CALL]-Abortion scheduling: WhatsApp manually send code" at bounding box center [342, 447] width 409 height 37
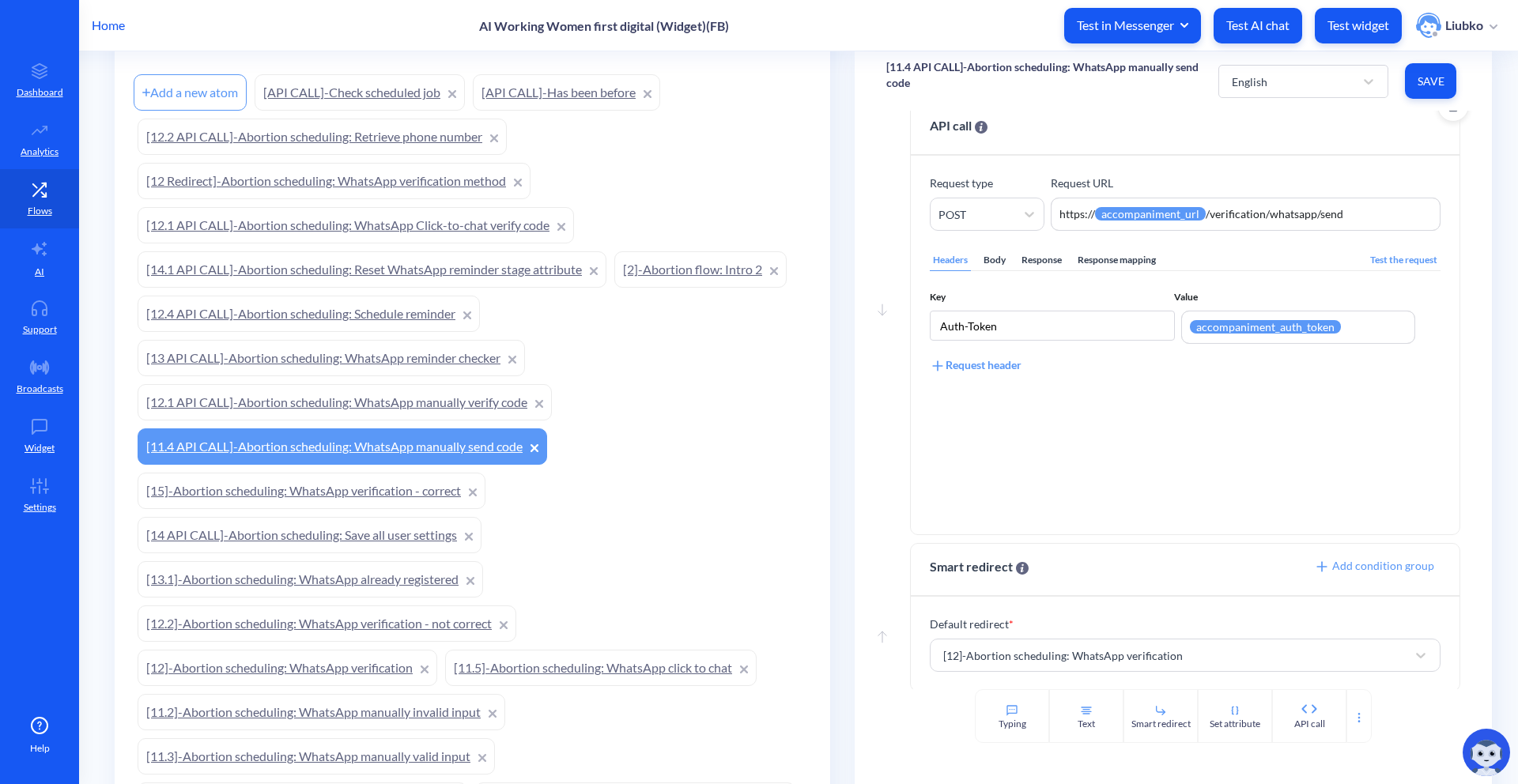
scroll to position [51, 0]
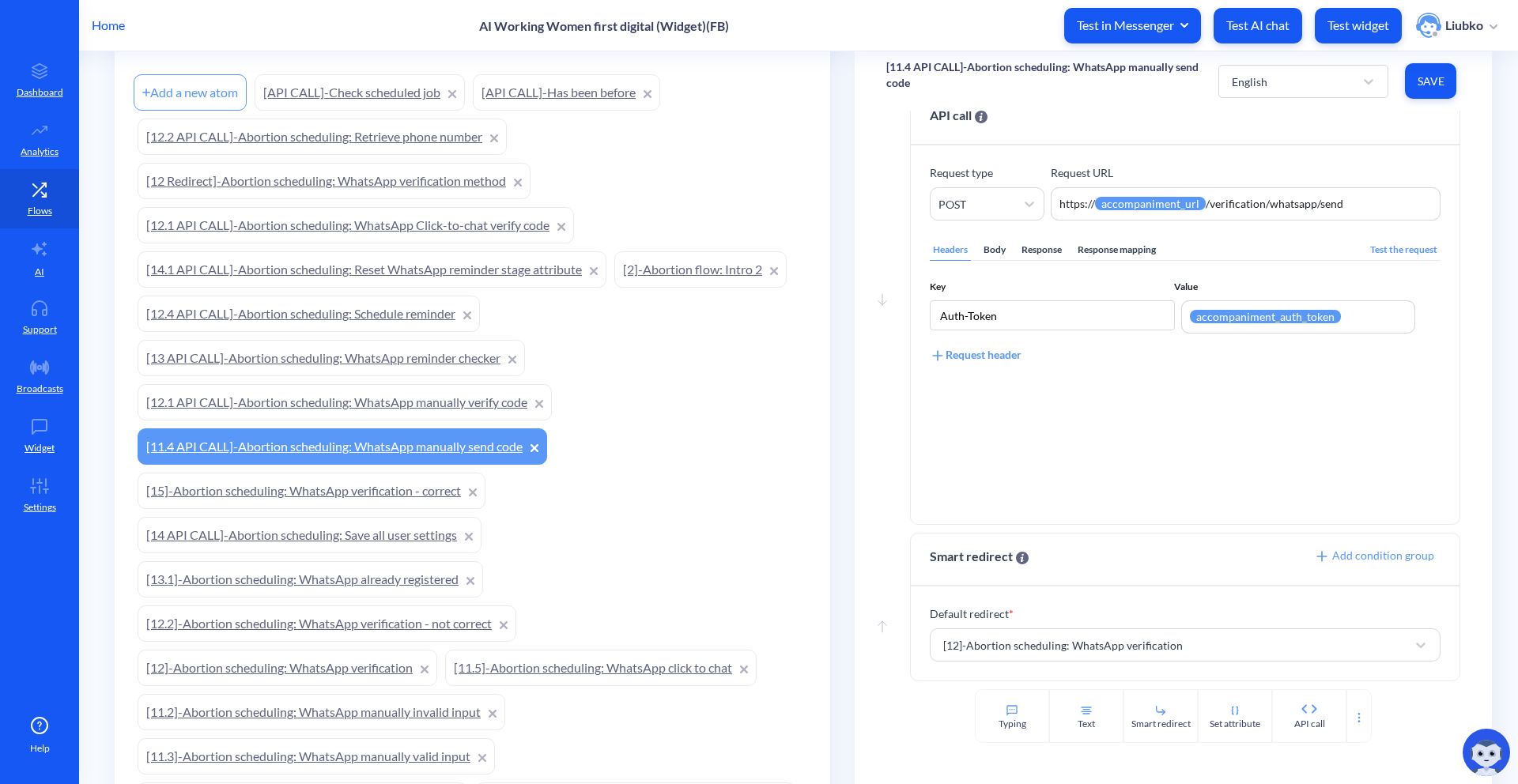
click at [196, 410] on link "[12.1 API CALL]-Abortion scheduling: WhatsApp manually verify code" at bounding box center [345, 403] width 414 height 37
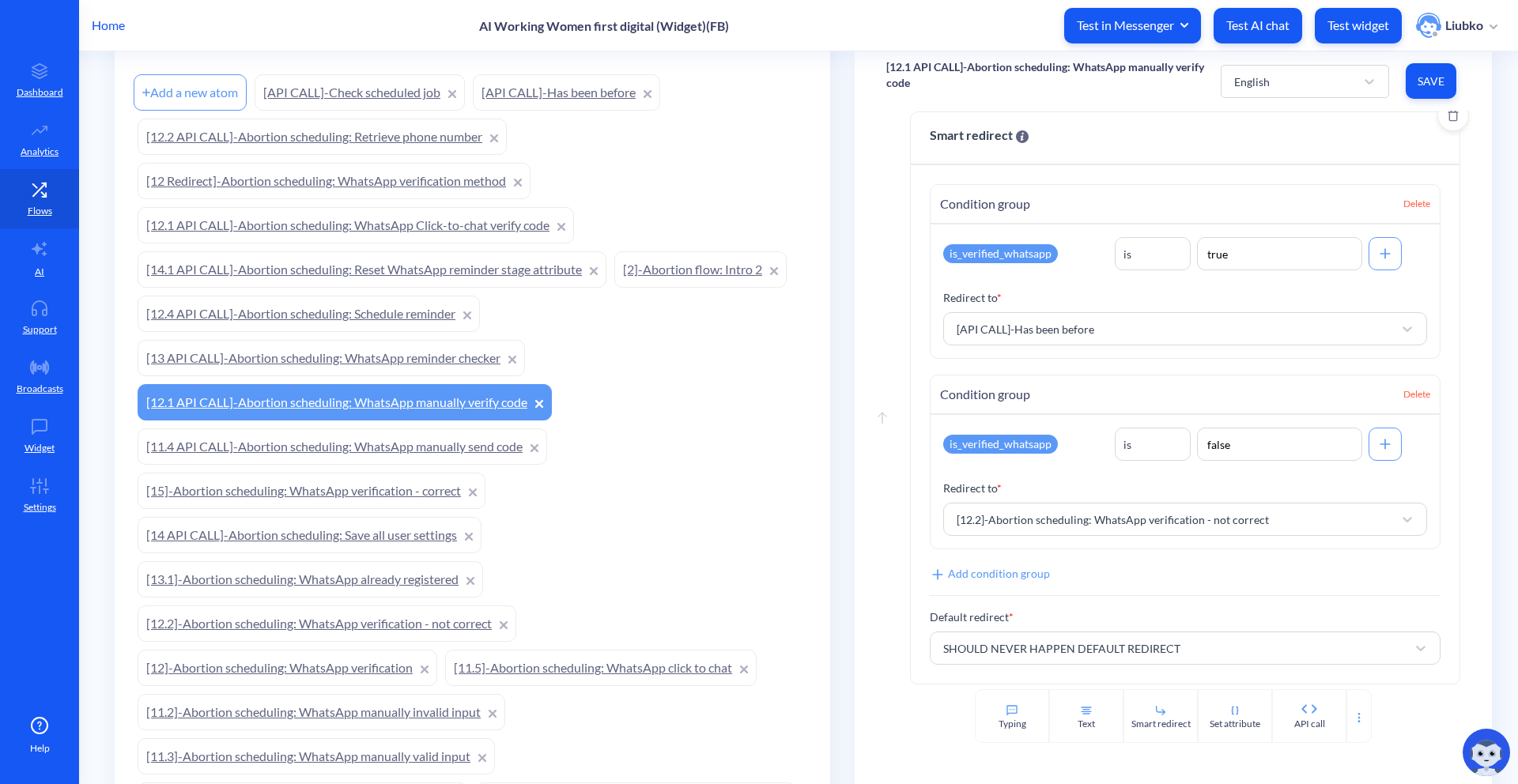
scroll to position [475, 0]
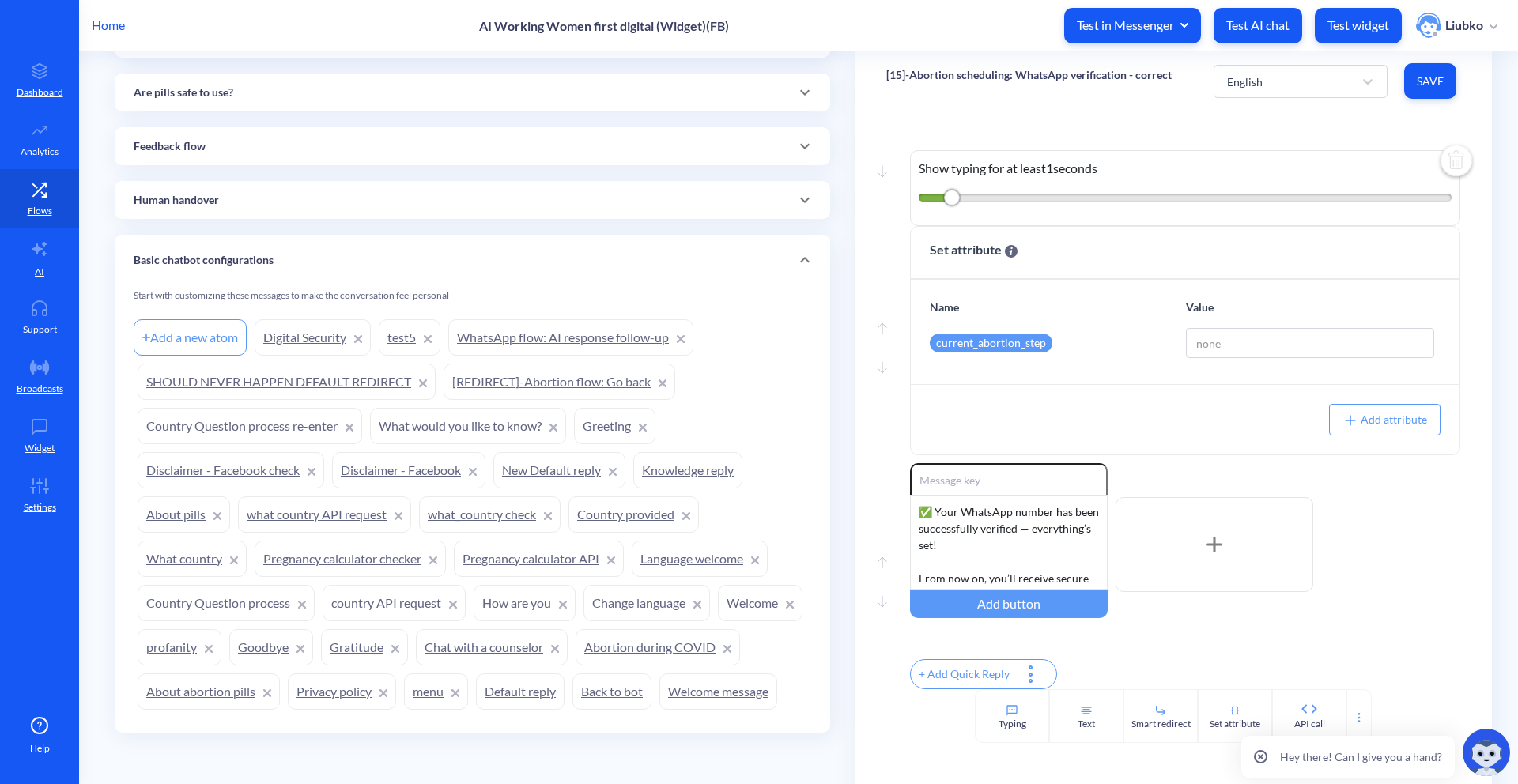
scroll to position [950, 0]
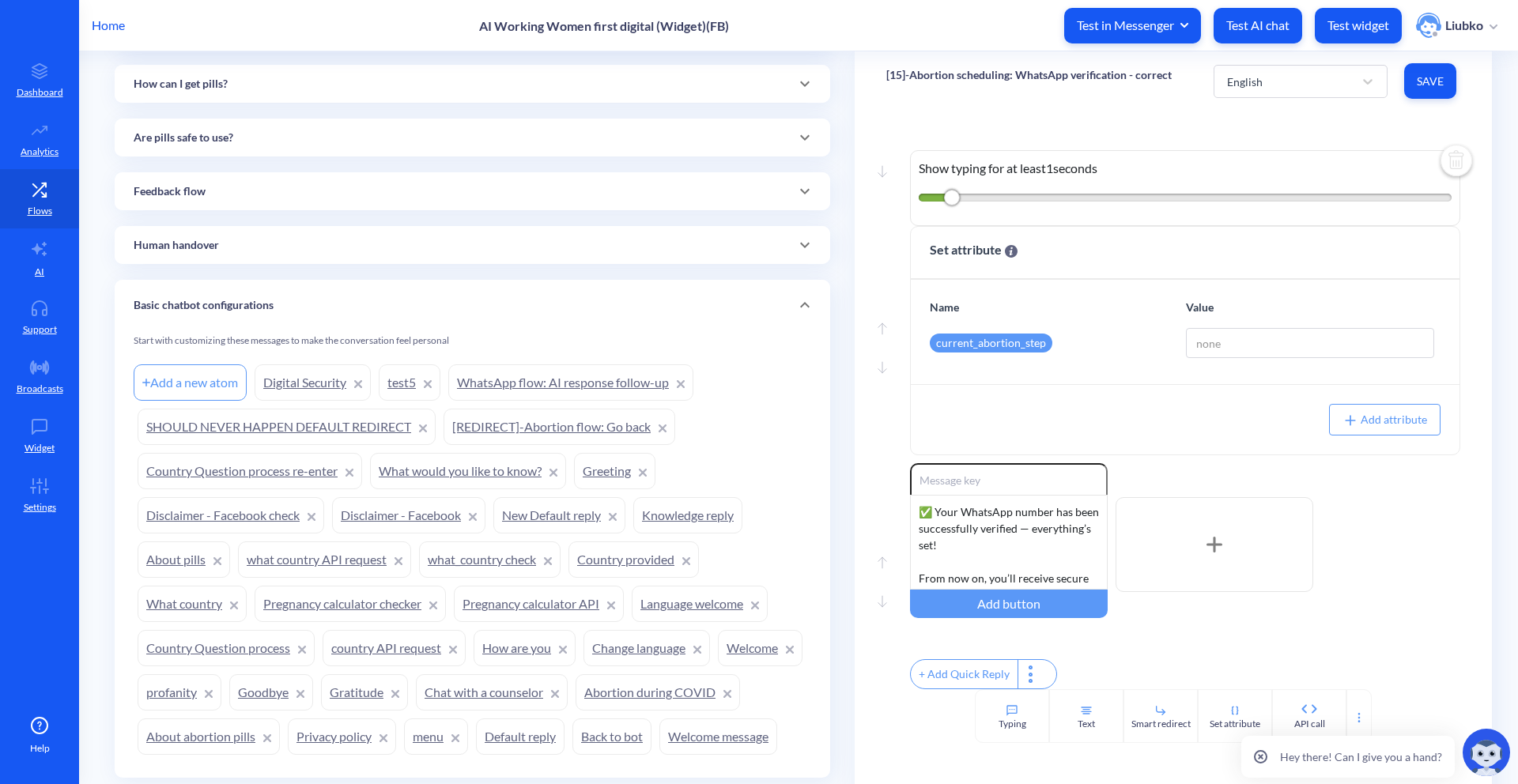
click at [648, 325] on div "Basic chatbot configurations" at bounding box center [472, 306] width 716 height 51
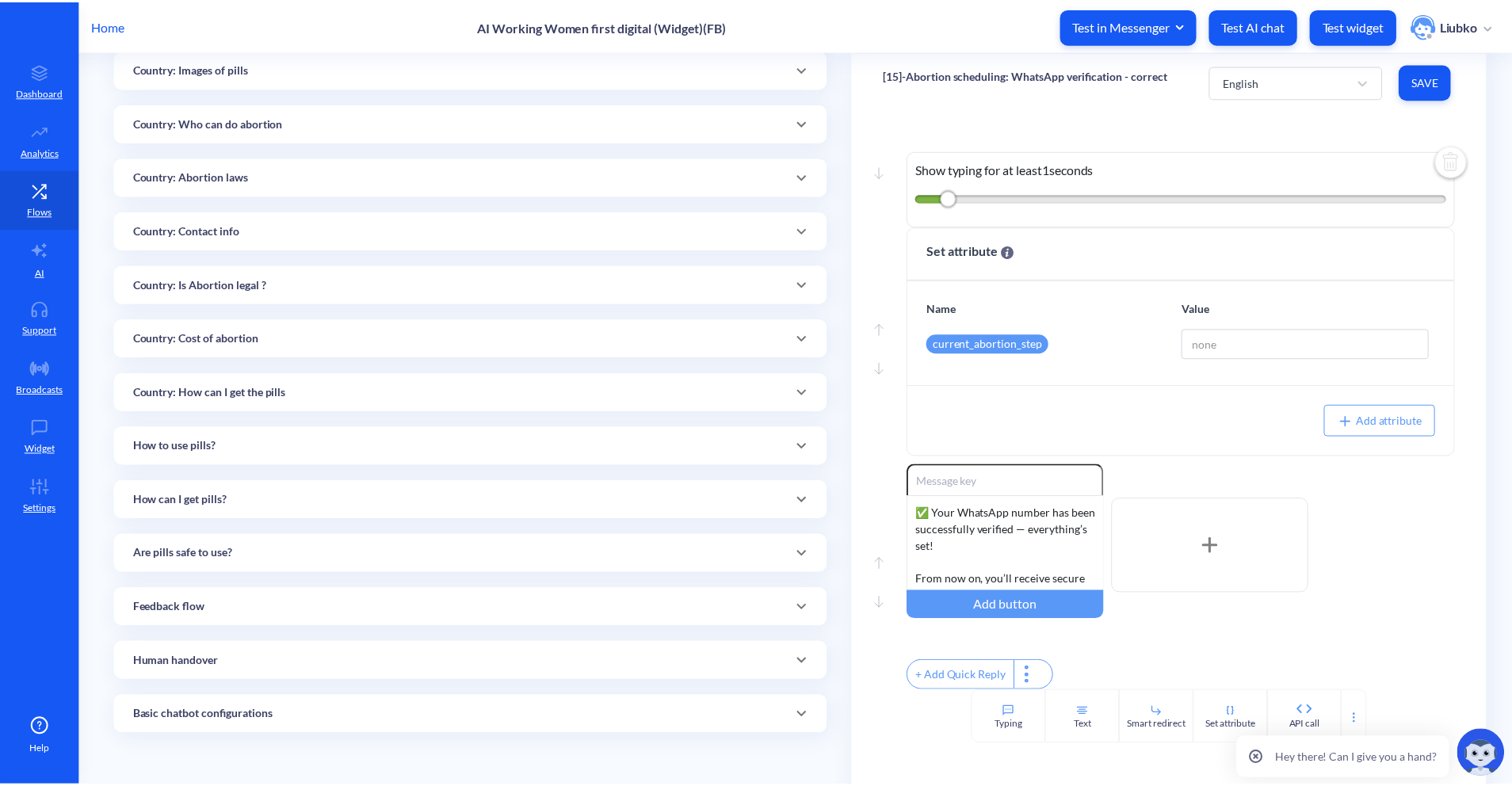
scroll to position [447, 0]
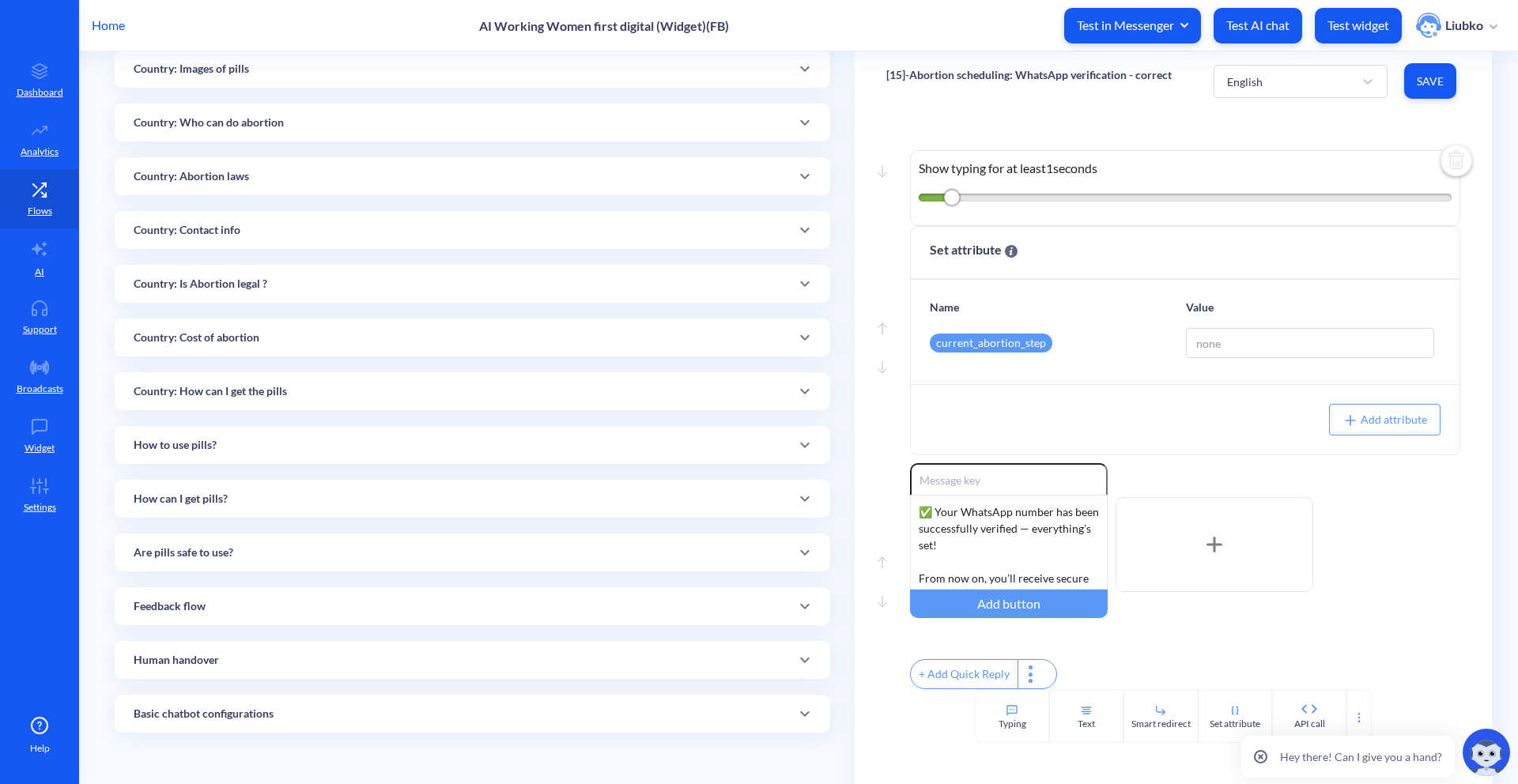
click at [121, 21] on p "Home" at bounding box center [108, 25] width 33 height 19
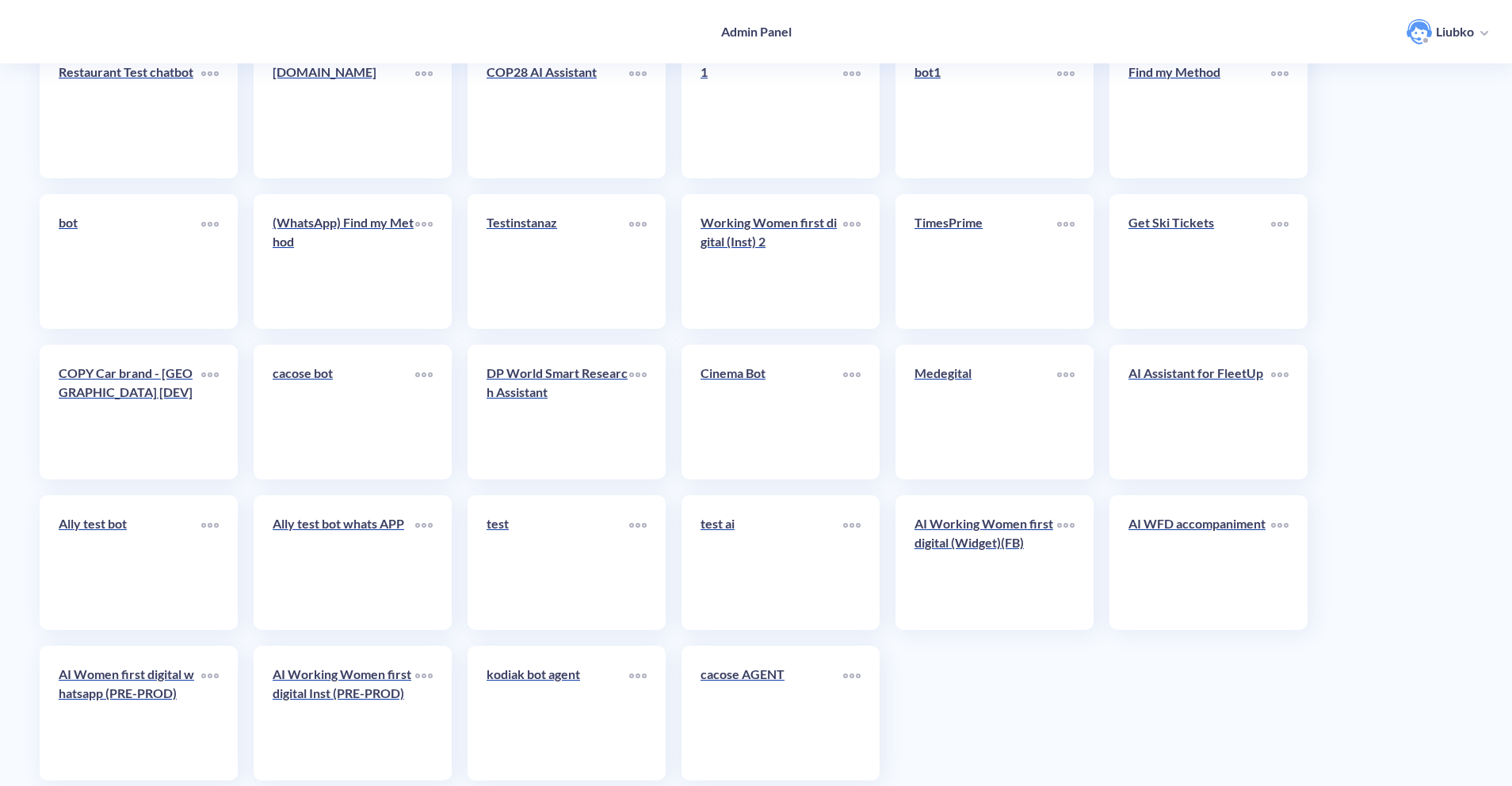
scroll to position [3474, 0]
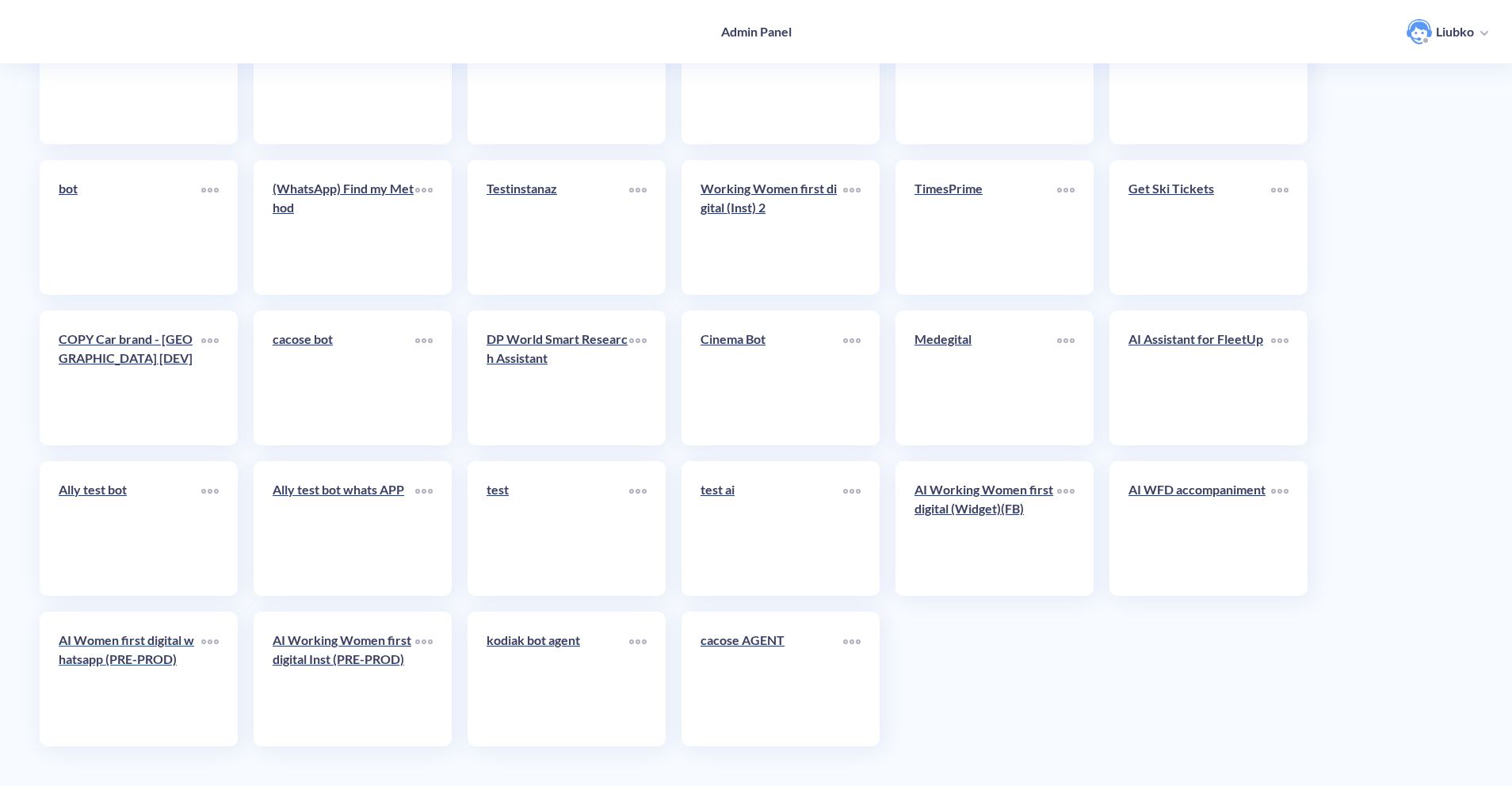
click at [148, 688] on link "AI Women first digital whatsapp (PRE-PROD)" at bounding box center [129, 678] width 143 height 97
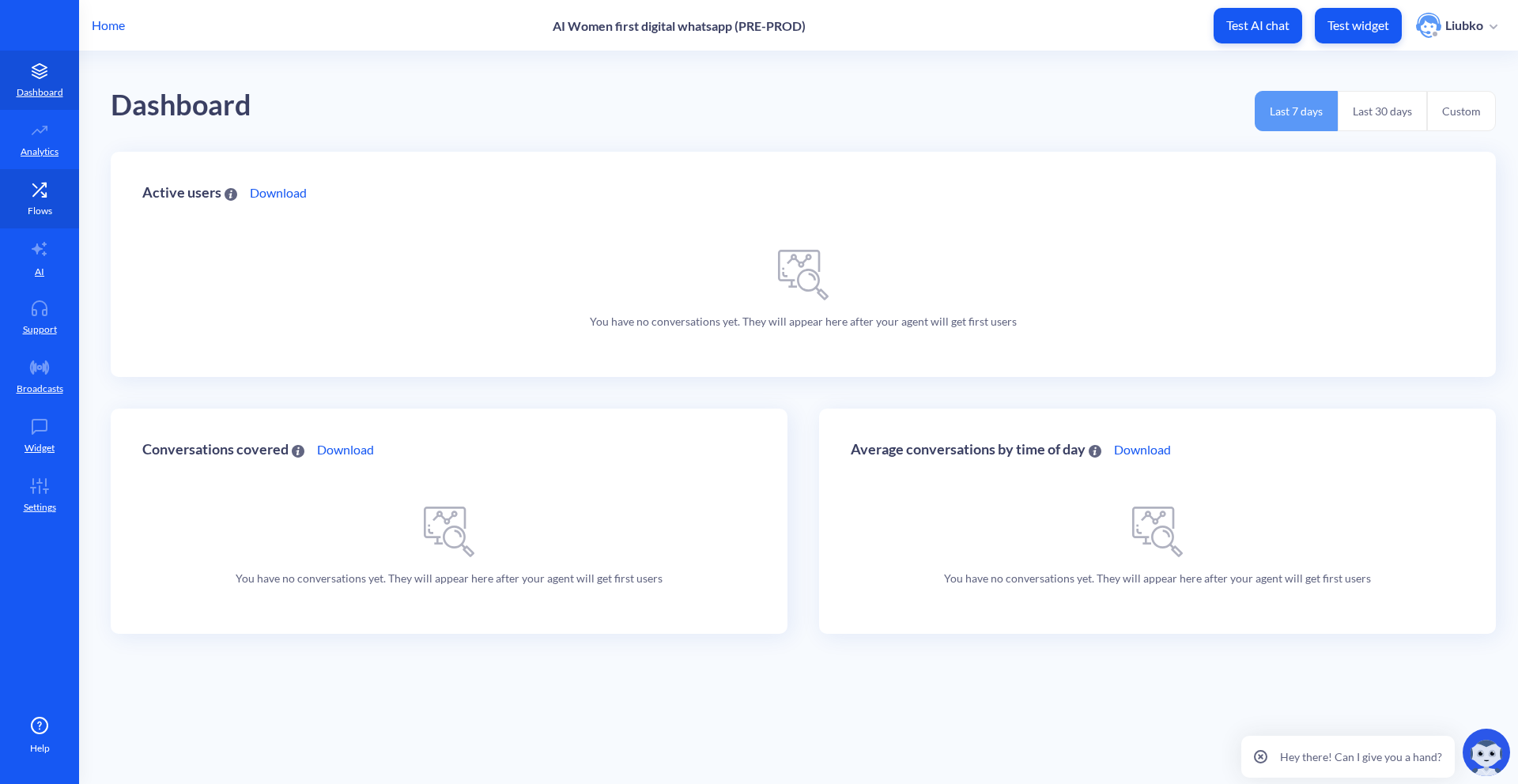
click at [20, 197] on link "Flows" at bounding box center [39, 198] width 79 height 59
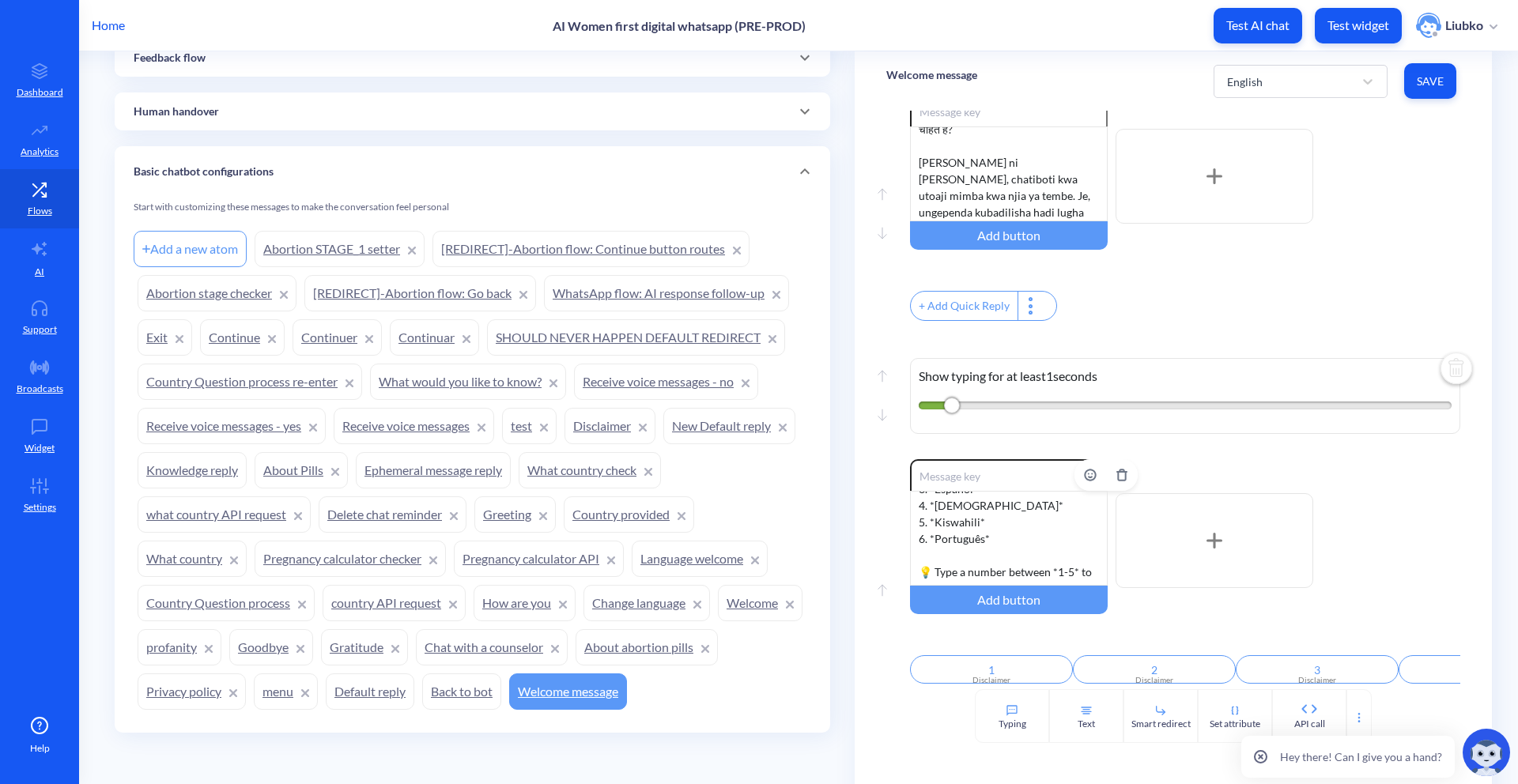
scroll to position [64, 0]
click at [238, 349] on link "Continue" at bounding box center [242, 337] width 84 height 37
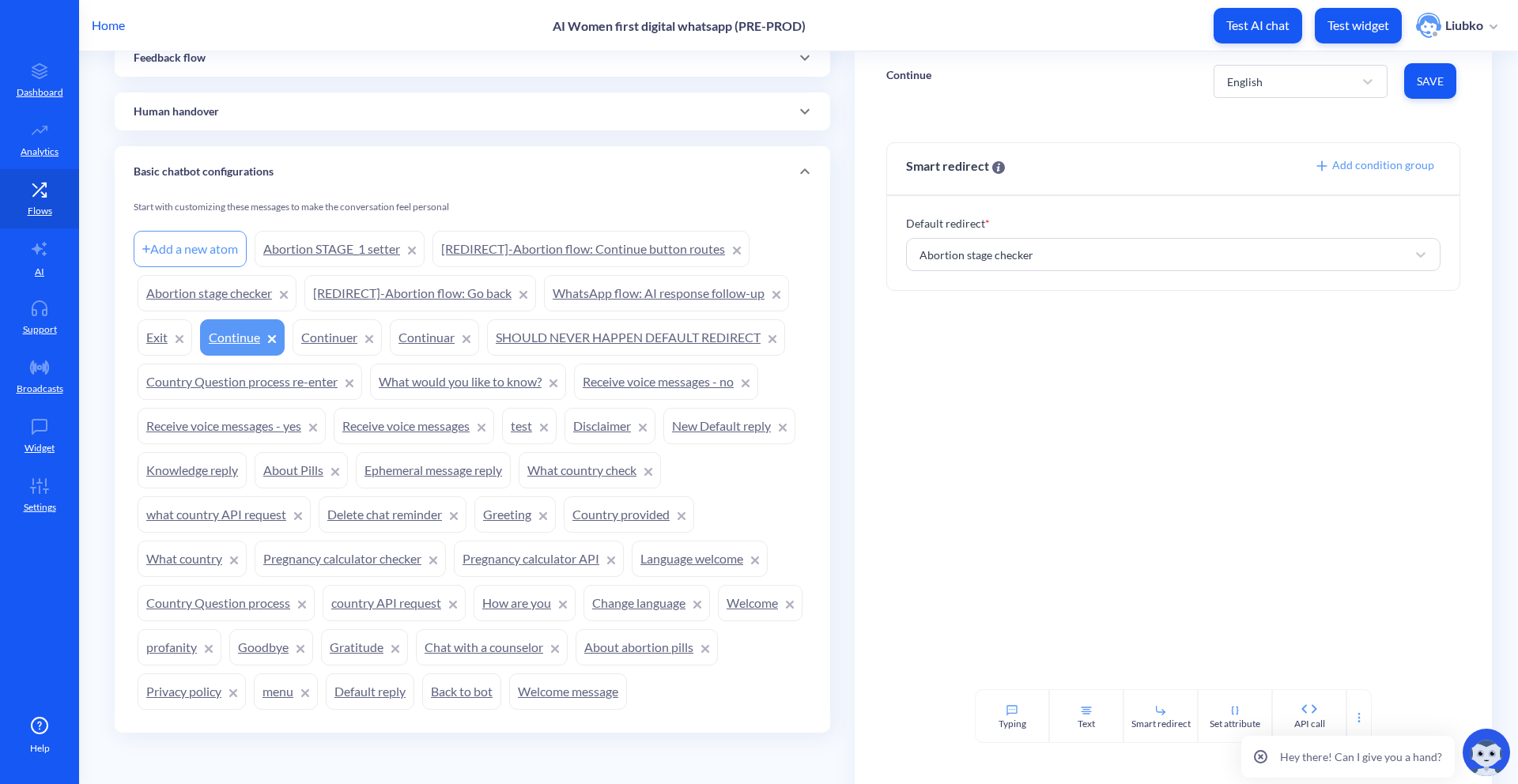
click at [303, 349] on link "Continuer" at bounding box center [337, 337] width 89 height 37
click at [415, 344] on link "Continuar" at bounding box center [435, 337] width 89 height 37
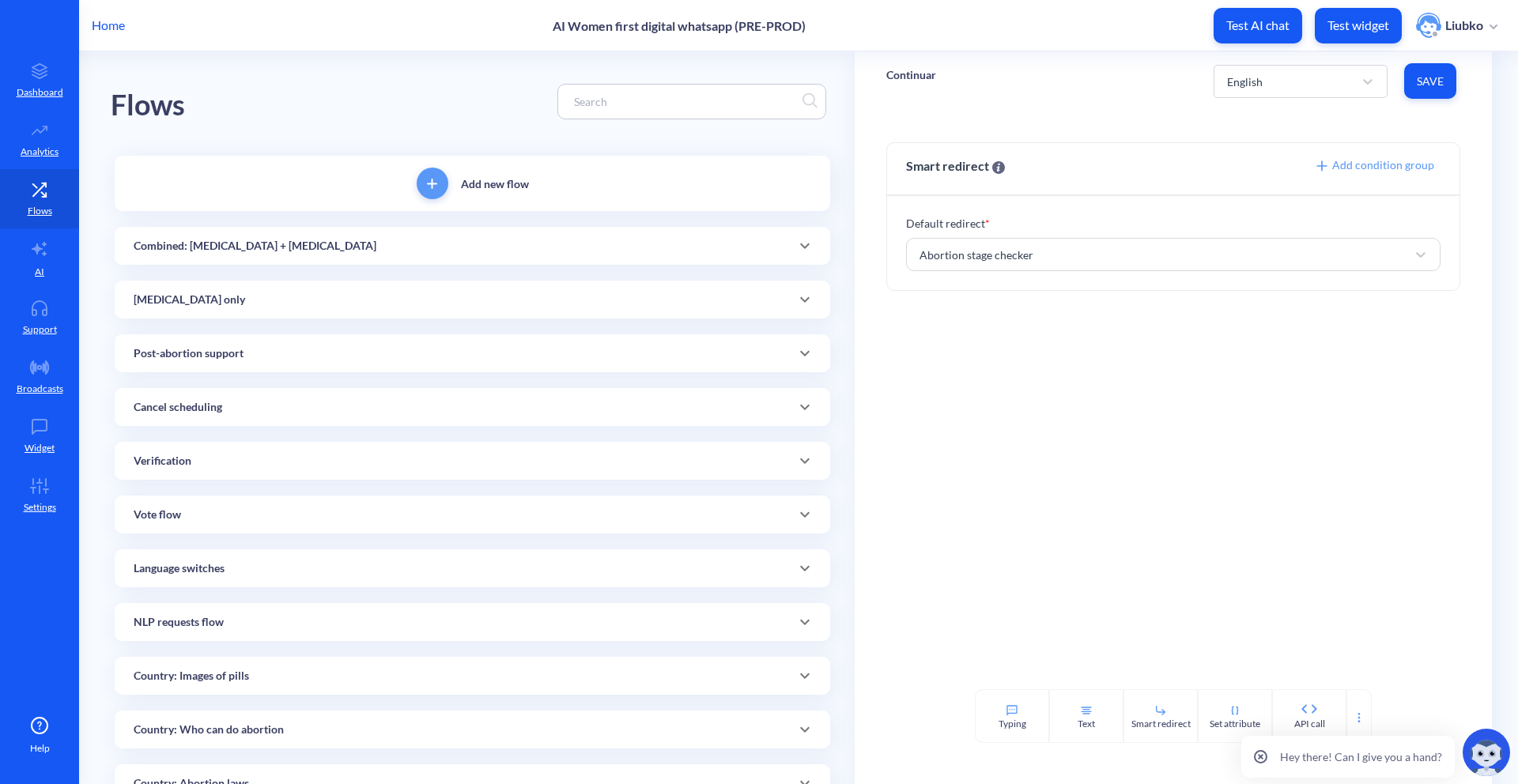
click at [590, 102] on input at bounding box center [684, 101] width 236 height 18
drag, startPoint x: 626, startPoint y: 102, endPoint x: 529, endPoint y: 98, distance: 97.1
click at [529, 98] on div "Flows Please go" at bounding box center [472, 102] width 724 height 100
type input "click to chat"
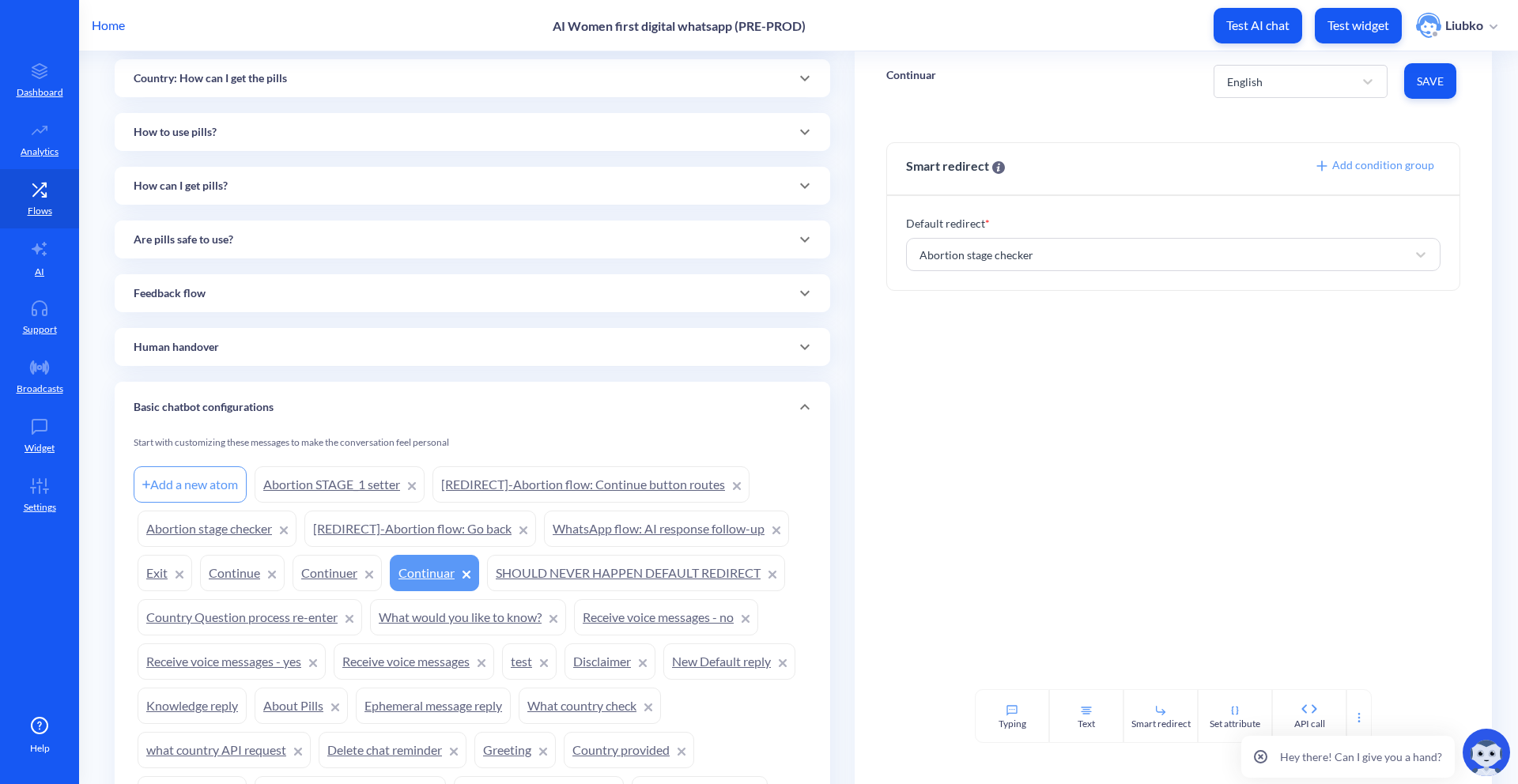
scroll to position [992, 0]
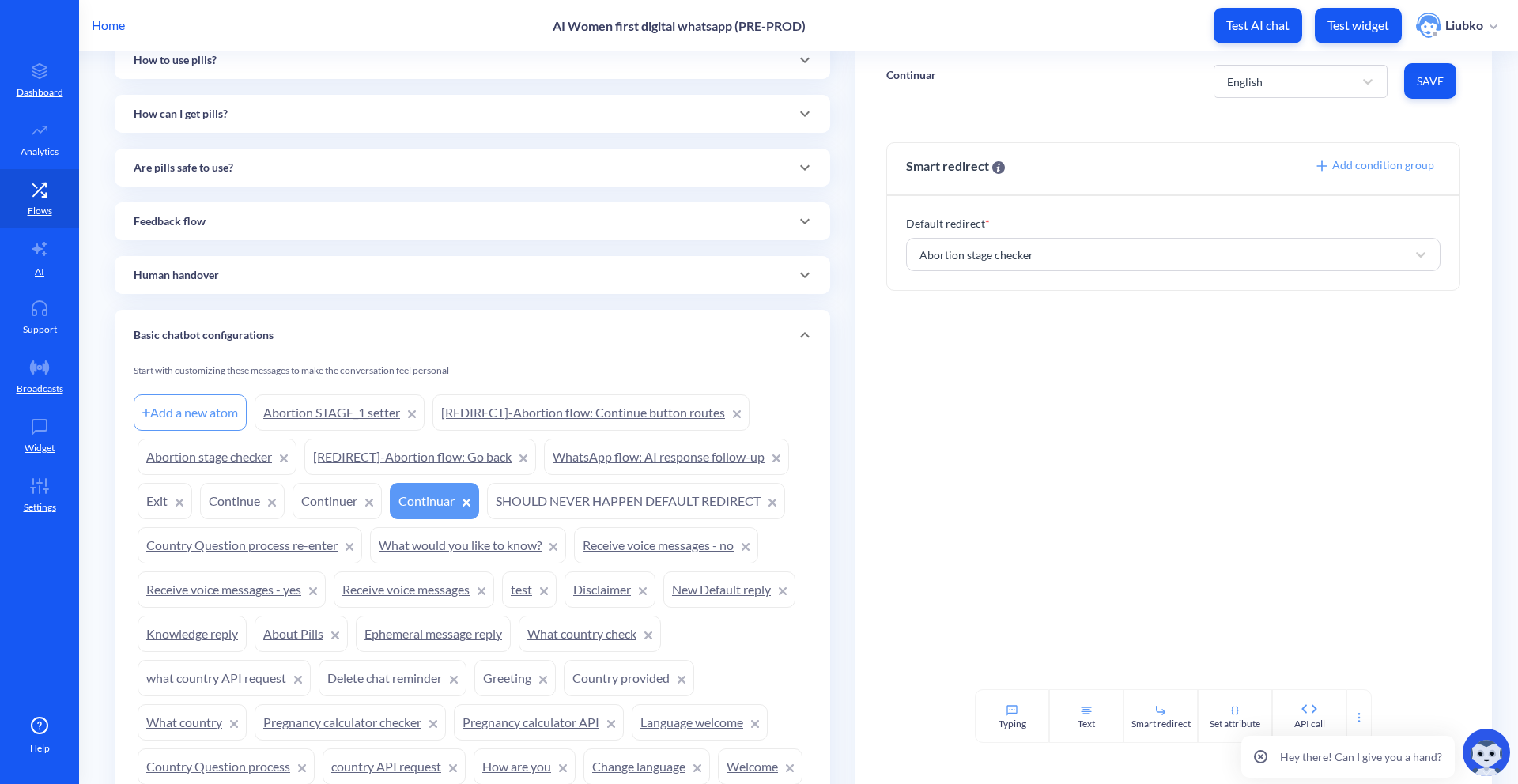
click at [237, 501] on link "Continue" at bounding box center [242, 501] width 84 height 37
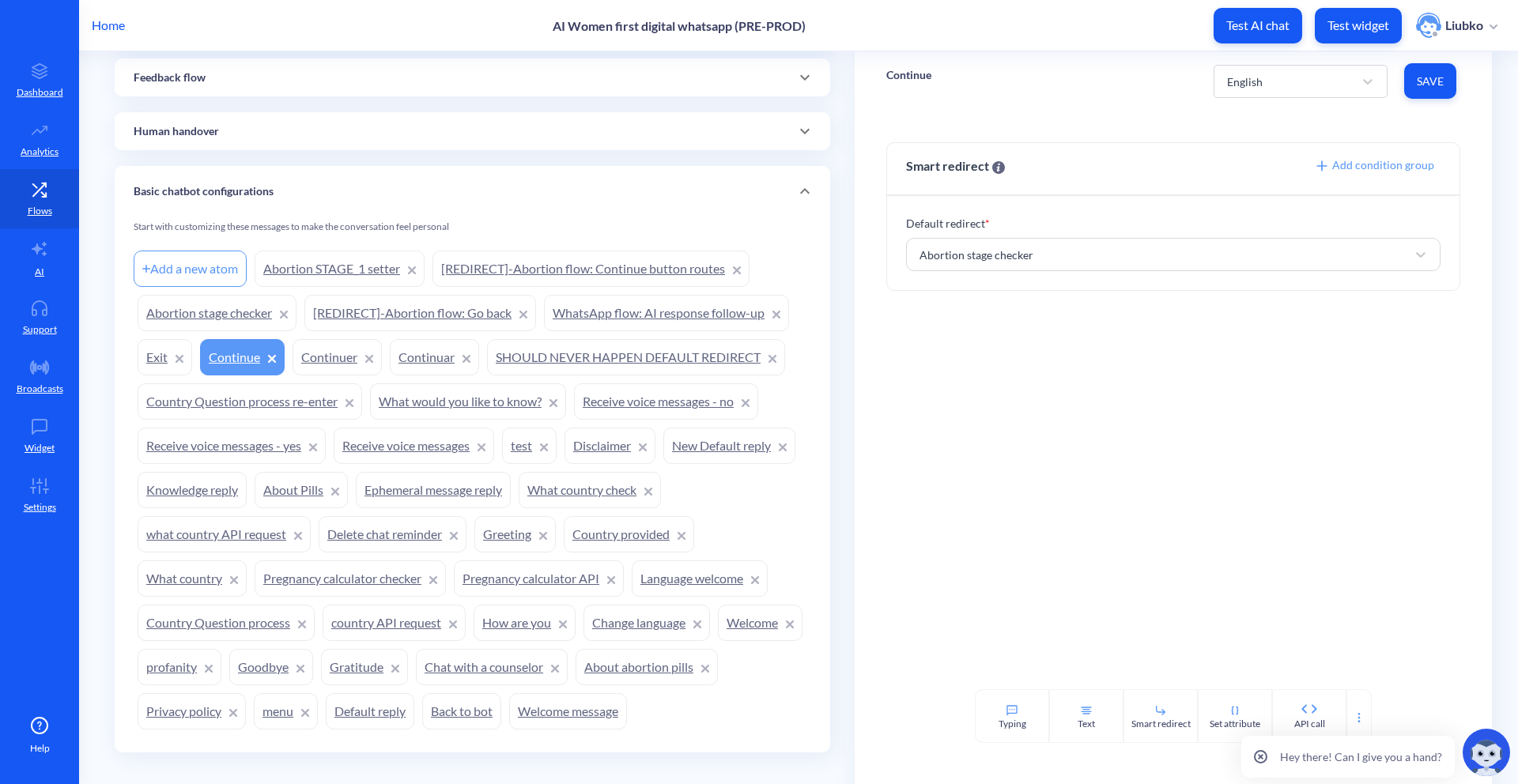
scroll to position [1137, 0]
click at [626, 708] on link "Welcome message" at bounding box center [568, 711] width 118 height 37
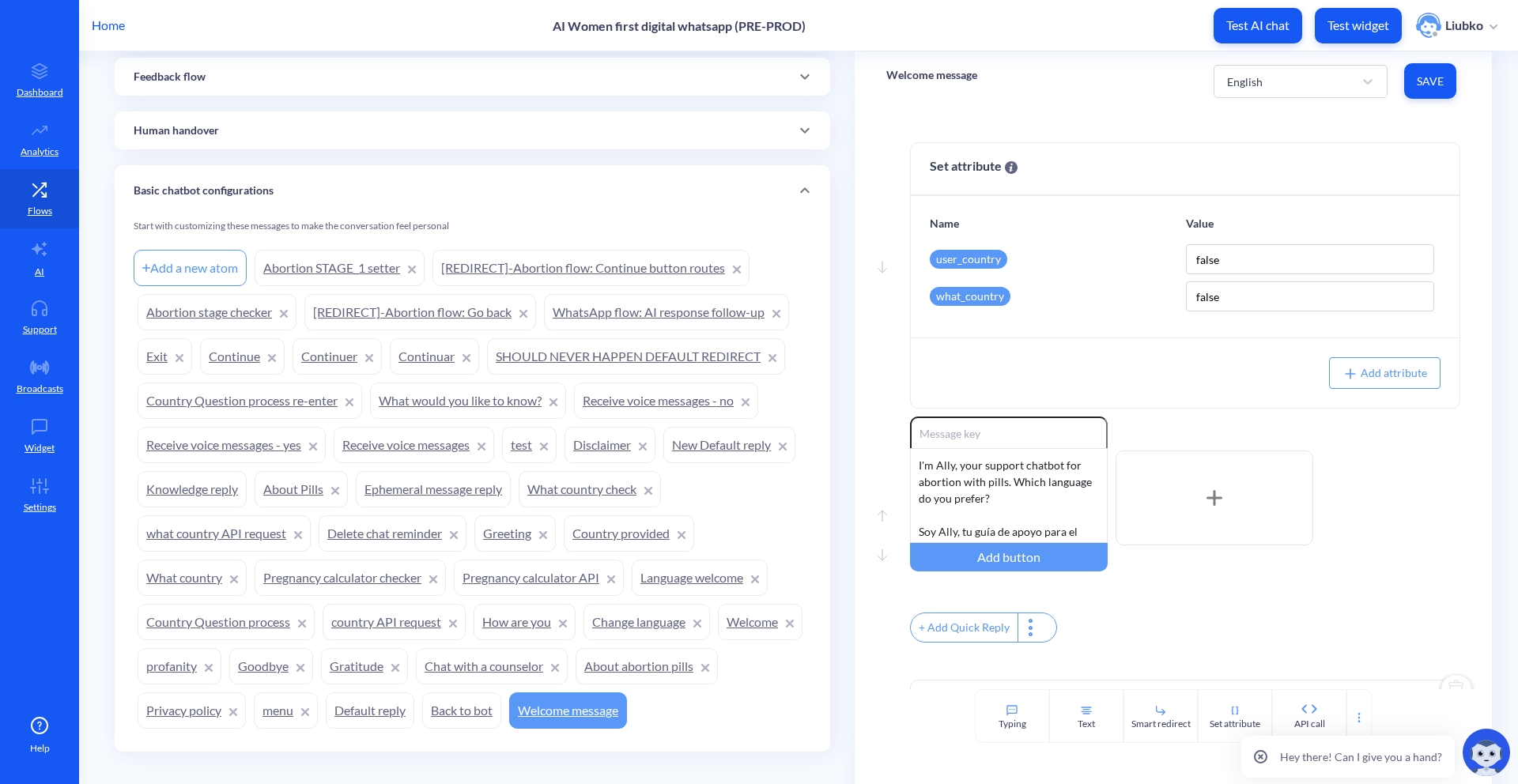
click at [594, 188] on div "Basic chatbot configurations" at bounding box center [472, 190] width 677 height 17
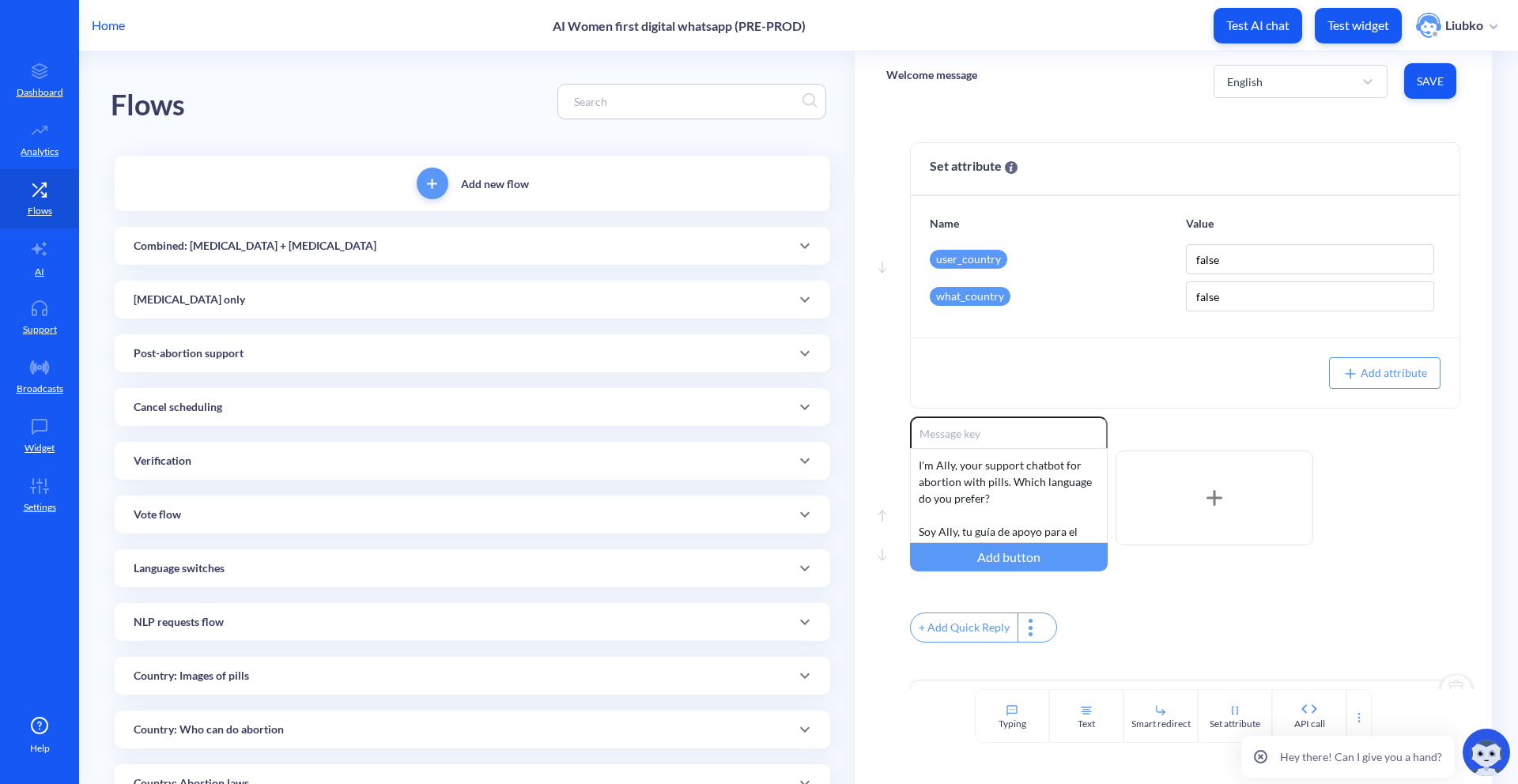
click at [353, 457] on div "Verification" at bounding box center [472, 461] width 677 height 17
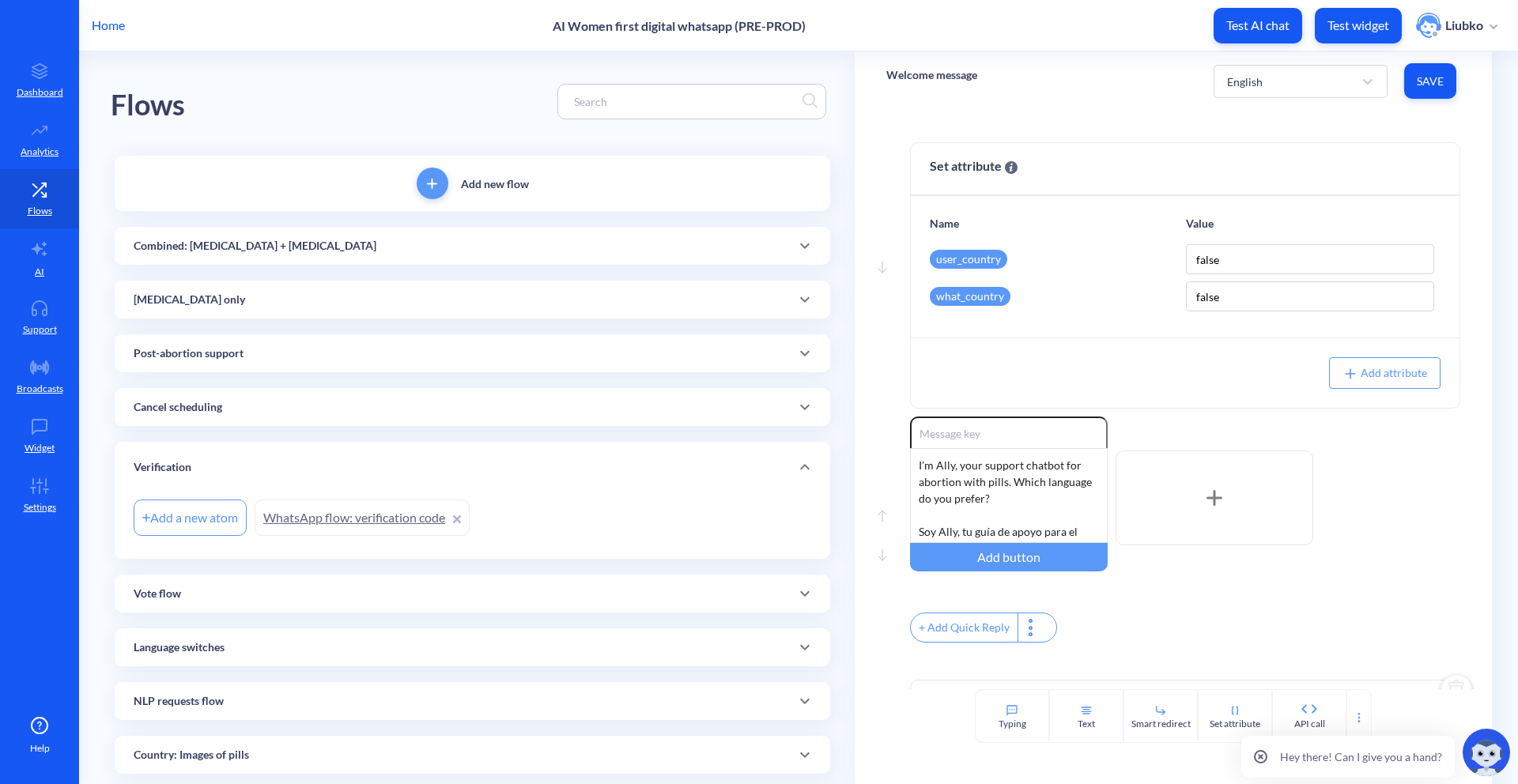
click at [392, 509] on link "WhatsApp flow: verification code" at bounding box center [362, 518] width 215 height 37
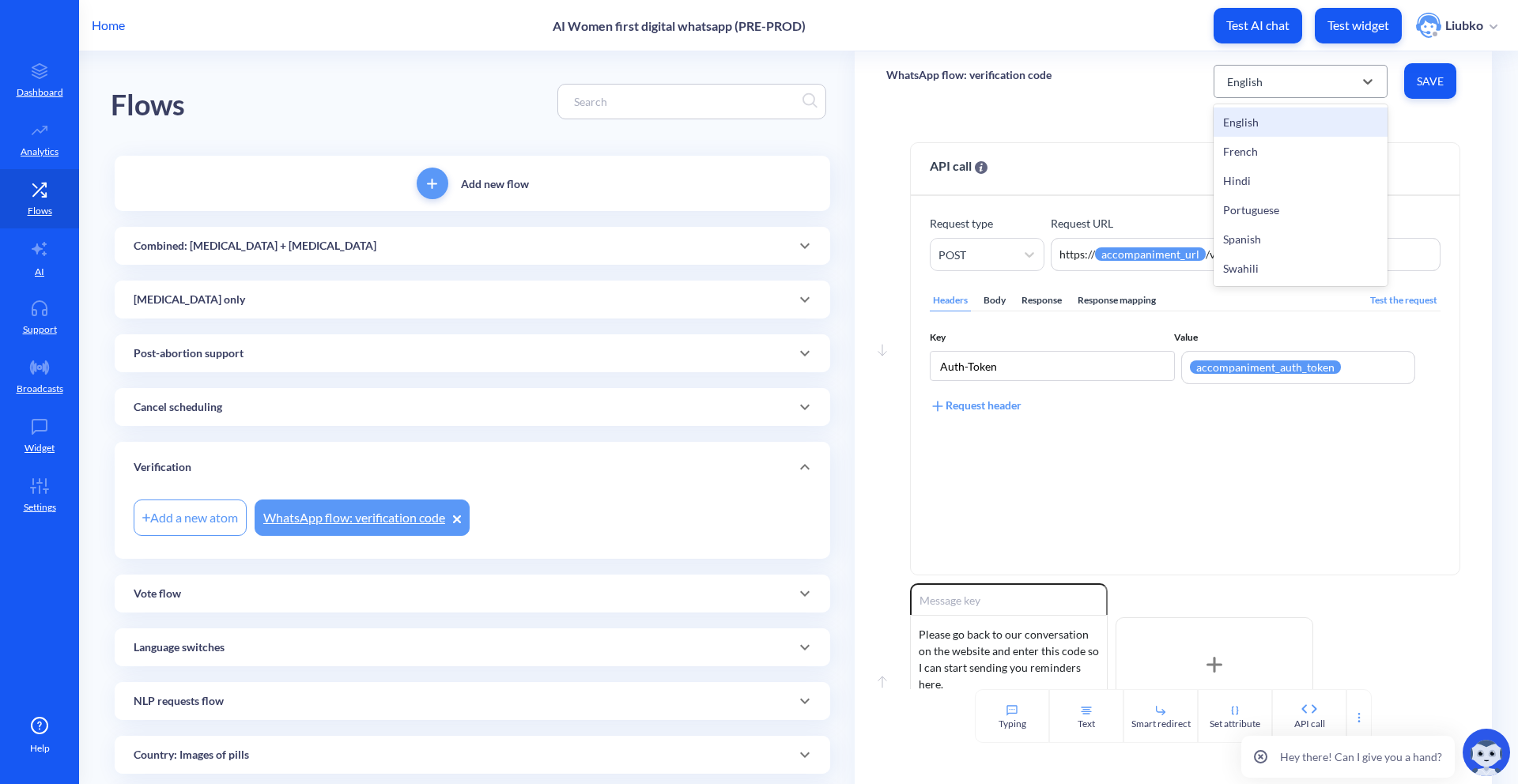
click at [1247, 80] on div "English" at bounding box center [1244, 80] width 36 height 17
click at [1238, 155] on div "French" at bounding box center [1300, 151] width 174 height 29
click at [1252, 70] on div "French" at bounding box center [1286, 81] width 135 height 29
click at [1243, 171] on div "Hindi" at bounding box center [1300, 181] width 174 height 29
click at [1258, 83] on div "Hindi" at bounding box center [1286, 81] width 135 height 29
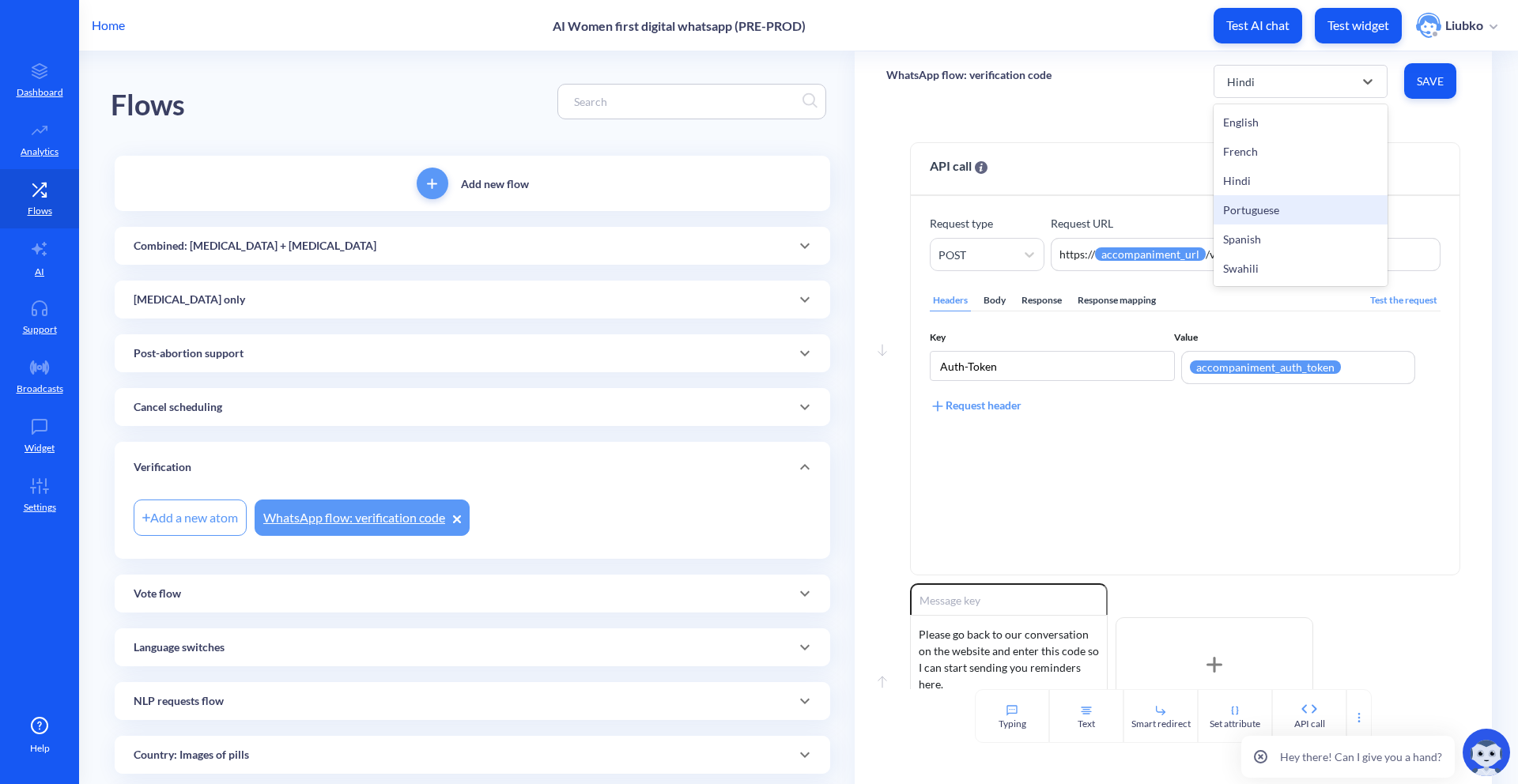
click at [1242, 201] on div "Portuguese" at bounding box center [1300, 209] width 174 height 29
click at [1266, 88] on div "Portuguese" at bounding box center [1255, 80] width 57 height 17
click at [1256, 239] on div "Spanish" at bounding box center [1300, 239] width 174 height 29
click at [1269, 84] on div "Spanish" at bounding box center [1286, 81] width 135 height 29
click at [1257, 263] on div "Swahili" at bounding box center [1300, 268] width 174 height 29
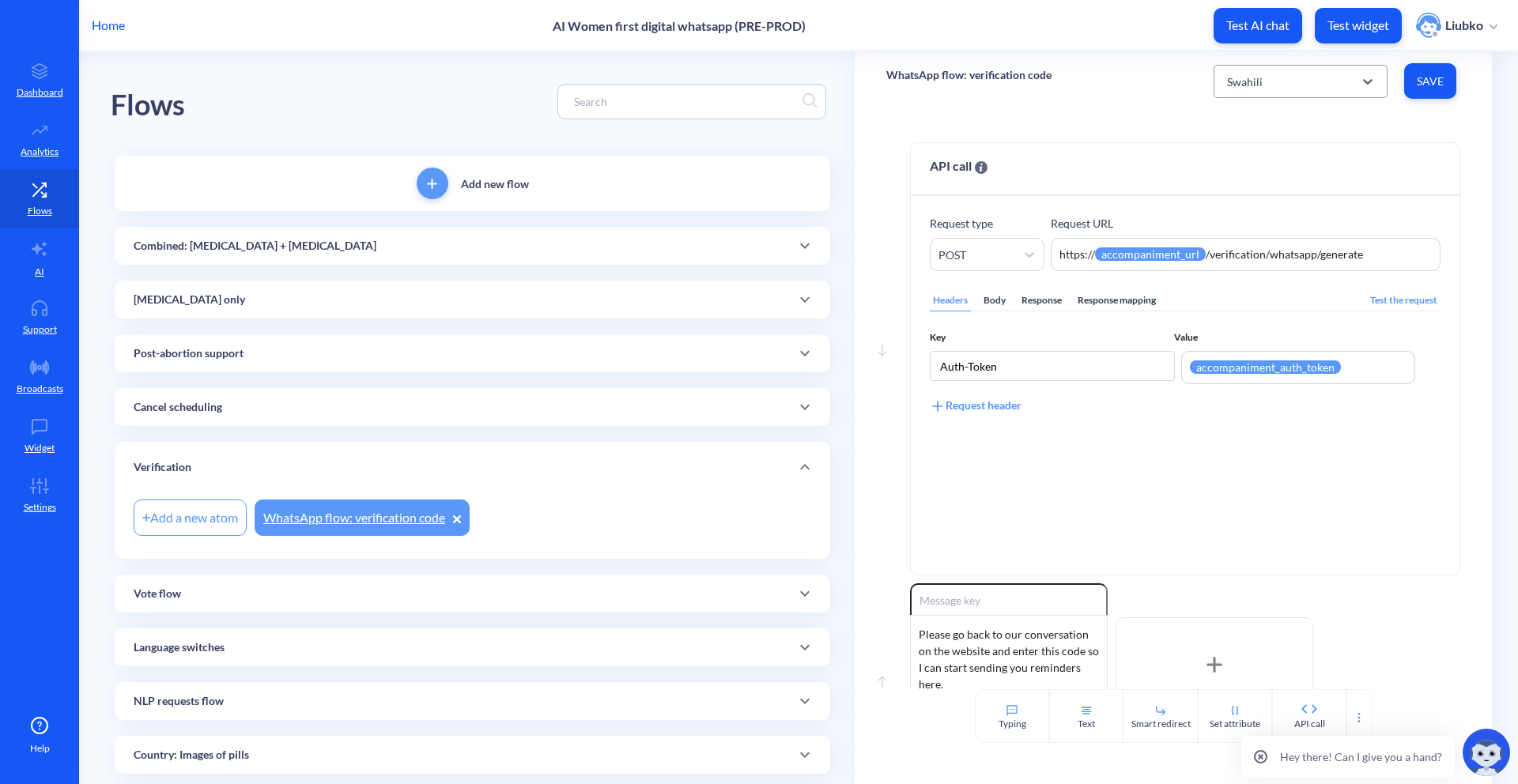
click at [1266, 81] on div "Swahili" at bounding box center [1286, 81] width 135 height 29
click at [1255, 126] on div "English" at bounding box center [1300, 122] width 174 height 29
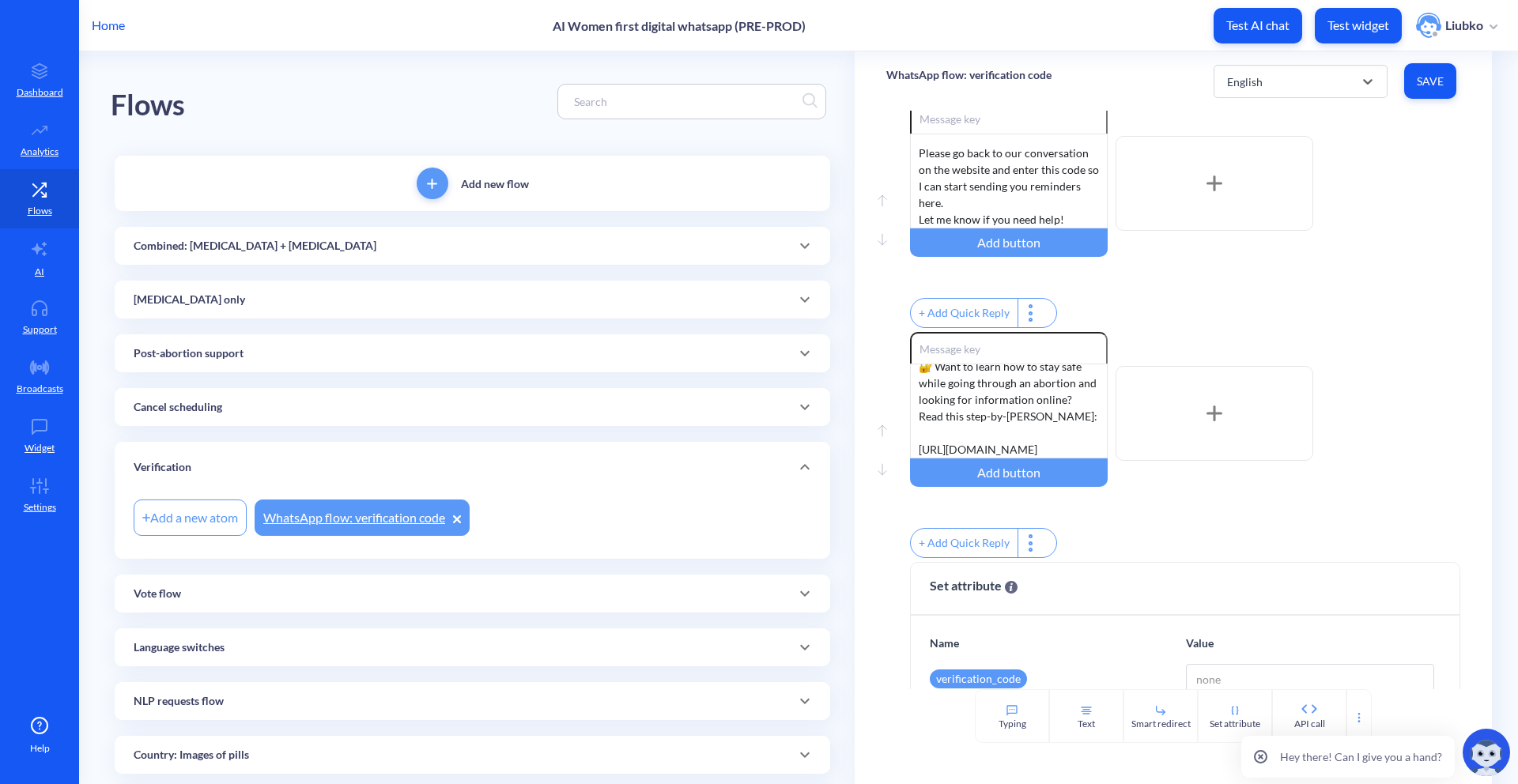
scroll to position [612, 0]
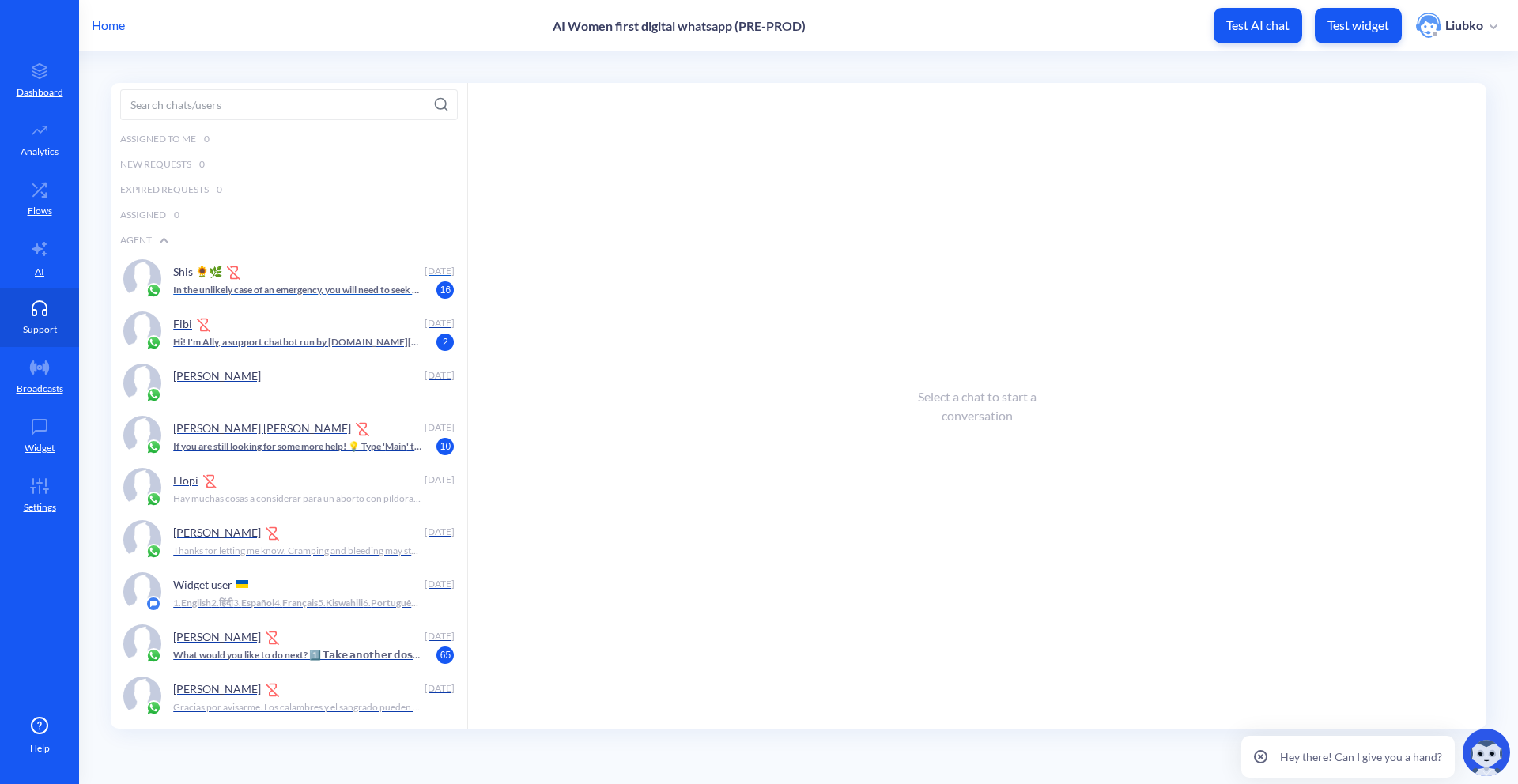
click at [356, 284] on p "In the unlikely case of an emergency, you will need to seek medical support. If…" at bounding box center [297, 290] width 248 height 14
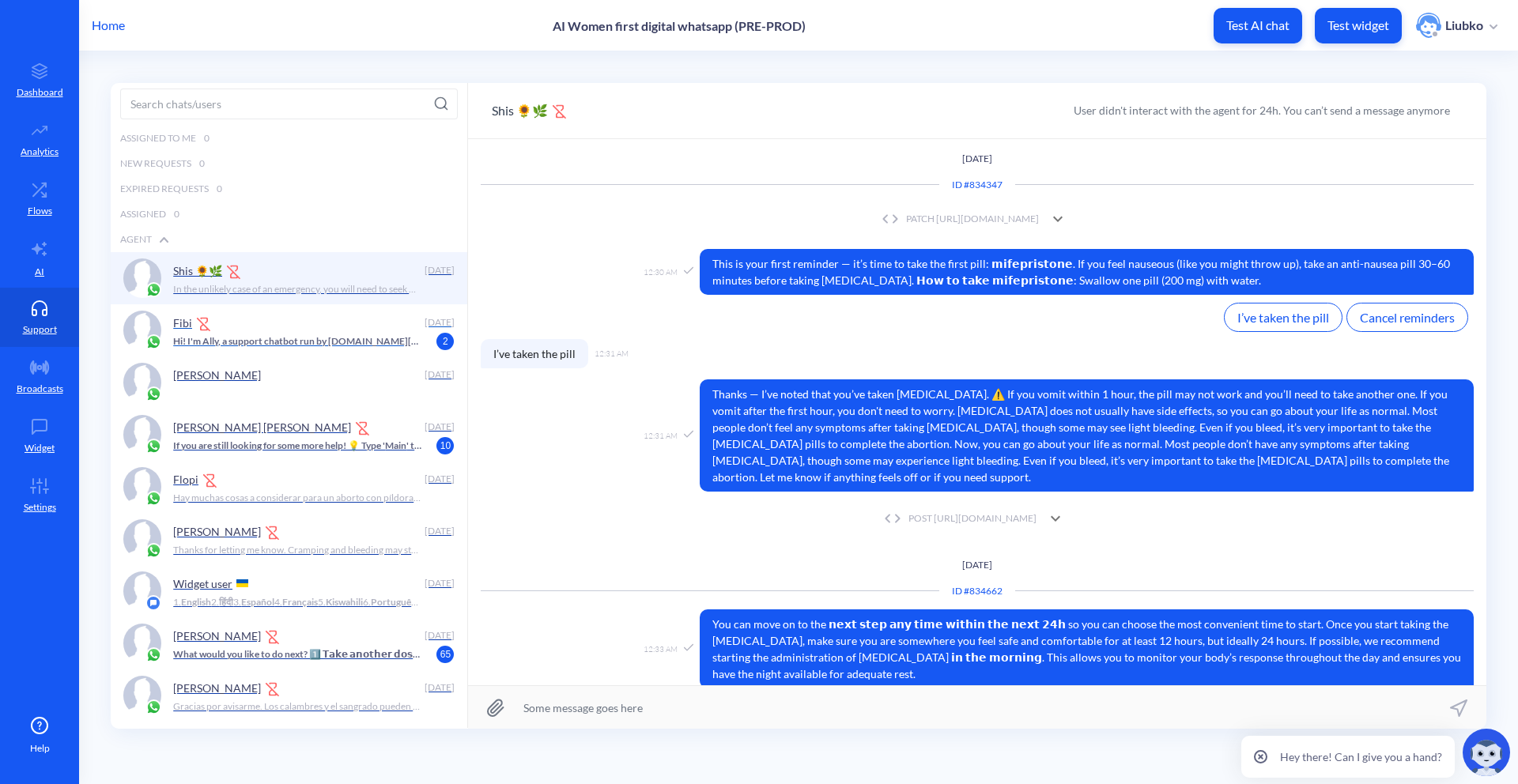
click at [380, 336] on p "Hi! I'm Ally, a support chatbot run by [DOMAIN_NAME][URL] What would you like t…" at bounding box center [297, 341] width 248 height 14
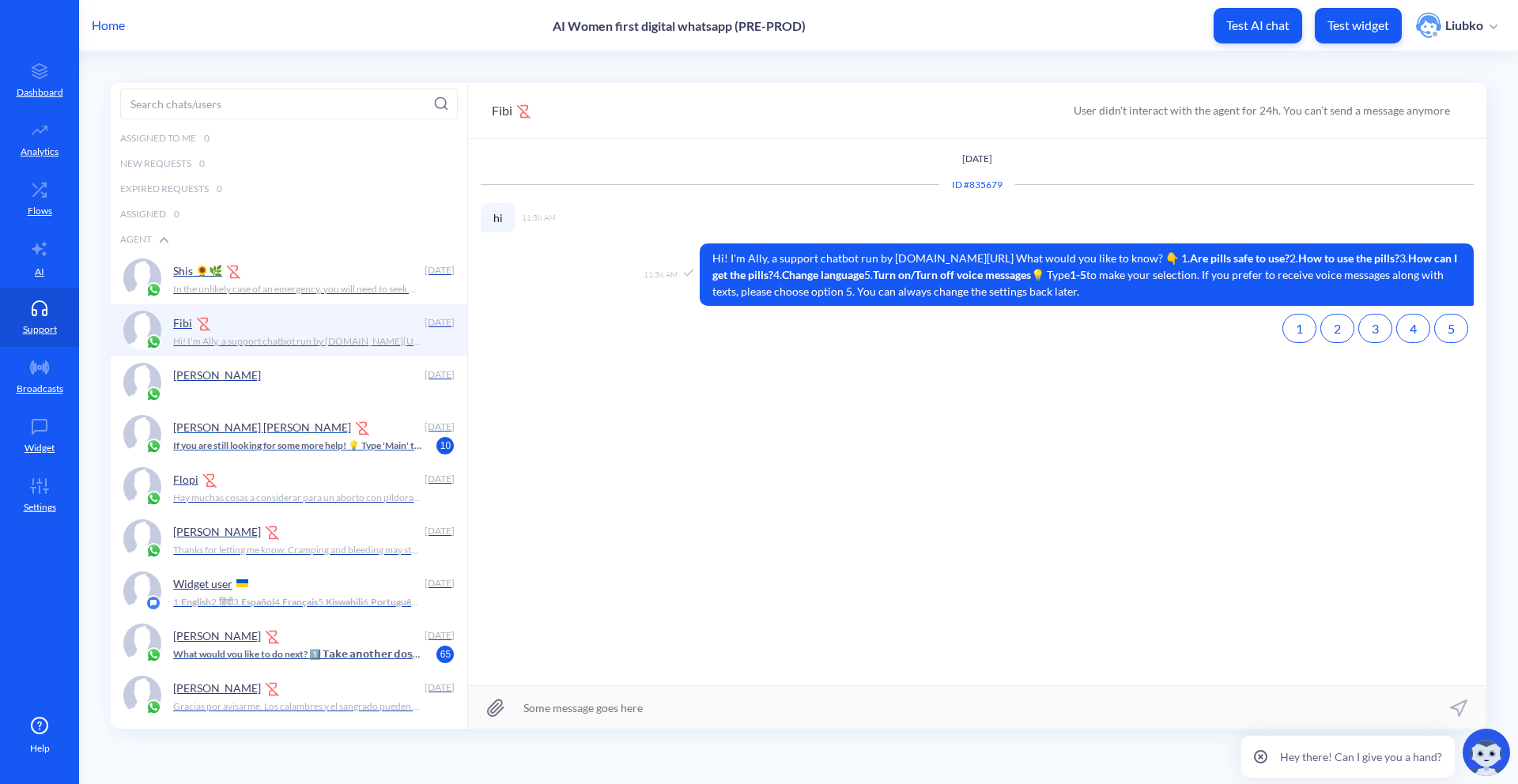
click at [387, 437] on div "[PERSON_NAME] [PERSON_NAME]" at bounding box center [295, 427] width 245 height 24
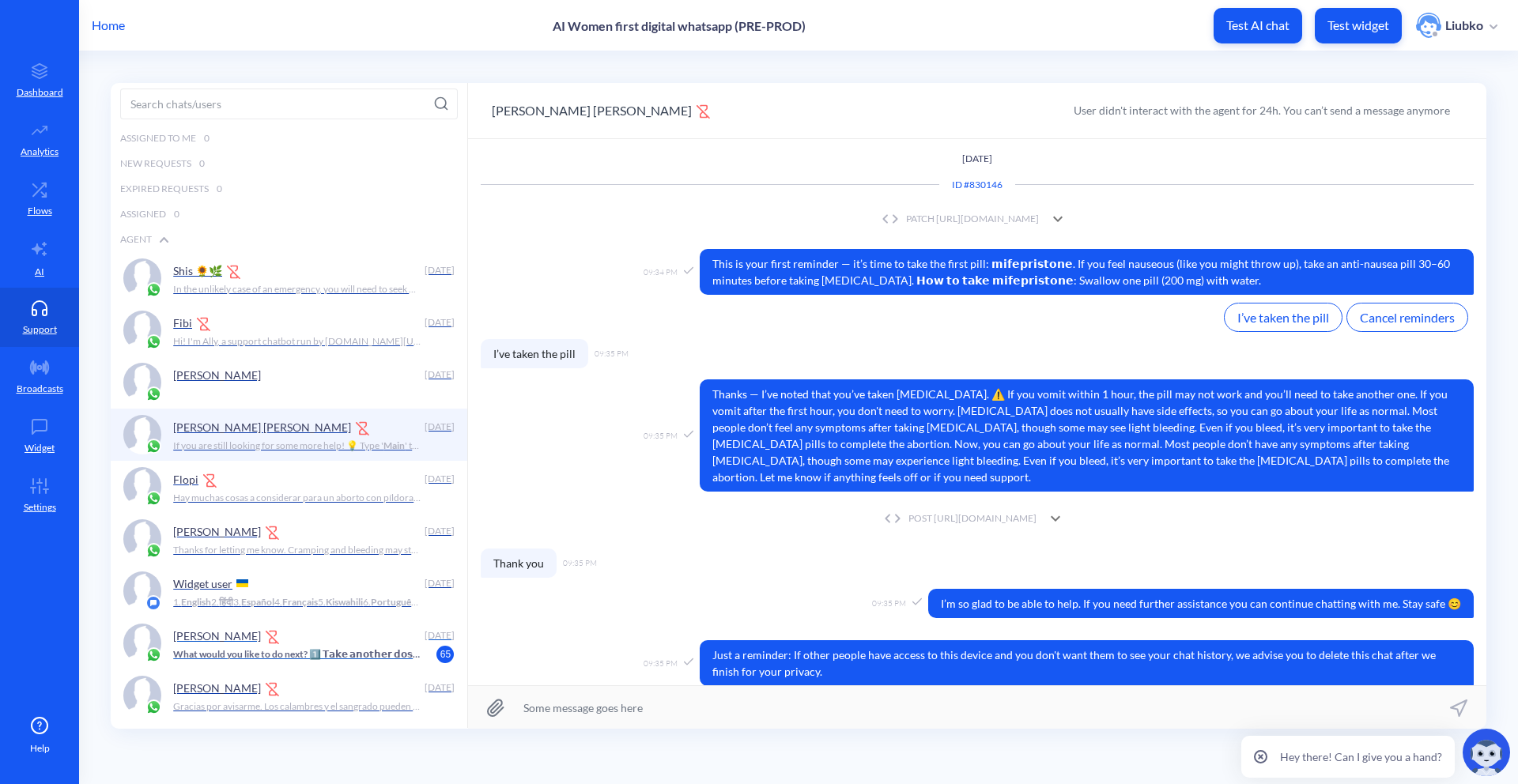
click at [329, 648] on p "What would you like to do next? 1️⃣ 𝗧𝗮𝗸𝗲 𝗮𝗻𝗼𝘁𝗵𝗲𝗿 𝗱𝗼𝘀𝗲 – I’ll walk you through i…" at bounding box center [297, 654] width 248 height 14
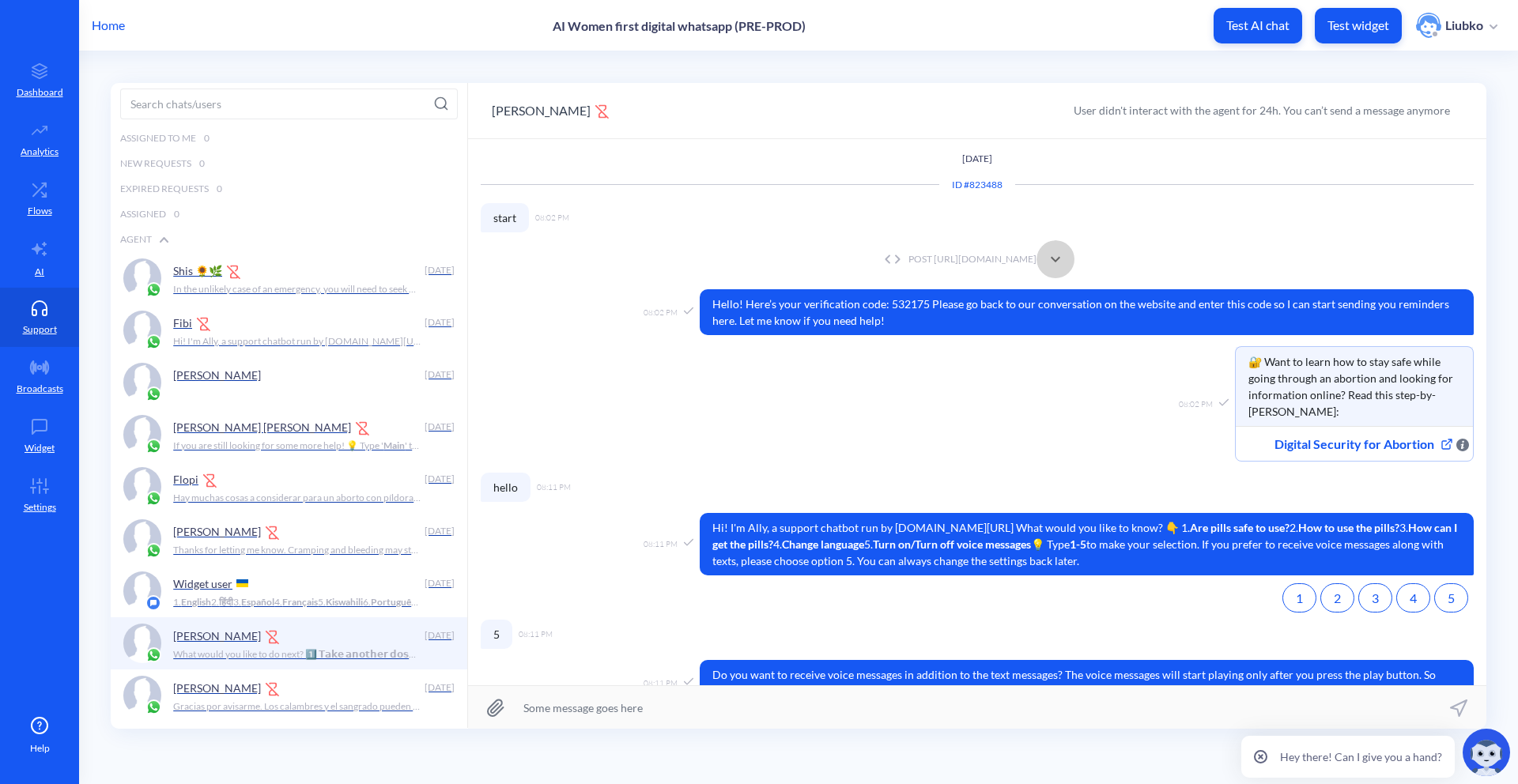
click at [1065, 262] on icon at bounding box center [1056, 259] width 19 height 19
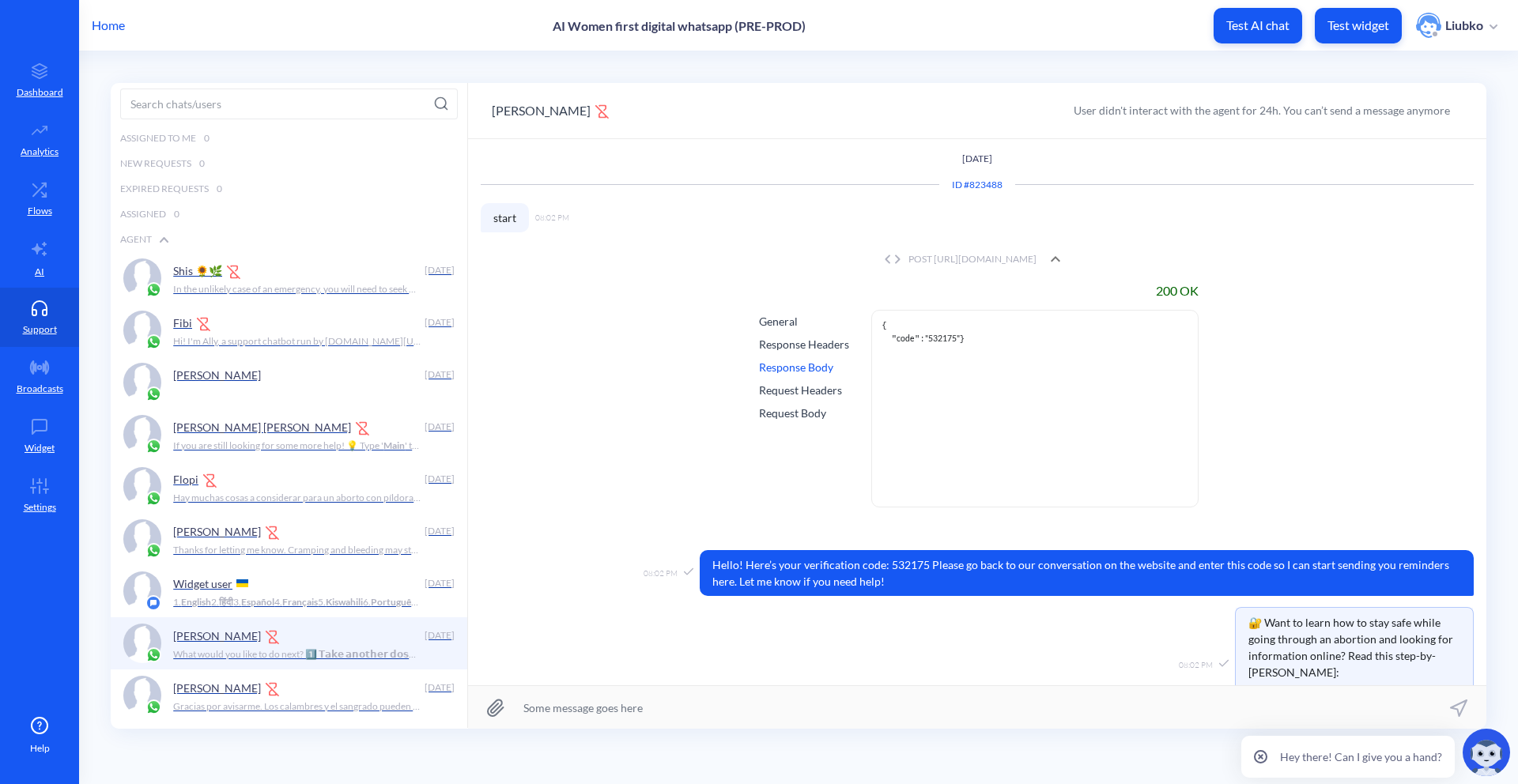
click at [761, 322] on div "General" at bounding box center [803, 321] width 90 height 17
click at [794, 336] on div "Response Headers" at bounding box center [803, 344] width 90 height 17
click at [795, 362] on div "Response Body" at bounding box center [803, 367] width 90 height 17
click at [795, 390] on div "Request Headers" at bounding box center [803, 390] width 90 height 17
click at [795, 415] on div "Request Body" at bounding box center [803, 412] width 90 height 17
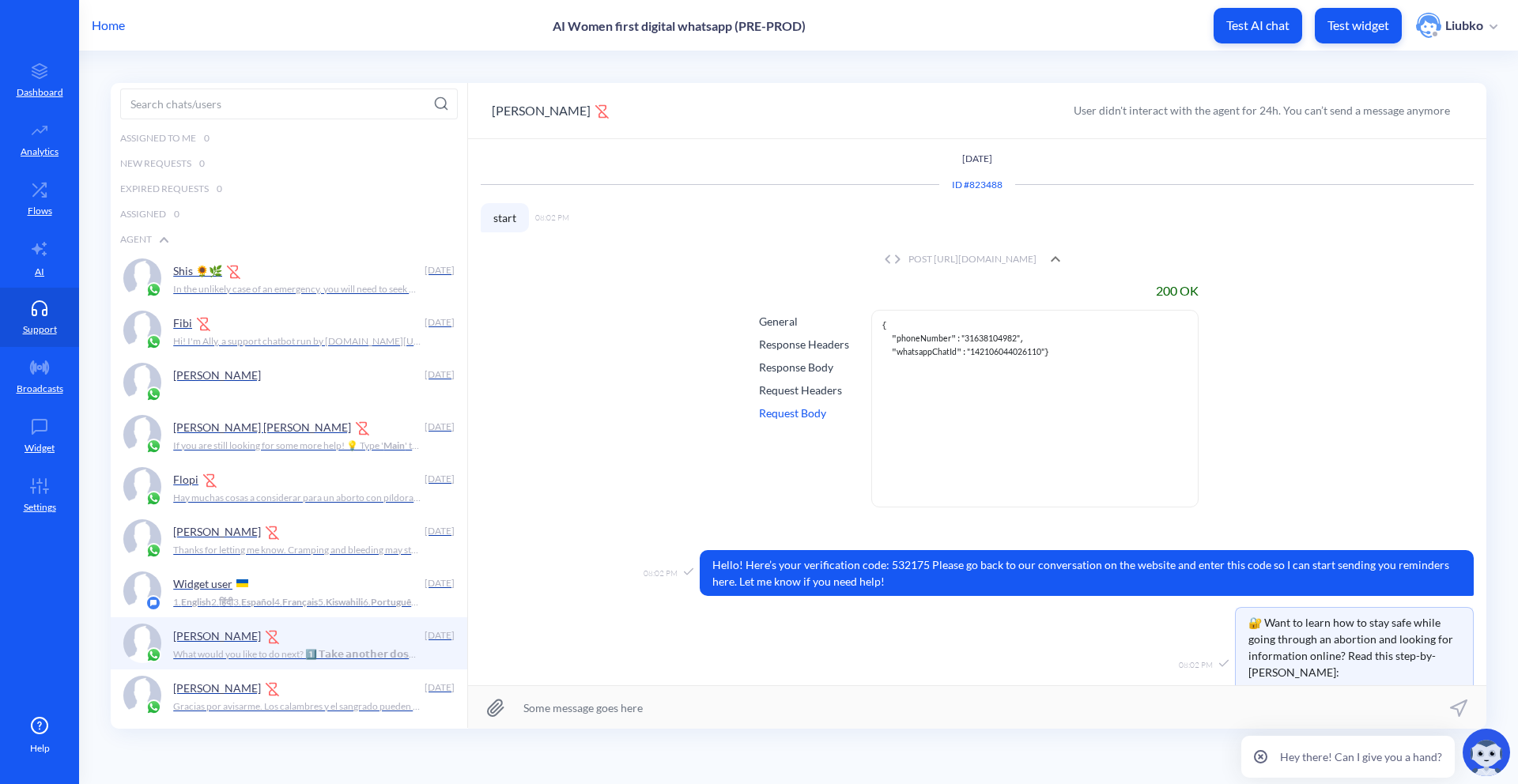
click at [1065, 263] on icon at bounding box center [1056, 259] width 19 height 19
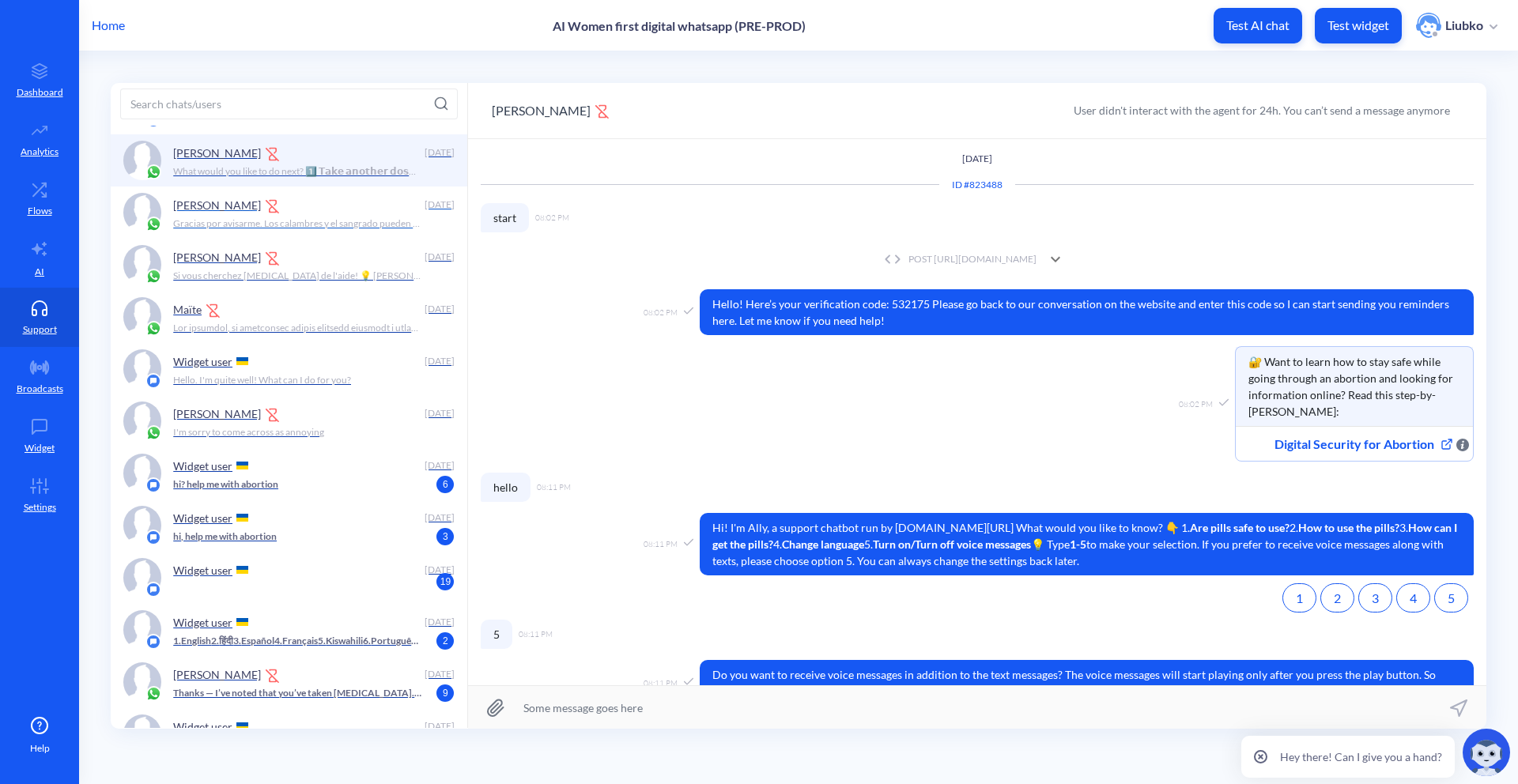
scroll to position [524, 0]
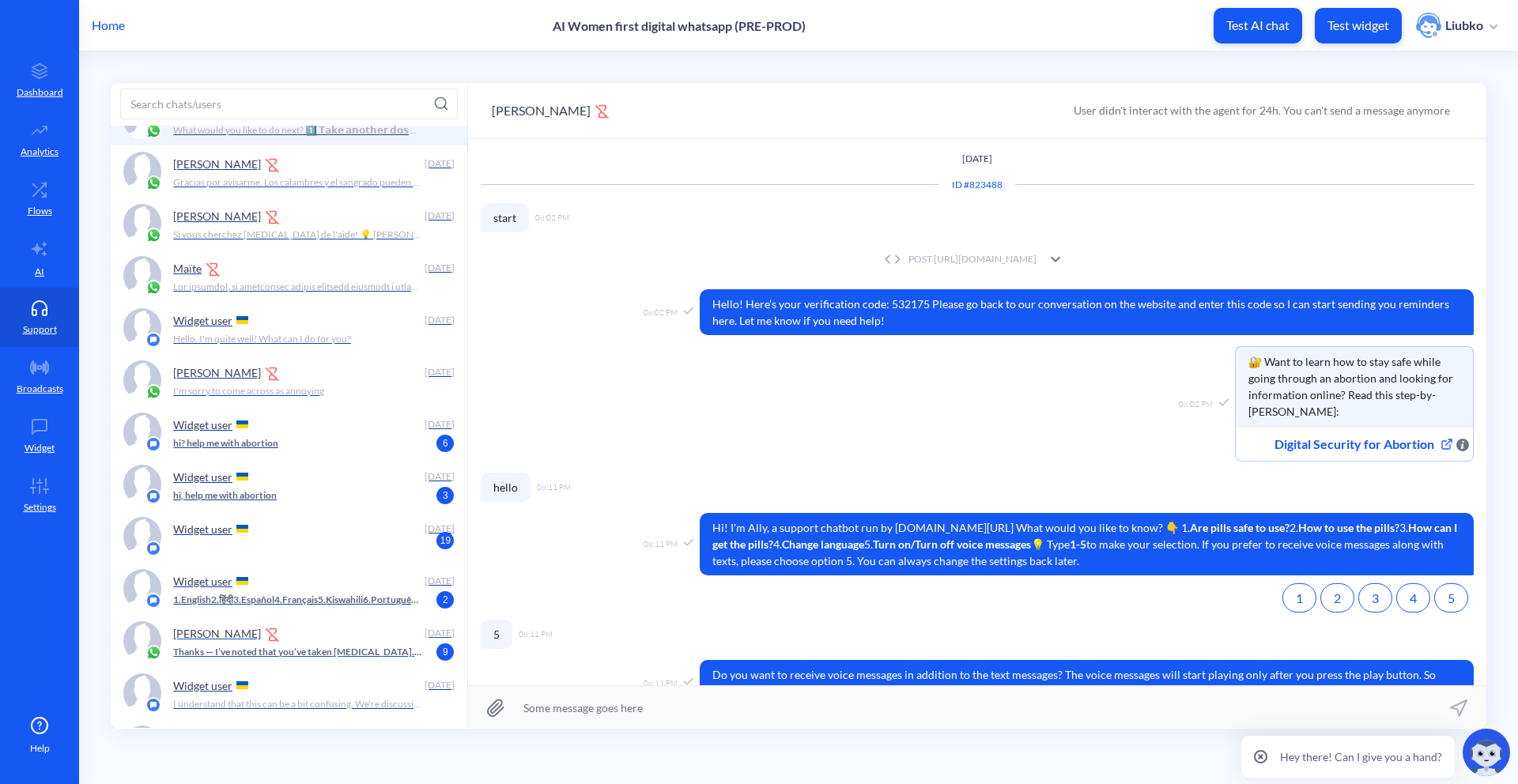
click at [306, 647] on p "Thanks — I’ve noted that you’ve taken [MEDICAL_DATA]. ⚠️ If you vomit within 1 …" at bounding box center [297, 652] width 248 height 14
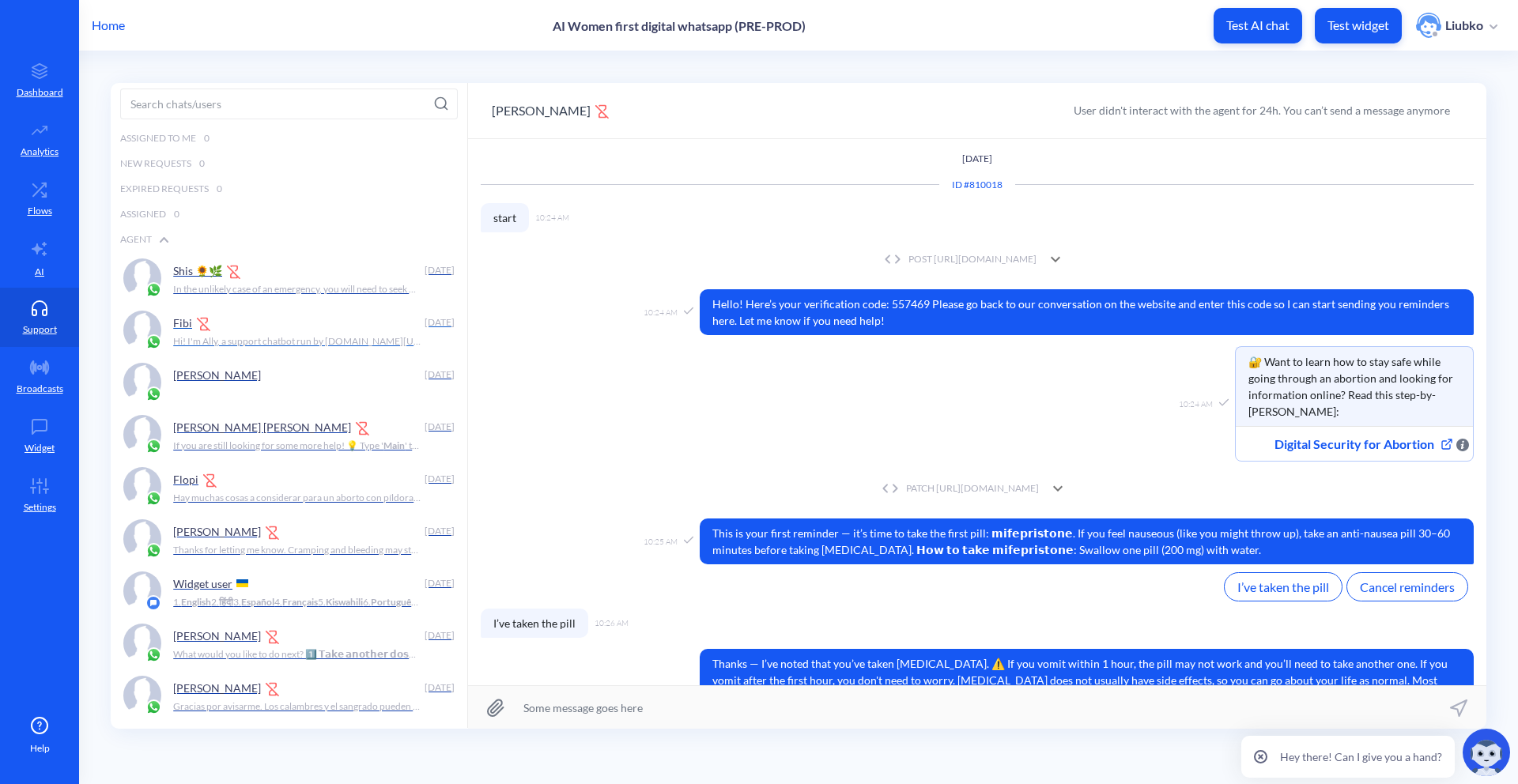
click at [311, 336] on p "Hi! I'm Ally, a support chatbot run by [DOMAIN_NAME][URL] What would you like t…" at bounding box center [297, 341] width 248 height 14
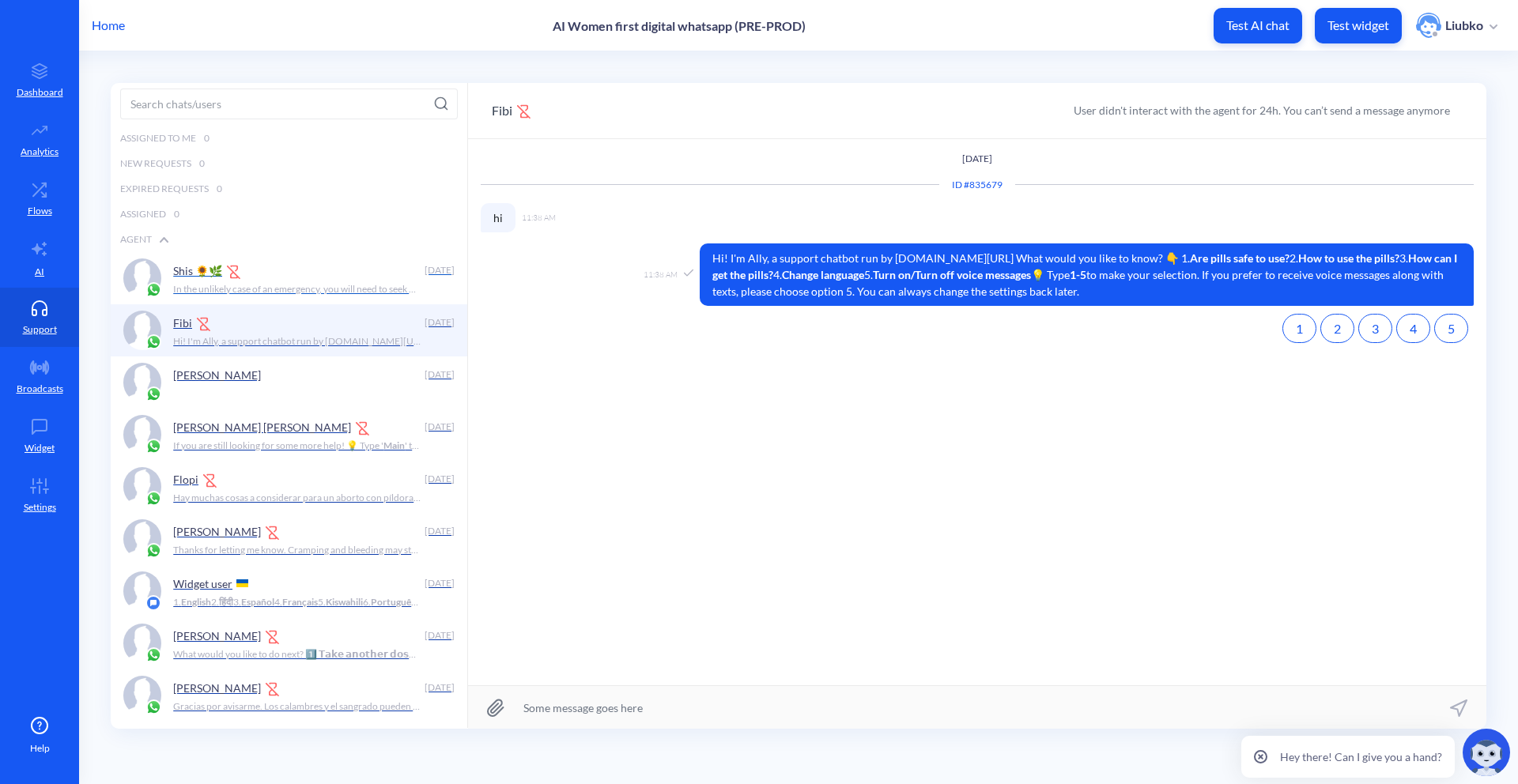
click at [279, 283] on p "In the unlikely case of an emergency, you will need to seek medical support. If…" at bounding box center [297, 289] width 248 height 14
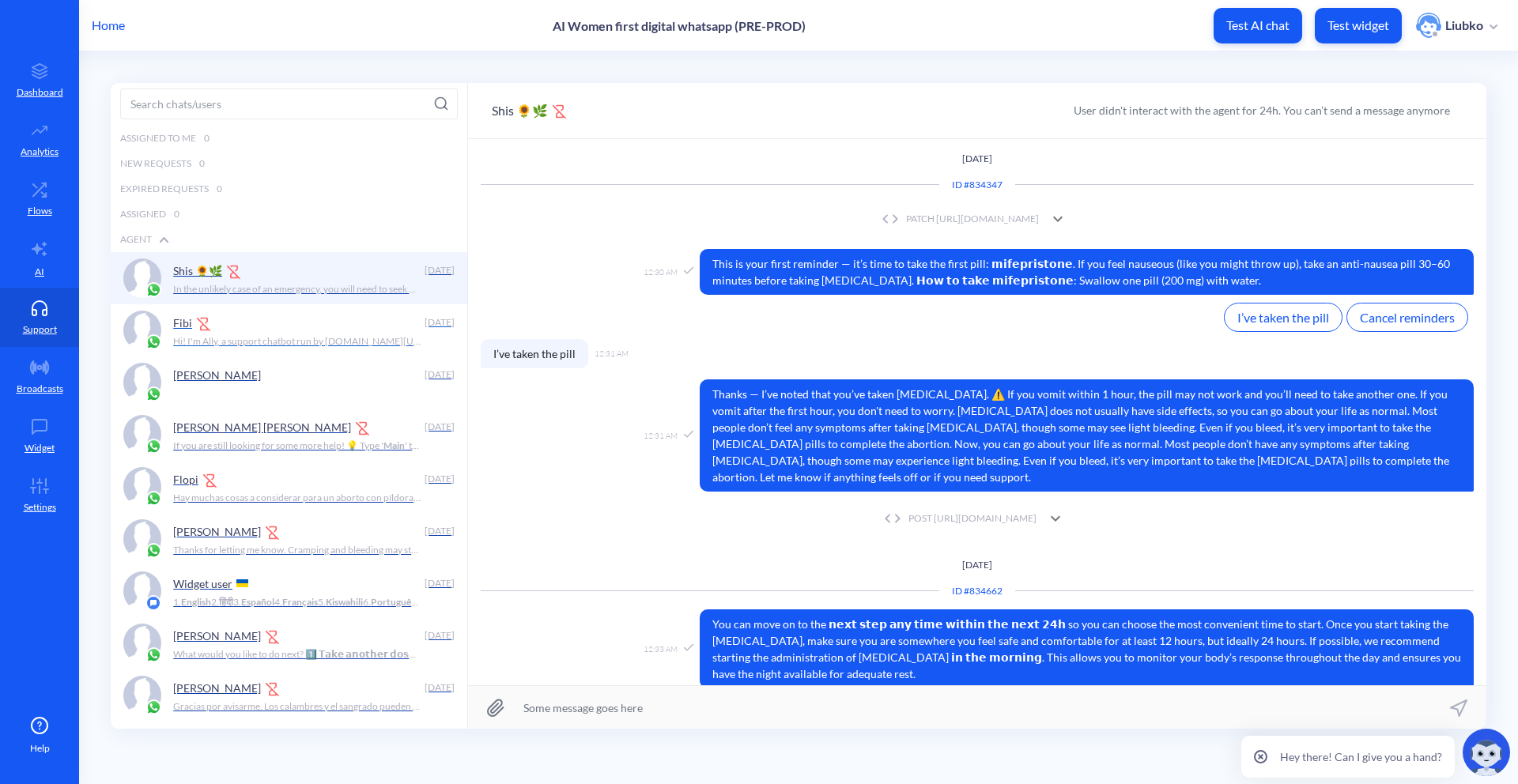
click at [241, 323] on div "Fibi" at bounding box center [295, 322] width 245 height 24
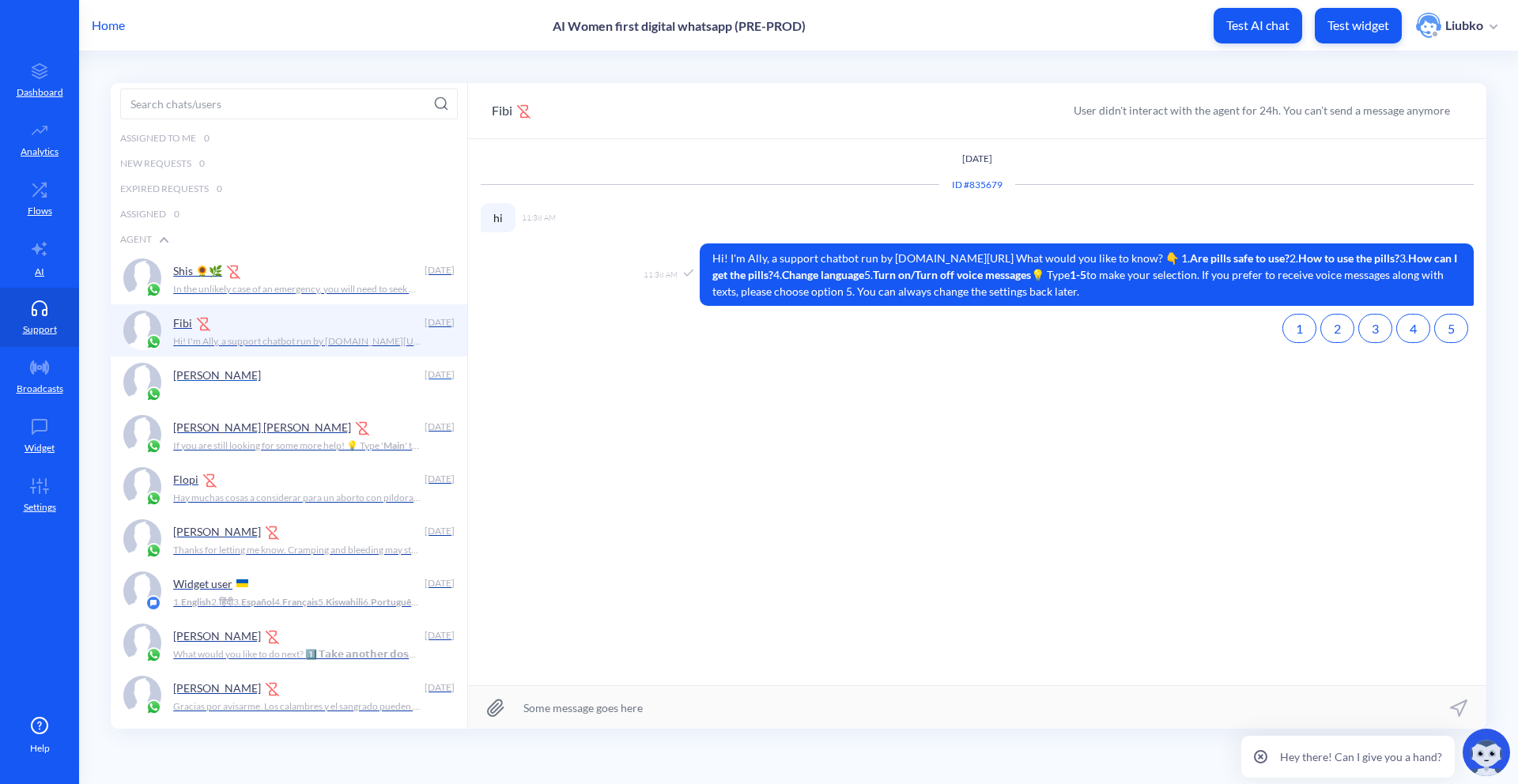
click at [263, 373] on div "[PERSON_NAME]" at bounding box center [295, 375] width 245 height 24
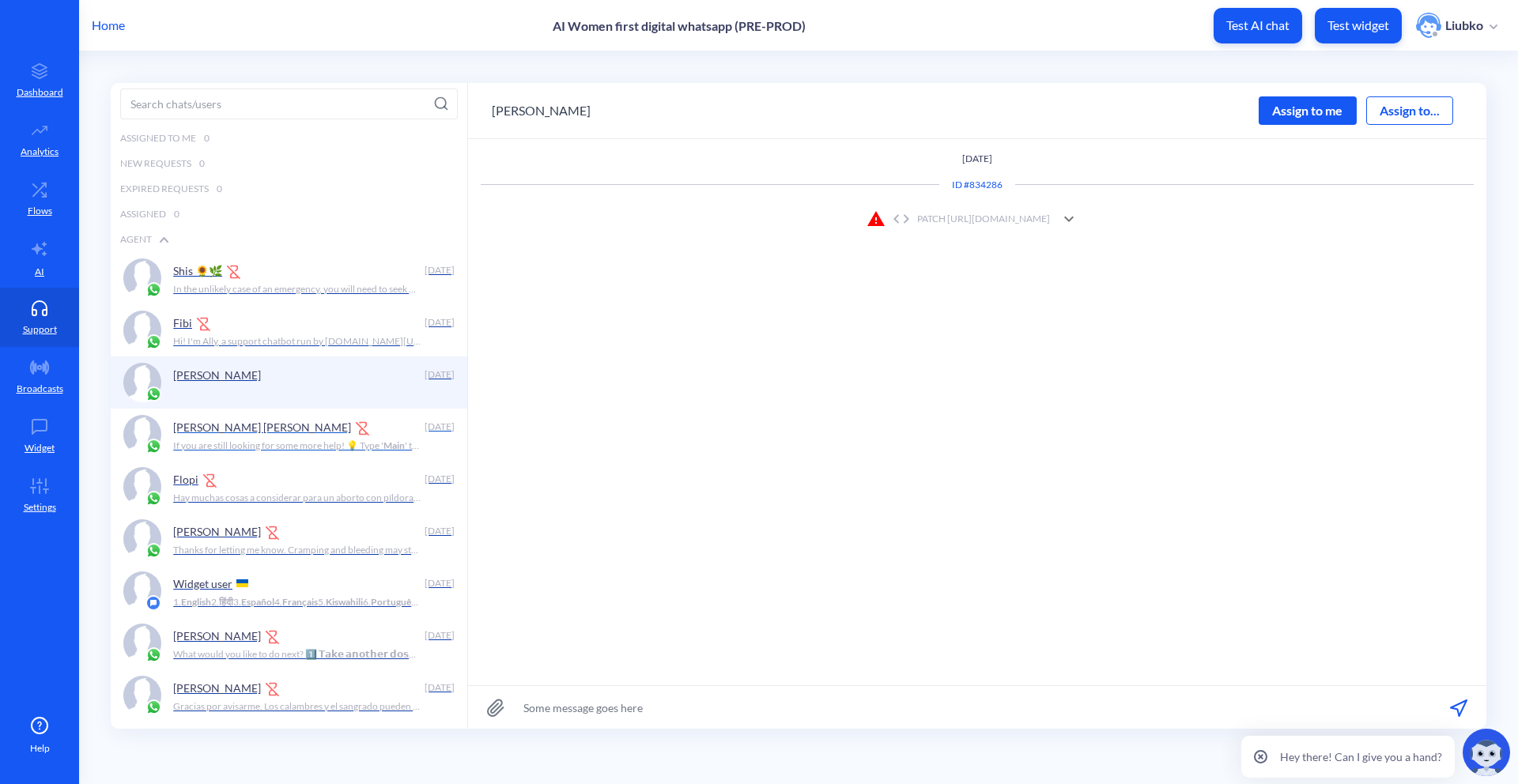
click at [283, 441] on p "If you are still looking for some more help! 💡 Type ' Main ' to go back to the …" at bounding box center [297, 446] width 248 height 14
